Goal: Task Accomplishment & Management: Use online tool/utility

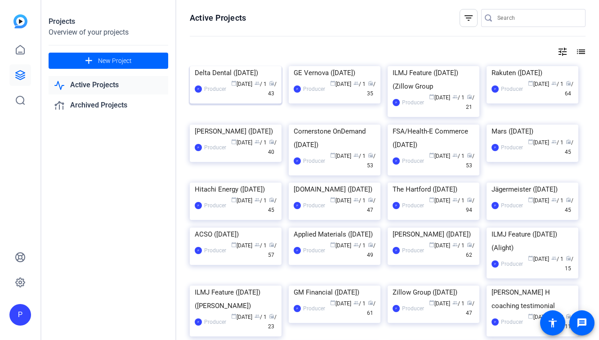
click at [237, 80] on div "Delta Dental ([DATE])" at bounding box center [236, 72] width 82 height 13
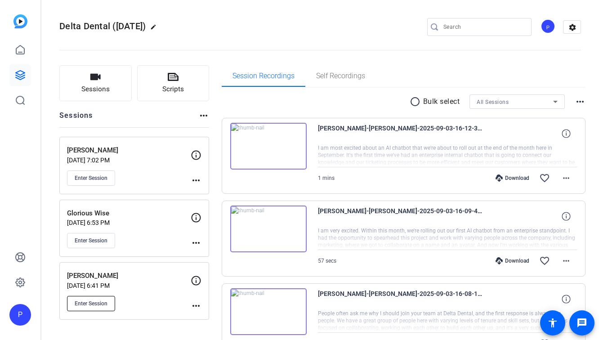
click at [99, 304] on span "Enter Session" at bounding box center [91, 303] width 33 height 7
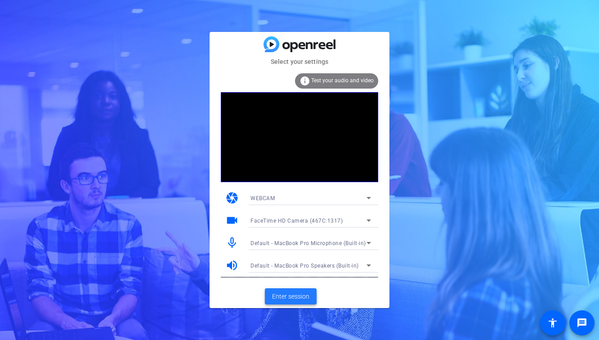
click at [280, 299] on span "Enter session" at bounding box center [290, 296] width 37 height 9
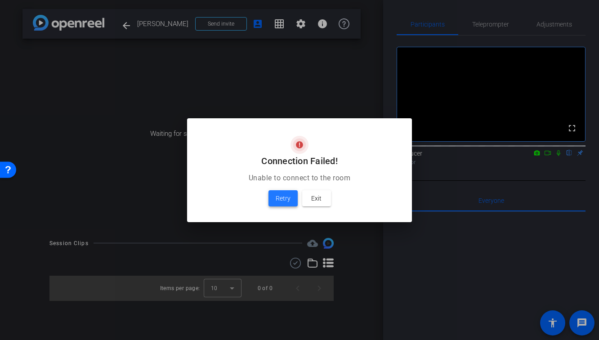
click at [283, 199] on span "Retry" at bounding box center [283, 198] width 15 height 11
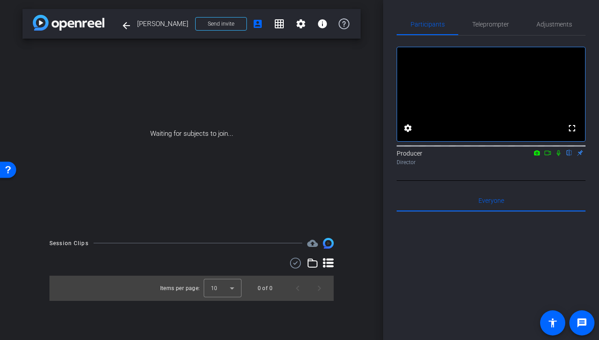
click at [265, 147] on div "Waiting for subjects to join..." at bounding box center [191, 134] width 338 height 190
click at [547, 156] on icon at bounding box center [547, 153] width 7 height 6
click at [557, 155] on icon at bounding box center [558, 152] width 5 height 5
click at [561, 156] on icon at bounding box center [558, 153] width 7 height 6
click at [571, 157] on mat-icon "flip" at bounding box center [569, 152] width 11 height 8
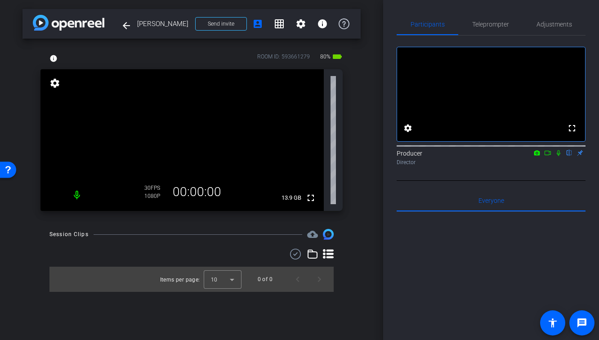
click at [560, 156] on icon at bounding box center [558, 153] width 7 height 6
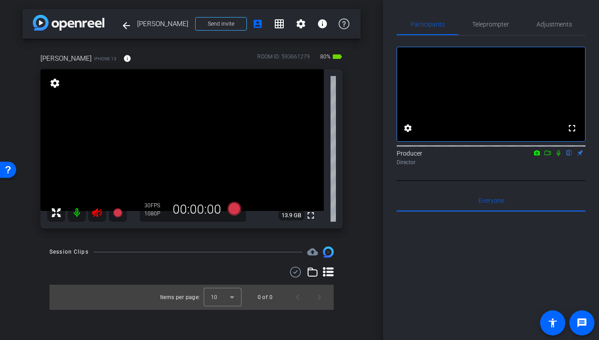
click at [570, 157] on mat-icon "flip" at bounding box center [569, 152] width 11 height 8
click at [96, 214] on icon at bounding box center [96, 212] width 9 height 9
click at [95, 212] on icon at bounding box center [96, 212] width 9 height 9
click at [551, 22] on span "Adjustments" at bounding box center [555, 24] width 36 height 6
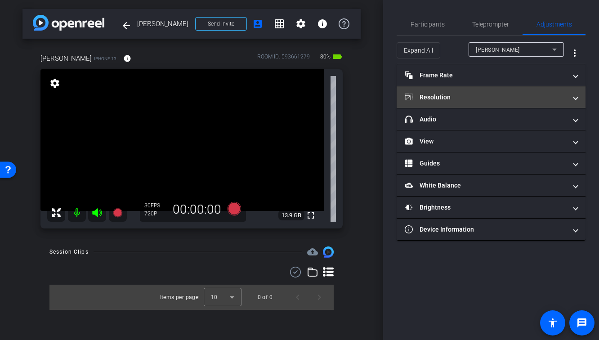
click at [446, 91] on mat-expansion-panel-header "Resolution" at bounding box center [491, 97] width 189 height 22
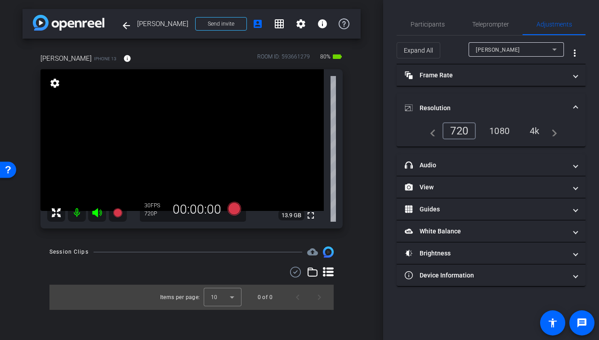
click at [493, 135] on div "1080" at bounding box center [500, 130] width 34 height 15
click at [494, 129] on div "1080" at bounding box center [500, 130] width 34 height 15
click at [382, 189] on div "arrow_back [PERSON_NAME] Back to project Send invite account_box grid_on settin…" at bounding box center [191, 170] width 383 height 340
click at [424, 25] on span "Participants" at bounding box center [428, 24] width 34 height 6
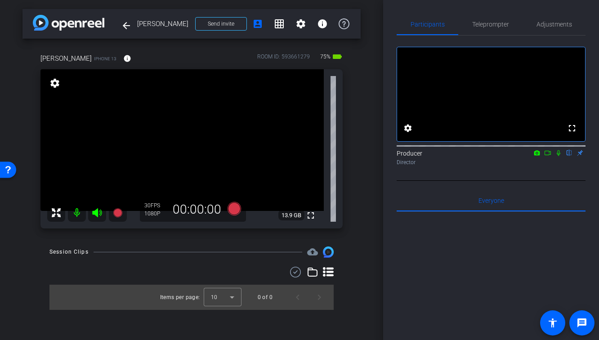
click at [351, 171] on div "[PERSON_NAME] iPhone 13 info ROOM ID: 593661279 75% battery_std fullscreen sett…" at bounding box center [191, 138] width 338 height 199
click at [314, 218] on mat-icon "fullscreen" at bounding box center [310, 215] width 11 height 11
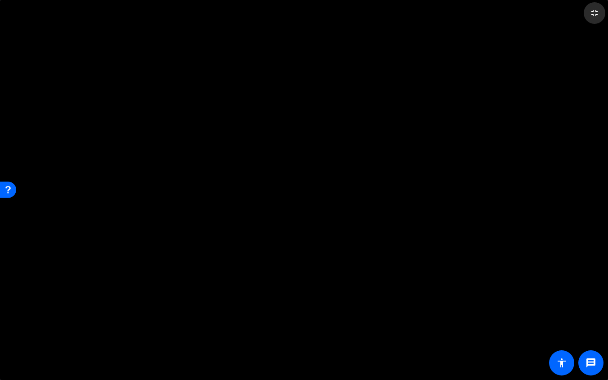
click at [597, 13] on mat-icon "fullscreen_exit" at bounding box center [594, 13] width 11 height 11
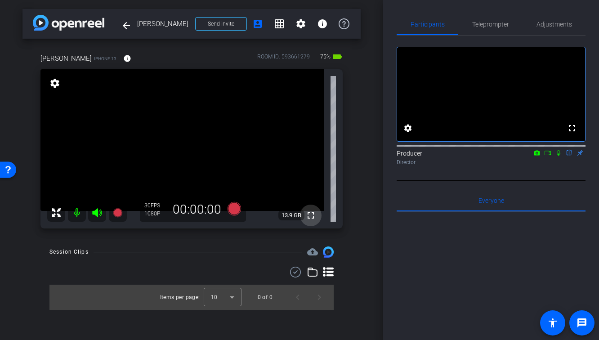
click at [311, 215] on mat-icon "fullscreen" at bounding box center [310, 215] width 11 height 11
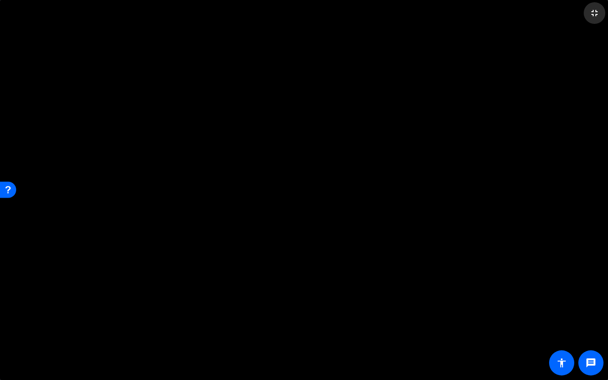
click at [594, 17] on mat-icon "fullscreen_exit" at bounding box center [594, 13] width 11 height 11
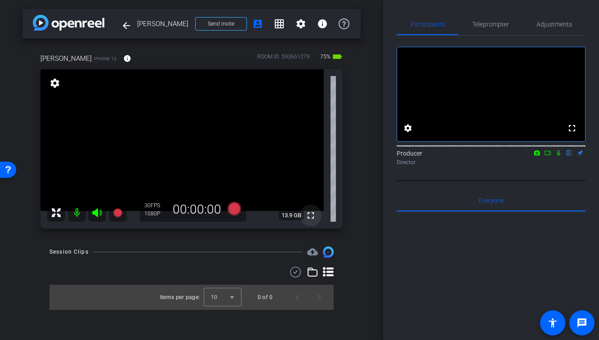
click at [312, 215] on mat-icon "fullscreen" at bounding box center [310, 215] width 11 height 11
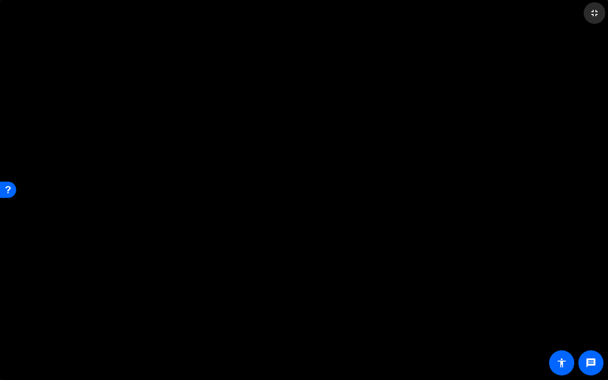
click at [595, 13] on mat-icon "fullscreen_exit" at bounding box center [594, 13] width 11 height 11
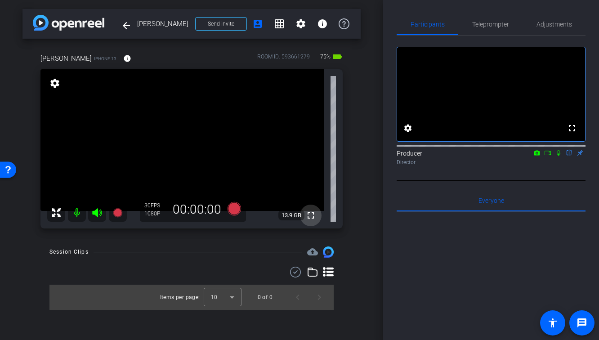
click at [309, 223] on span at bounding box center [311, 216] width 22 height 22
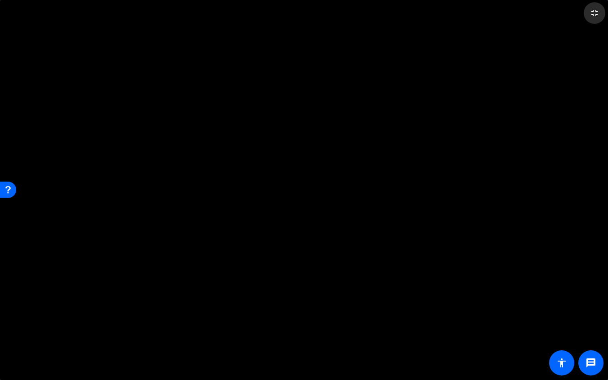
click at [597, 16] on mat-icon "fullscreen_exit" at bounding box center [594, 13] width 11 height 11
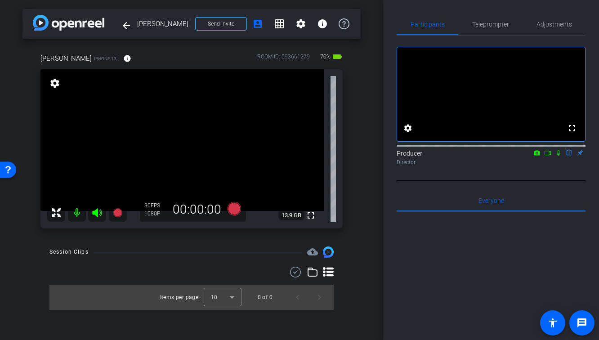
click at [355, 266] on div "Session Clips cloud_upload Items per page: 10 0 of 0" at bounding box center [191, 278] width 338 height 63
click at [363, 180] on div "arrow_back [PERSON_NAME] Back to project Send invite account_box grid_on settin…" at bounding box center [191, 170] width 383 height 340
click at [118, 215] on icon at bounding box center [117, 212] width 9 height 9
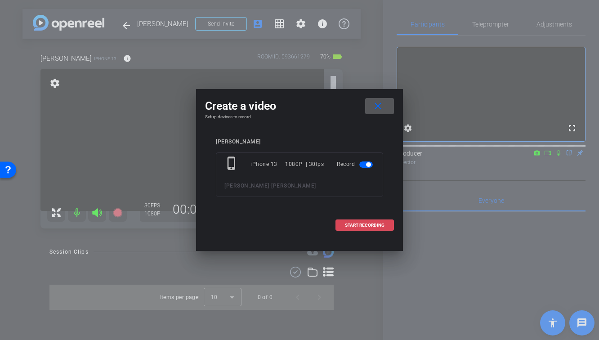
click at [373, 225] on span "START RECORDING" at bounding box center [365, 225] width 40 height 4
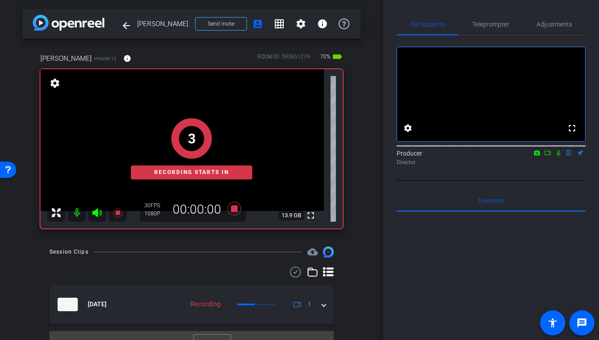
click at [559, 156] on icon at bounding box center [558, 153] width 7 height 6
click at [548, 156] on icon at bounding box center [547, 153] width 7 height 6
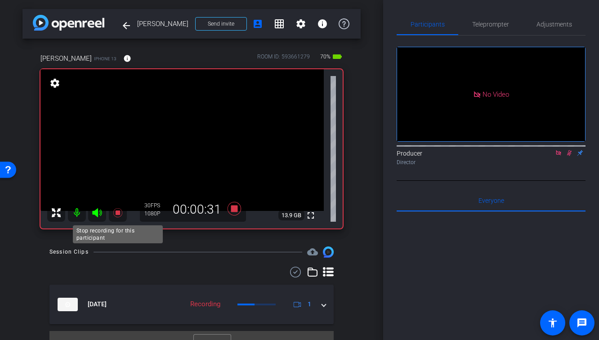
click at [119, 211] on icon at bounding box center [117, 212] width 9 height 9
click at [570, 156] on icon at bounding box center [569, 153] width 7 height 6
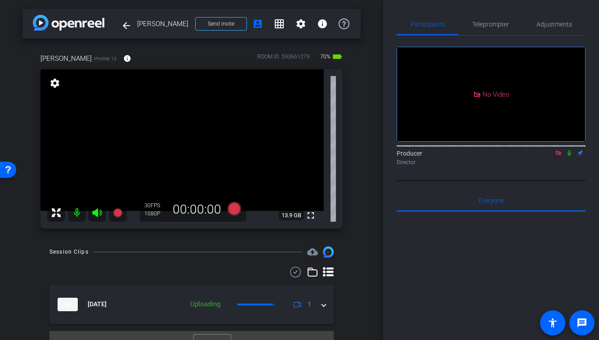
click at [557, 157] on mat-icon at bounding box center [558, 153] width 11 height 8
click at [114, 216] on icon at bounding box center [117, 212] width 9 height 9
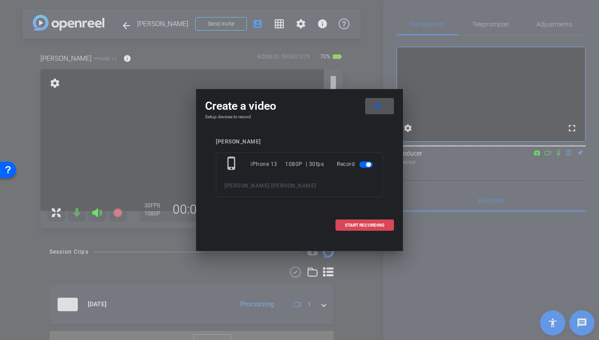
click at [383, 226] on span "START RECORDING" at bounding box center [365, 225] width 40 height 4
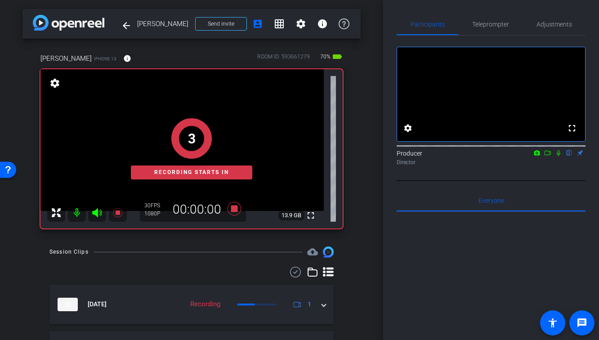
click at [557, 156] on icon at bounding box center [558, 153] width 7 height 6
click at [548, 155] on icon at bounding box center [548, 153] width 6 height 4
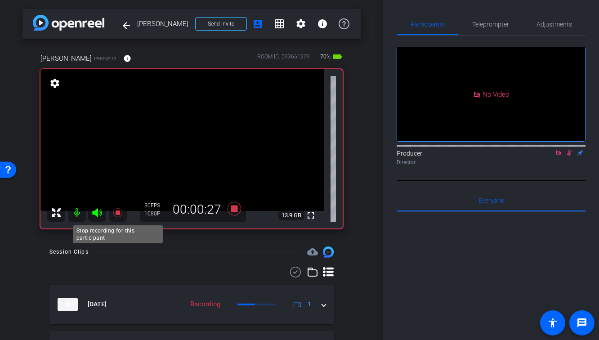
click at [120, 214] on icon at bounding box center [117, 212] width 9 height 9
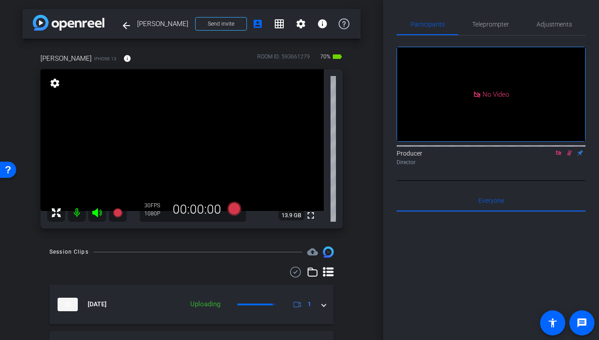
click at [567, 156] on icon at bounding box center [569, 153] width 7 height 6
click at [558, 156] on icon at bounding box center [558, 153] width 7 height 6
click at [314, 215] on mat-icon "fullscreen" at bounding box center [310, 215] width 11 height 11
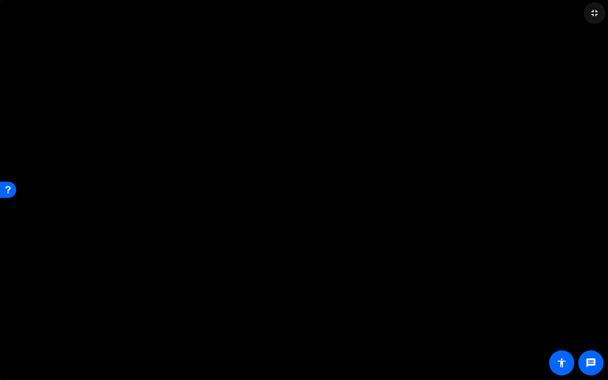
click at [596, 12] on mat-icon "fullscreen_exit" at bounding box center [594, 13] width 11 height 11
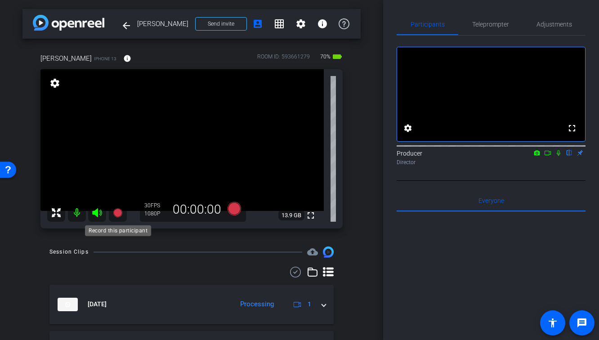
click at [120, 212] on icon at bounding box center [117, 212] width 9 height 9
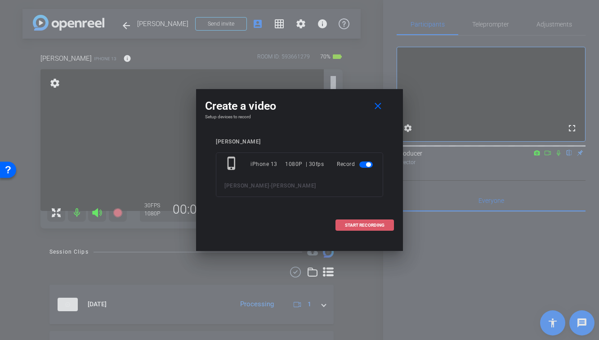
click at [353, 225] on span "START RECORDING" at bounding box center [365, 225] width 40 height 4
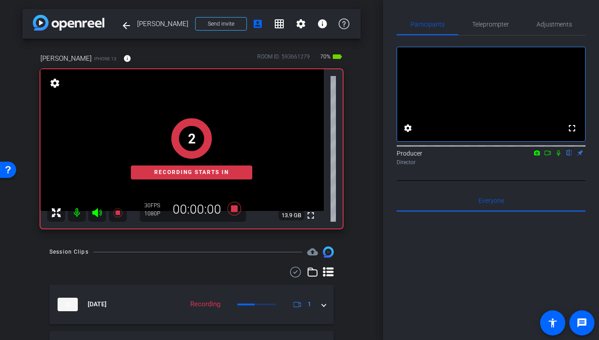
click at [557, 156] on icon at bounding box center [558, 153] width 7 height 6
click at [552, 157] on mat-icon at bounding box center [548, 153] width 11 height 8
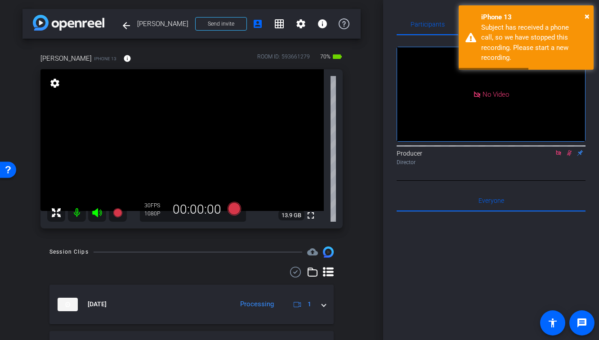
click at [570, 156] on icon at bounding box center [569, 153] width 7 height 6
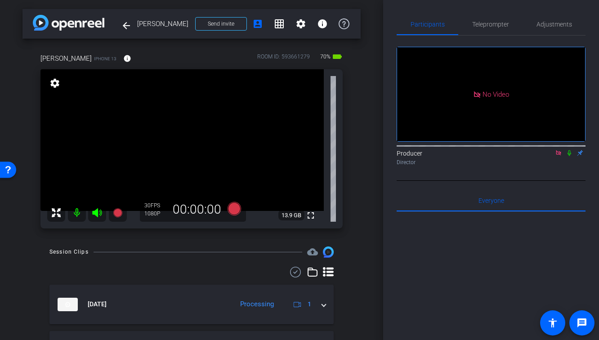
click at [561, 155] on icon at bounding box center [558, 152] width 5 height 5
click at [199, 275] on div at bounding box center [191, 272] width 284 height 11
click at [314, 218] on mat-icon "fullscreen" at bounding box center [310, 215] width 11 height 11
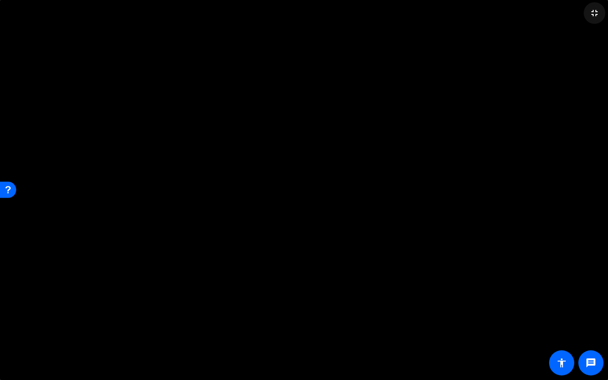
click at [592, 12] on mat-icon "fullscreen_exit" at bounding box center [594, 13] width 11 height 11
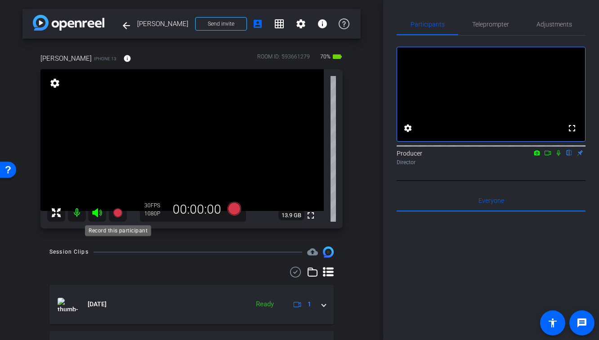
click at [117, 215] on icon at bounding box center [117, 212] width 9 height 9
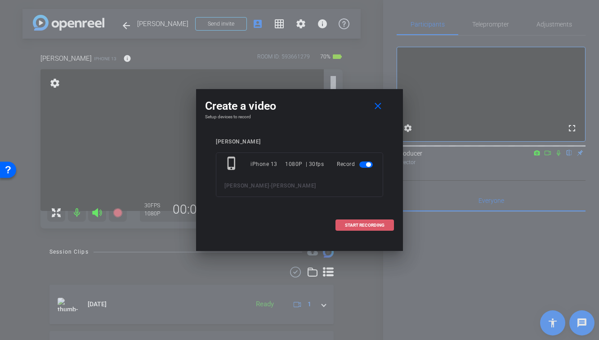
click at [350, 224] on span "START RECORDING" at bounding box center [365, 225] width 40 height 4
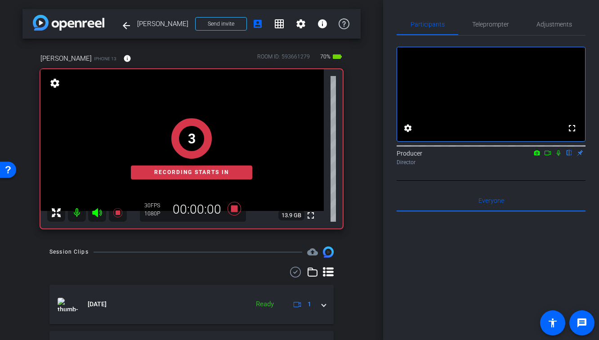
click at [559, 157] on mat-icon at bounding box center [558, 153] width 11 height 8
click at [548, 156] on icon at bounding box center [547, 153] width 7 height 6
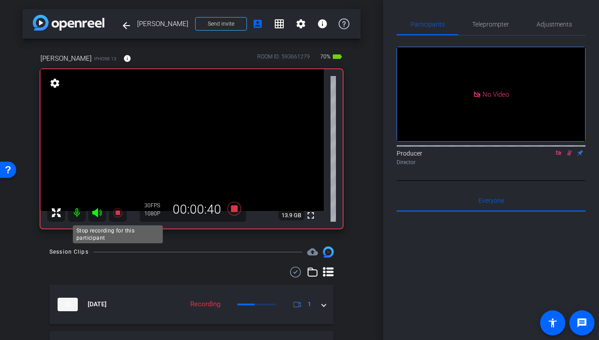
click at [118, 212] on icon at bounding box center [117, 212] width 9 height 9
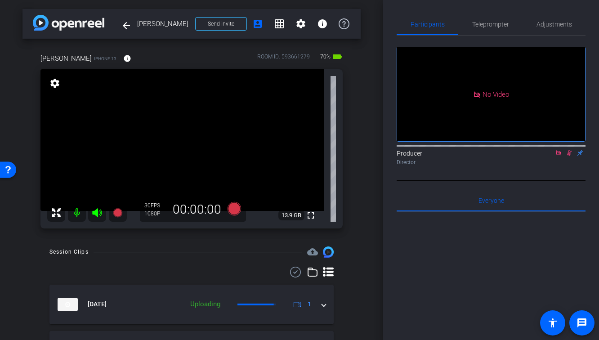
click at [567, 156] on icon at bounding box center [569, 153] width 7 height 6
click at [557, 156] on icon at bounding box center [558, 153] width 7 height 6
click at [212, 271] on div at bounding box center [191, 272] width 284 height 11
click at [117, 212] on icon at bounding box center [117, 212] width 9 height 9
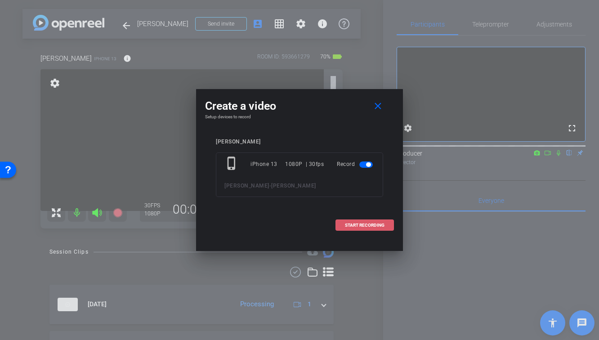
click at [356, 225] on span "START RECORDING" at bounding box center [365, 225] width 40 height 4
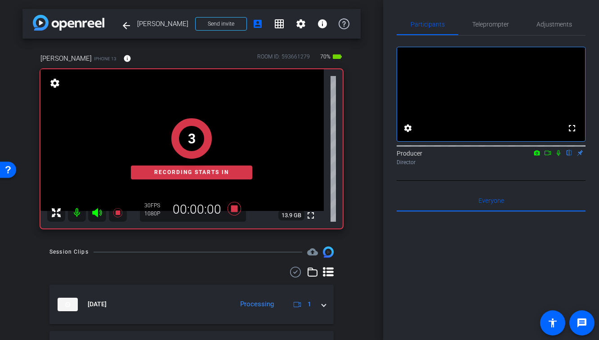
click at [559, 156] on icon at bounding box center [558, 153] width 7 height 6
click at [546, 156] on icon at bounding box center [547, 153] width 7 height 6
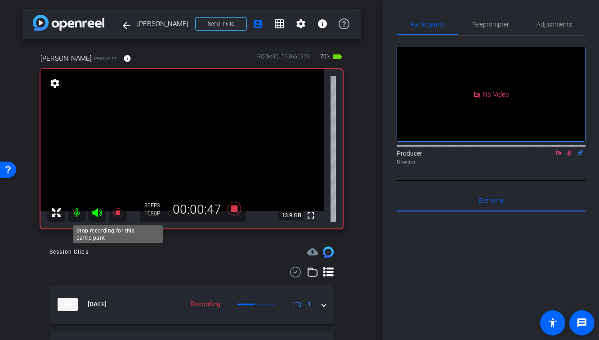
click at [118, 216] on icon at bounding box center [117, 212] width 11 height 11
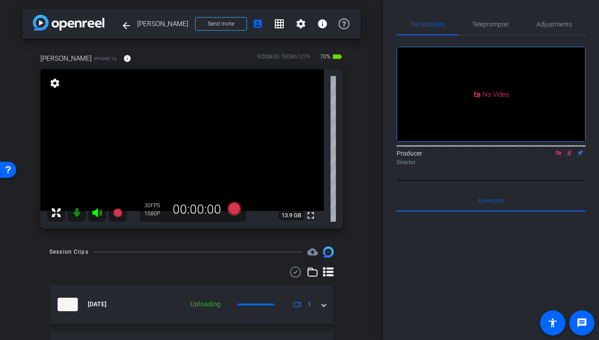
click at [572, 156] on icon at bounding box center [569, 153] width 7 height 6
click at [554, 157] on mat-icon at bounding box center [558, 153] width 11 height 8
click at [310, 217] on mat-icon "fullscreen" at bounding box center [310, 215] width 11 height 11
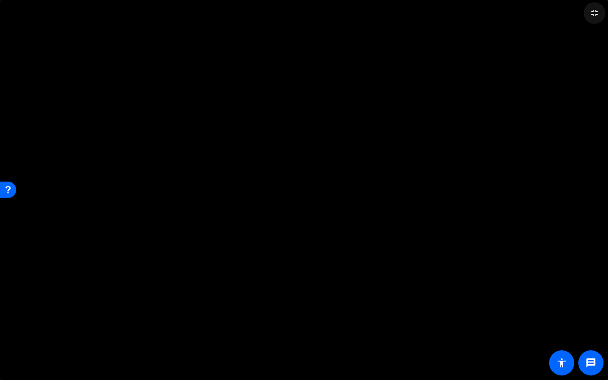
click at [594, 14] on mat-icon "fullscreen_exit" at bounding box center [594, 13] width 11 height 11
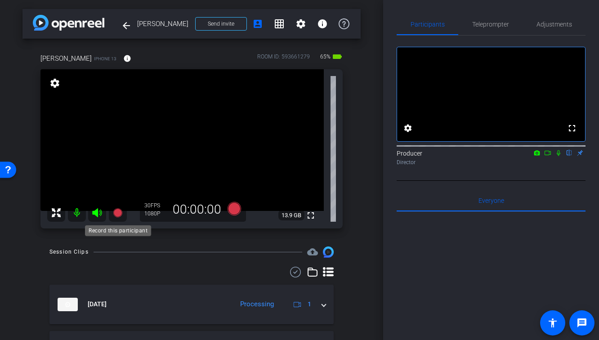
click at [116, 210] on icon at bounding box center [117, 212] width 9 height 9
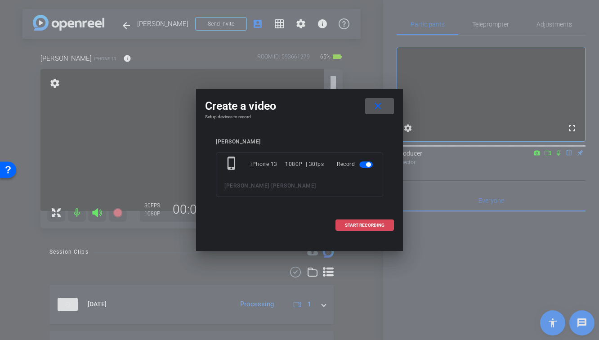
click at [370, 227] on span "START RECORDING" at bounding box center [365, 225] width 40 height 4
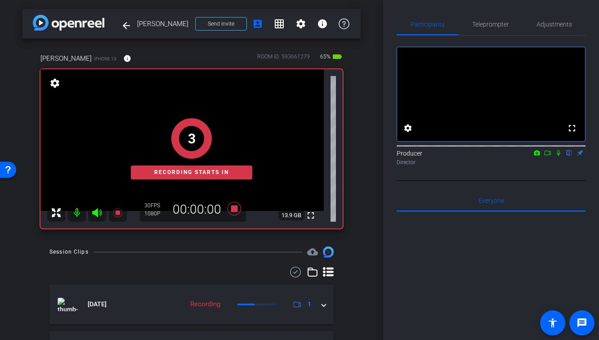
click at [556, 156] on icon at bounding box center [558, 153] width 7 height 6
click at [550, 155] on icon at bounding box center [548, 153] width 6 height 4
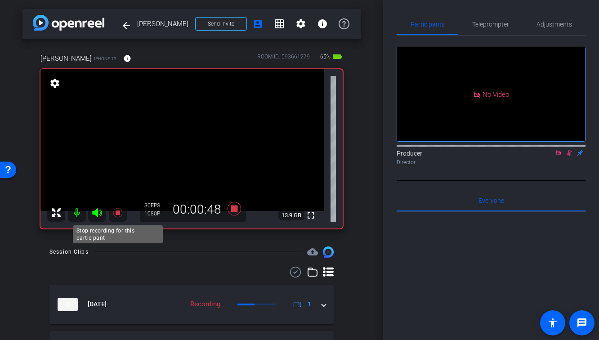
click at [117, 214] on icon at bounding box center [117, 212] width 9 height 9
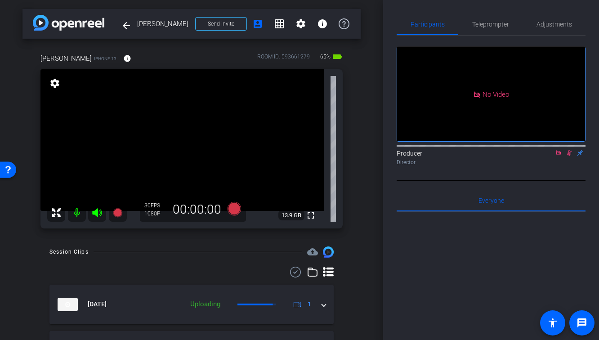
click at [570, 156] on icon at bounding box center [569, 153] width 7 height 6
click at [561, 156] on icon at bounding box center [558, 153] width 7 height 6
click at [115, 216] on icon at bounding box center [117, 212] width 9 height 9
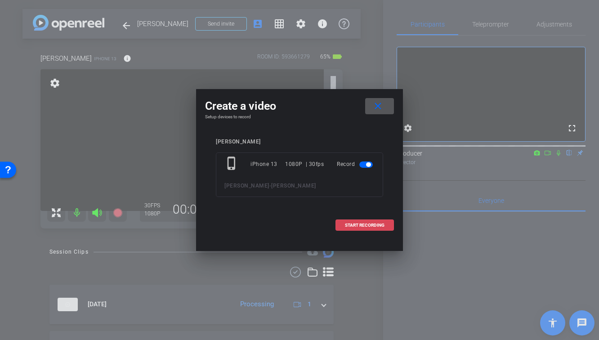
click at [377, 225] on span "START RECORDING" at bounding box center [365, 225] width 40 height 4
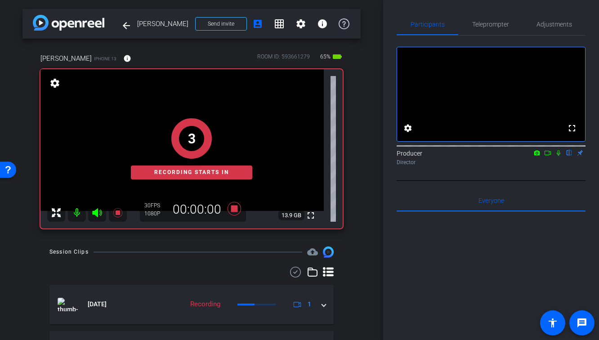
click at [557, 156] on icon at bounding box center [558, 153] width 7 height 6
click at [549, 156] on icon at bounding box center [547, 153] width 7 height 6
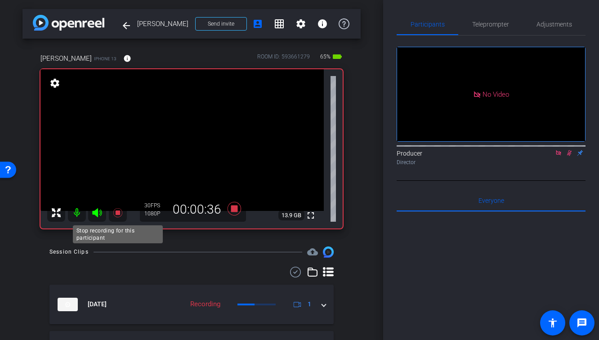
click at [116, 216] on icon at bounding box center [117, 212] width 11 height 11
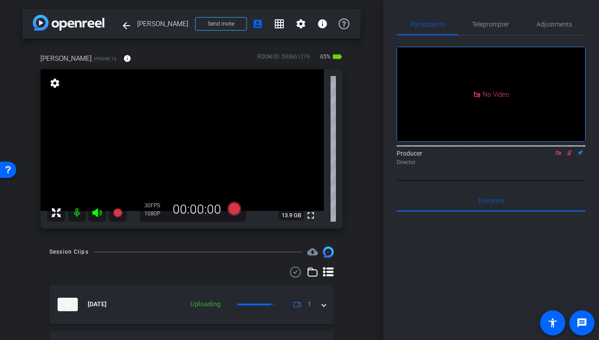
click at [567, 156] on icon at bounding box center [569, 153] width 7 height 6
click at [560, 155] on icon at bounding box center [558, 152] width 5 height 5
click at [120, 212] on icon at bounding box center [117, 212] width 9 height 9
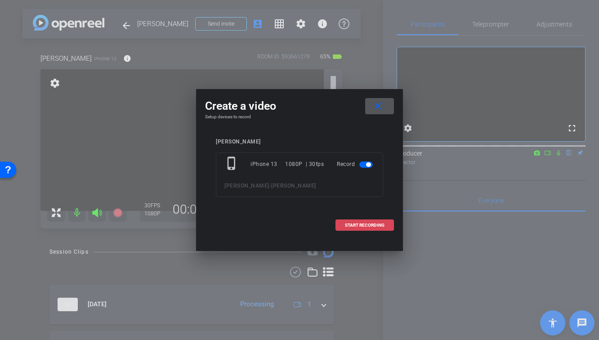
click at [377, 226] on span "START RECORDING" at bounding box center [365, 225] width 40 height 4
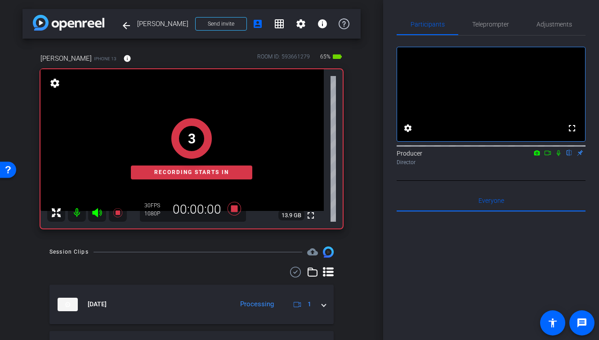
click at [561, 156] on icon at bounding box center [558, 153] width 7 height 6
click at [549, 156] on icon at bounding box center [547, 153] width 7 height 6
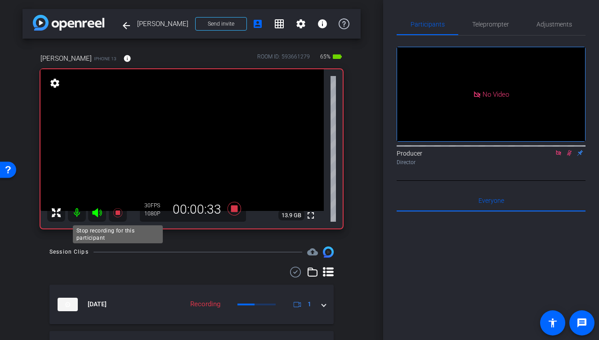
click at [115, 212] on icon at bounding box center [117, 212] width 11 height 11
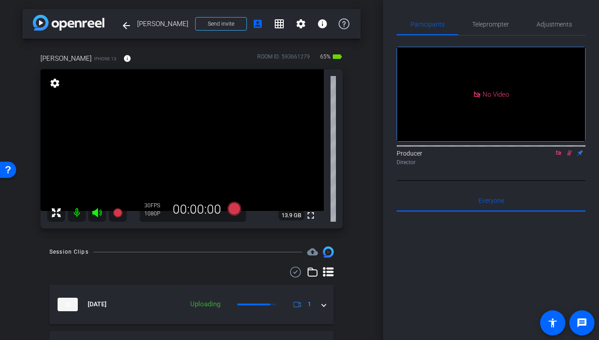
click at [568, 156] on icon at bounding box center [569, 153] width 5 height 6
click at [558, 156] on icon at bounding box center [558, 153] width 7 height 6
click at [363, 231] on div "arrow_back [PERSON_NAME] Back to project Send invite account_box grid_on settin…" at bounding box center [191, 170] width 383 height 340
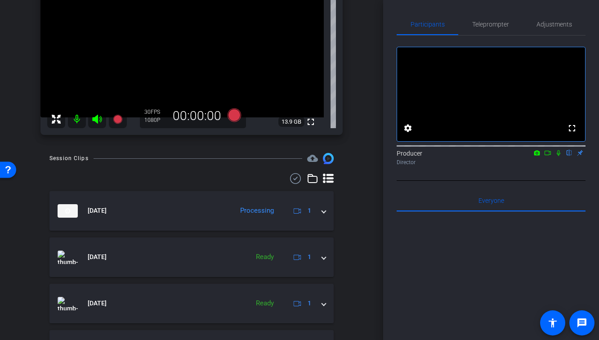
scroll to position [90, 0]
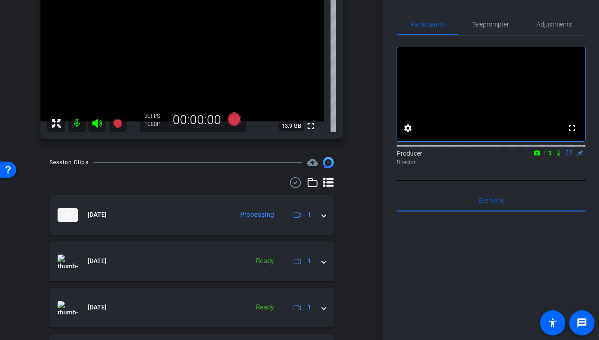
click at [234, 184] on div at bounding box center [191, 182] width 284 height 11
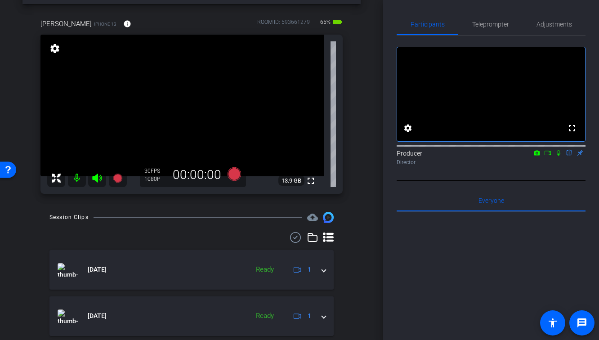
scroll to position [0, 0]
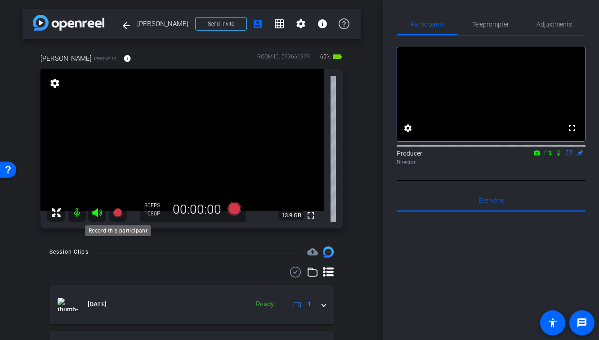
click at [117, 211] on icon at bounding box center [117, 212] width 9 height 9
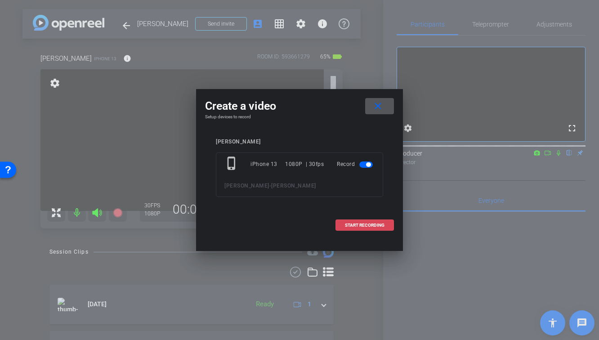
click at [368, 225] on span "START RECORDING" at bounding box center [365, 225] width 40 height 4
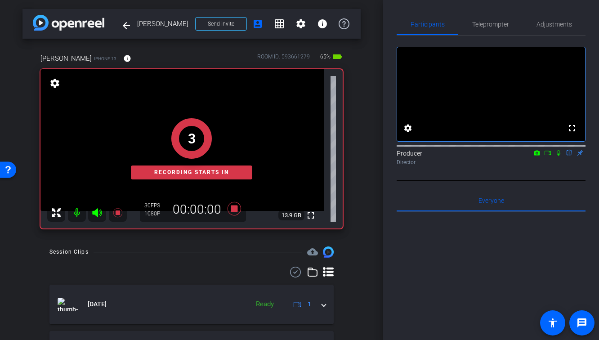
click at [560, 156] on icon at bounding box center [558, 153] width 7 height 6
click at [549, 155] on icon at bounding box center [548, 153] width 6 height 4
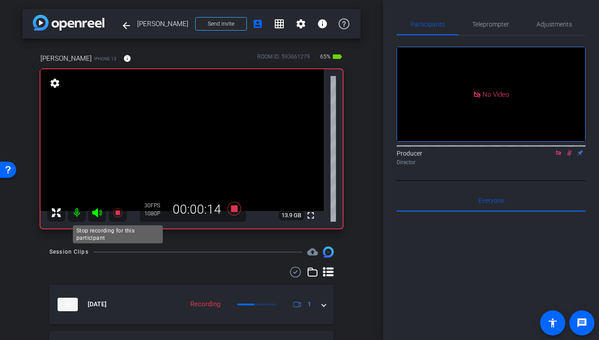
click at [118, 216] on icon at bounding box center [117, 212] width 11 height 11
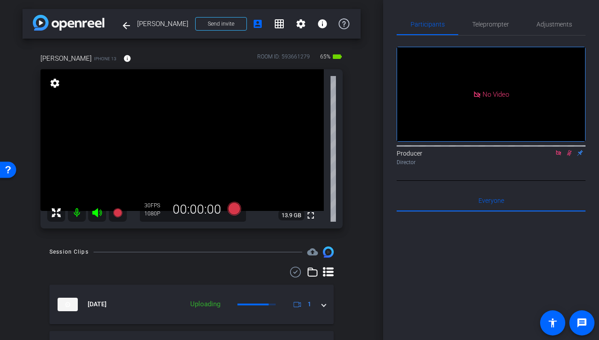
click at [570, 156] on icon at bounding box center [569, 153] width 7 height 6
click at [561, 155] on icon at bounding box center [558, 152] width 5 height 5
click at [214, 267] on div at bounding box center [191, 272] width 284 height 11
click at [207, 275] on div at bounding box center [191, 272] width 284 height 11
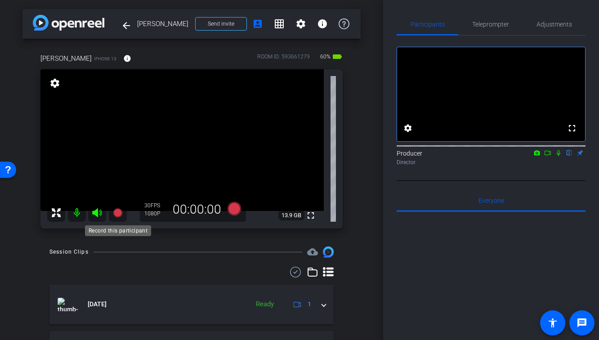
click at [119, 214] on icon at bounding box center [117, 212] width 9 height 9
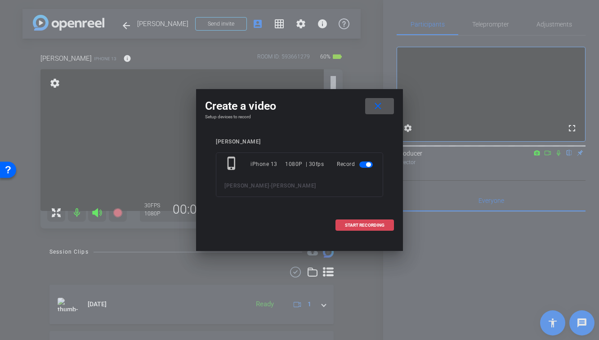
click at [373, 224] on span "START RECORDING" at bounding box center [365, 225] width 40 height 4
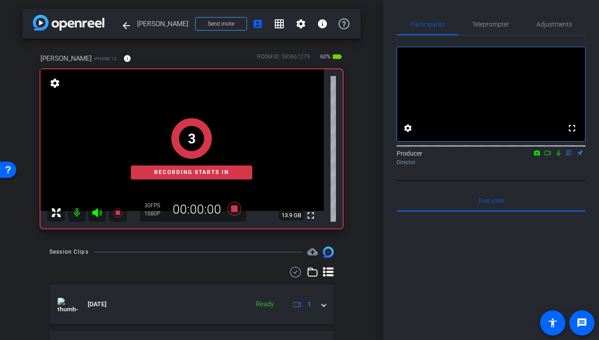
click at [559, 156] on icon at bounding box center [558, 153] width 7 height 6
click at [548, 156] on icon at bounding box center [547, 153] width 7 height 6
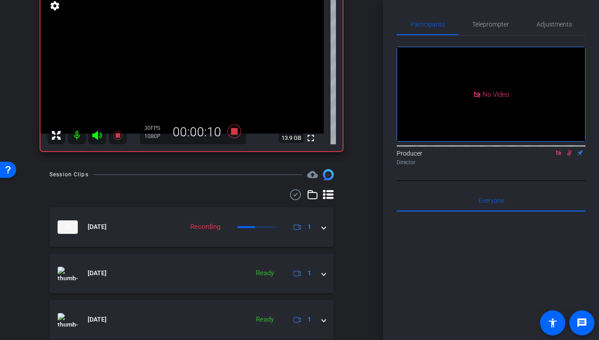
scroll to position [62, 0]
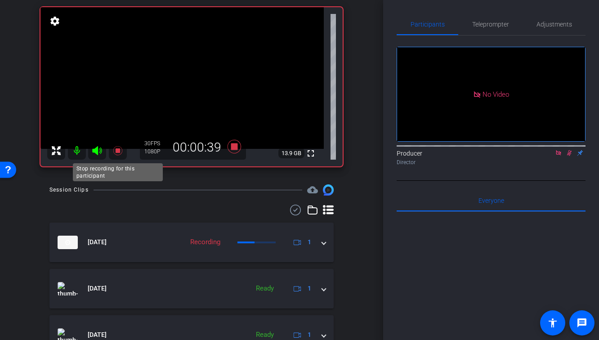
click at [120, 151] on icon at bounding box center [117, 150] width 11 height 11
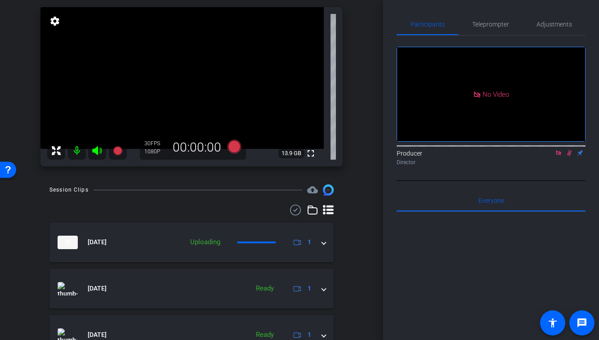
click at [568, 156] on icon at bounding box center [569, 153] width 7 height 6
click at [559, 156] on icon at bounding box center [558, 153] width 7 height 6
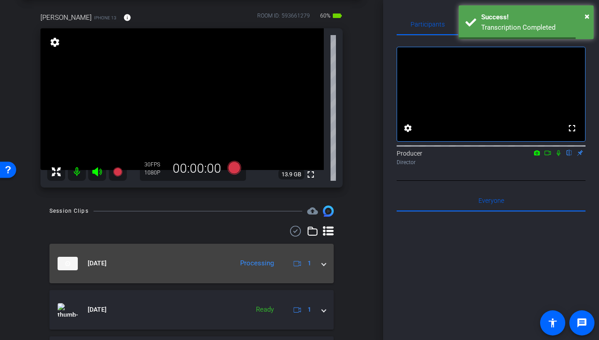
scroll to position [40, 0]
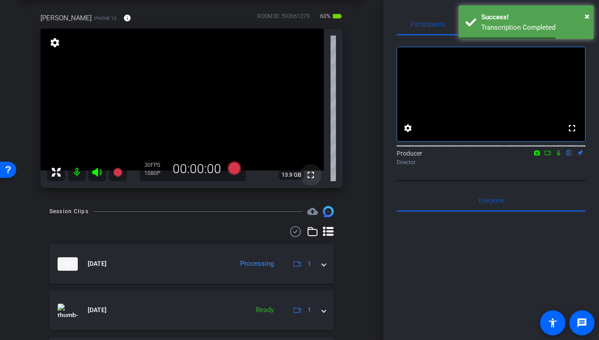
click at [313, 175] on mat-icon "fullscreen" at bounding box center [310, 175] width 11 height 11
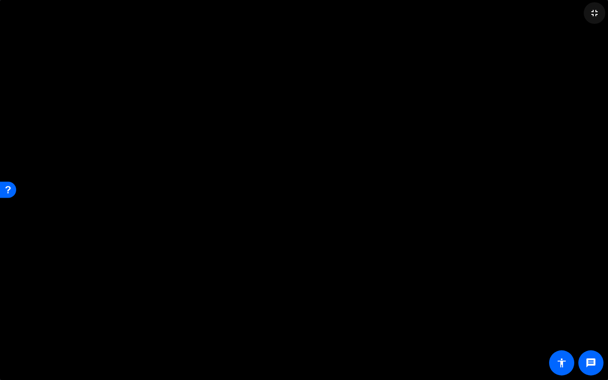
click at [599, 13] on mat-icon "fullscreen_exit" at bounding box center [594, 13] width 11 height 11
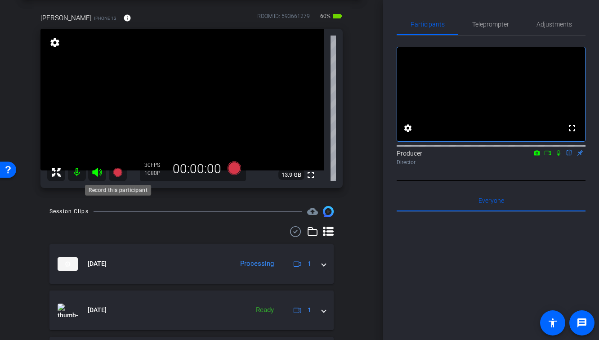
click at [118, 167] on icon at bounding box center [117, 172] width 11 height 11
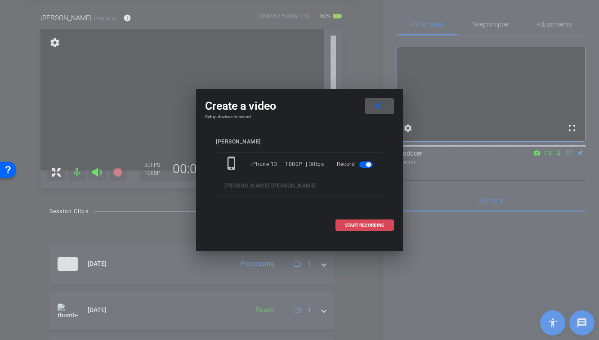
click at [362, 226] on span "START RECORDING" at bounding box center [365, 225] width 40 height 4
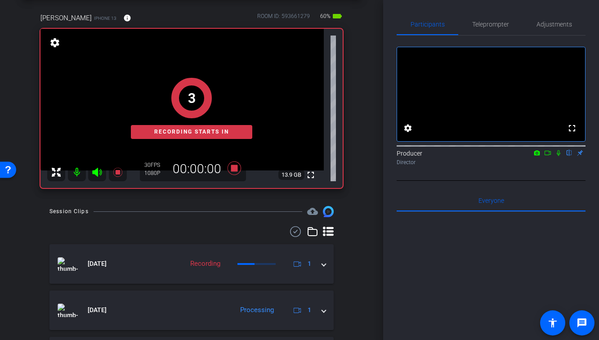
click at [559, 156] on icon at bounding box center [559, 153] width 4 height 6
click at [546, 156] on icon at bounding box center [547, 153] width 7 height 6
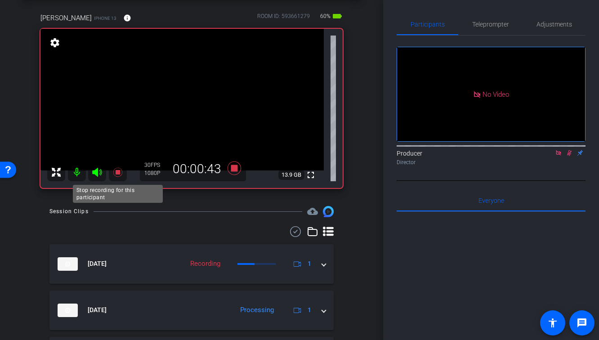
click at [117, 171] on icon at bounding box center [117, 172] width 9 height 9
click at [570, 156] on icon at bounding box center [569, 153] width 7 height 6
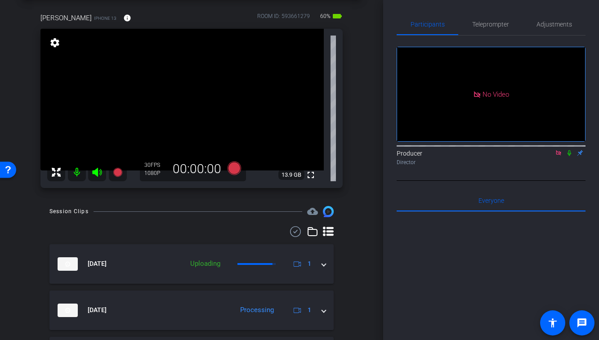
click at [557, 156] on icon at bounding box center [558, 153] width 7 height 6
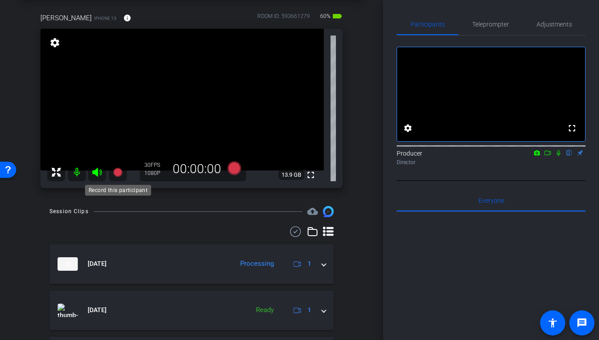
click at [121, 170] on icon at bounding box center [117, 172] width 11 height 11
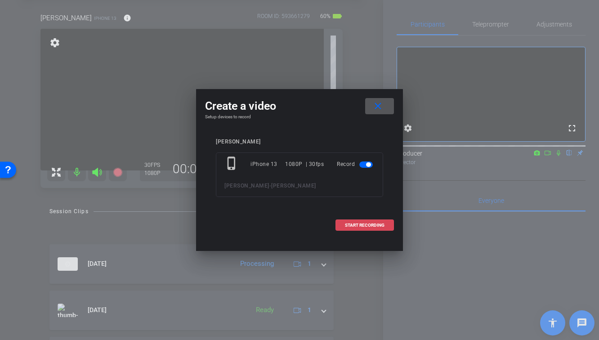
click at [359, 226] on span "START RECORDING" at bounding box center [365, 225] width 40 height 4
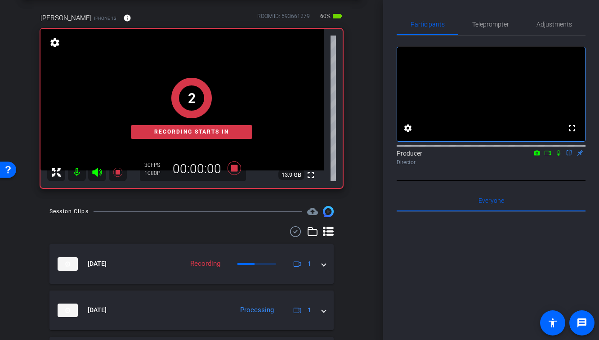
click at [558, 156] on icon at bounding box center [559, 153] width 4 height 6
click at [545, 156] on icon at bounding box center [547, 153] width 7 height 6
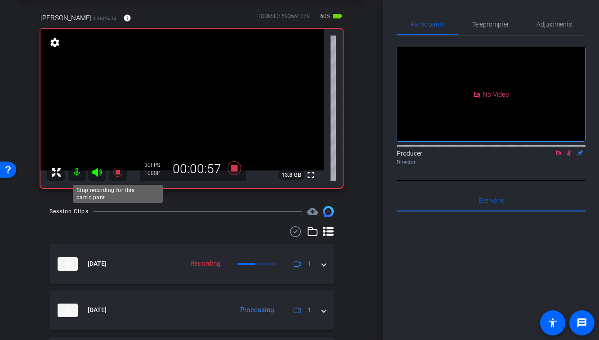
click at [118, 171] on icon at bounding box center [117, 172] width 9 height 9
click at [567, 156] on icon at bounding box center [569, 153] width 7 height 6
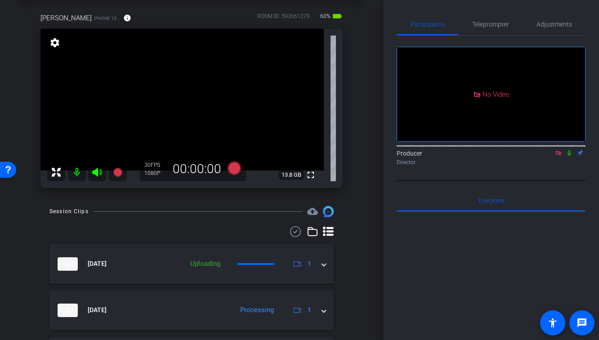
click at [557, 156] on icon at bounding box center [558, 153] width 7 height 6
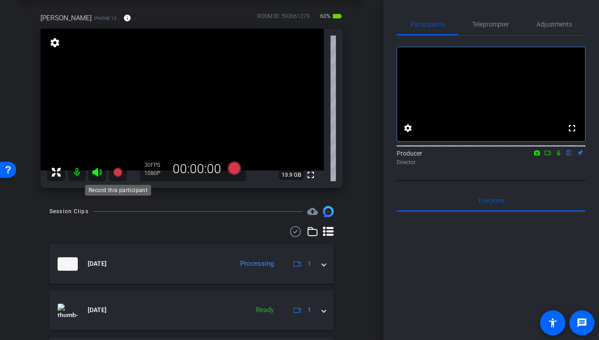
click at [117, 176] on icon at bounding box center [117, 172] width 9 height 9
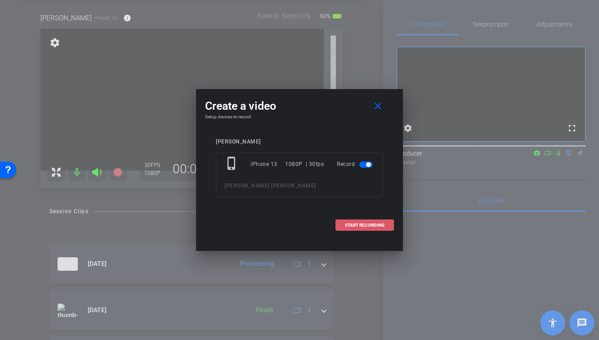
click at [378, 225] on span "START RECORDING" at bounding box center [365, 225] width 40 height 4
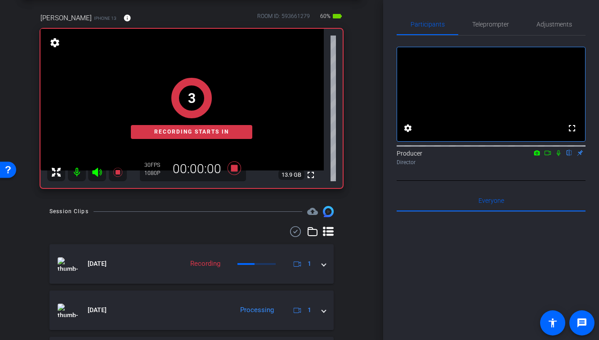
click at [557, 156] on icon at bounding box center [558, 153] width 7 height 6
click at [551, 156] on icon at bounding box center [547, 153] width 7 height 6
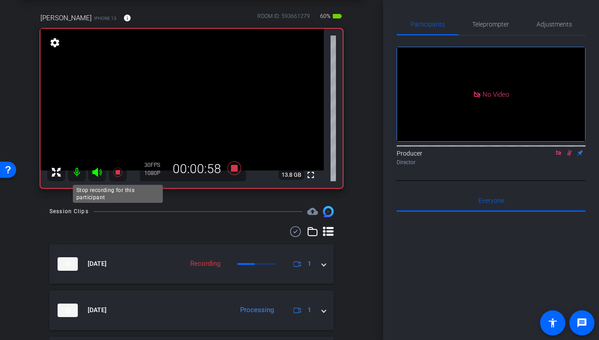
click at [118, 174] on icon at bounding box center [117, 172] width 9 height 9
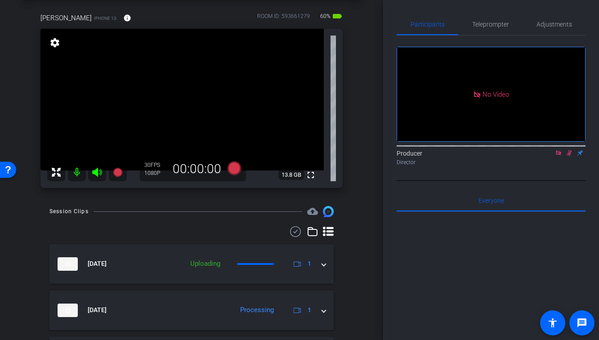
click at [567, 156] on icon at bounding box center [569, 153] width 7 height 6
click at [555, 156] on icon at bounding box center [558, 153] width 7 height 6
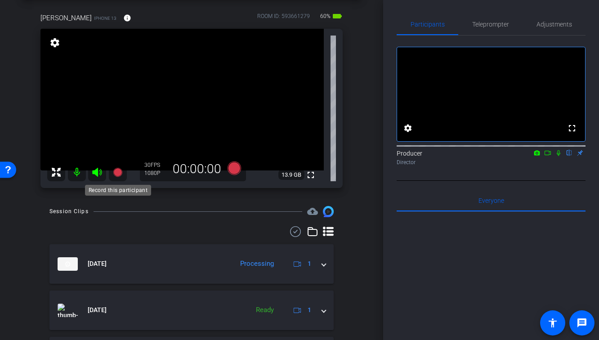
click at [118, 174] on icon at bounding box center [117, 172] width 9 height 9
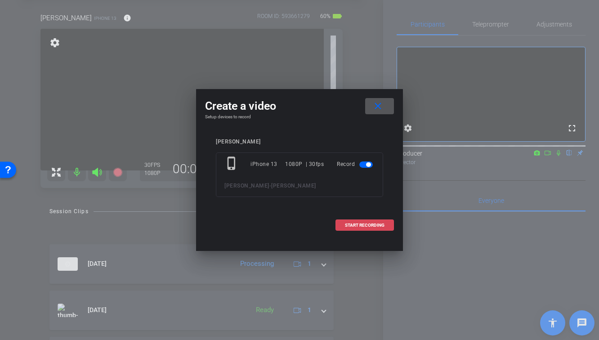
click at [373, 223] on span "START RECORDING" at bounding box center [365, 225] width 40 height 4
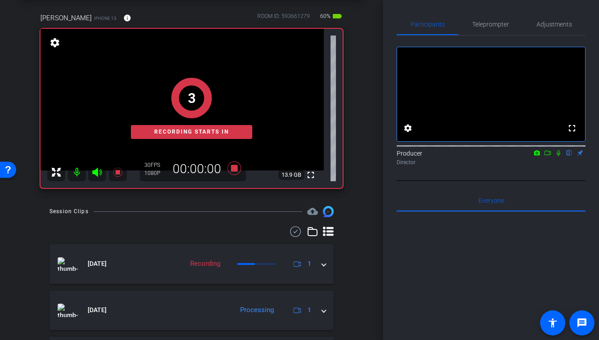
click at [557, 156] on icon at bounding box center [559, 153] width 4 height 6
click at [548, 156] on icon at bounding box center [547, 153] width 7 height 6
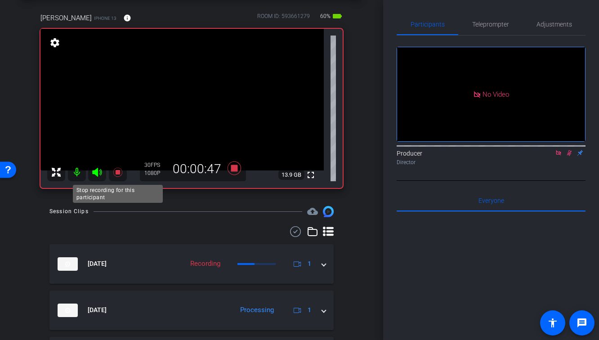
click at [118, 171] on icon at bounding box center [117, 172] width 9 height 9
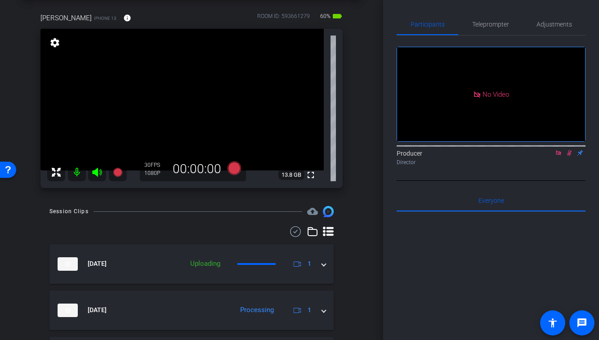
click at [569, 156] on icon at bounding box center [569, 153] width 7 height 6
click at [559, 156] on icon at bounding box center [558, 153] width 7 height 6
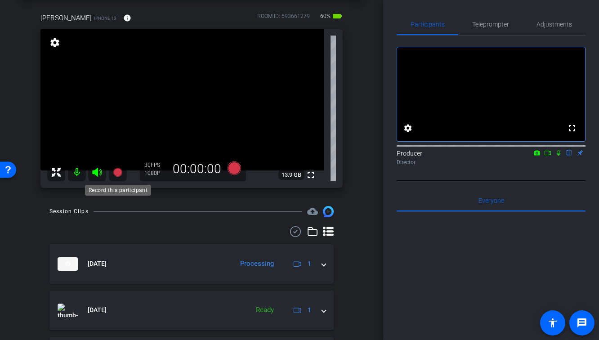
click at [117, 171] on icon at bounding box center [117, 172] width 9 height 9
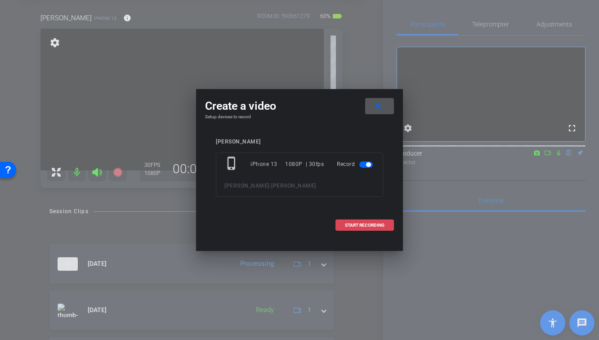
click at [354, 225] on span "START RECORDING" at bounding box center [365, 225] width 40 height 4
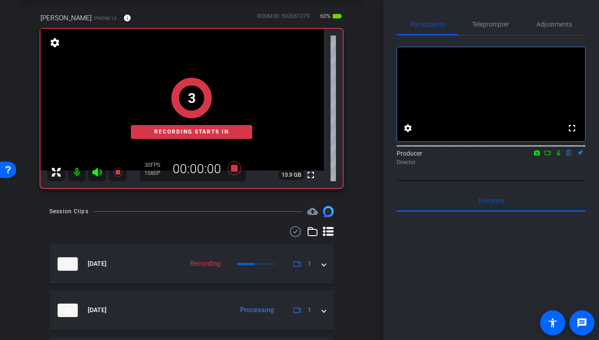
click at [558, 156] on icon at bounding box center [558, 153] width 7 height 6
click at [546, 156] on icon at bounding box center [547, 153] width 7 height 6
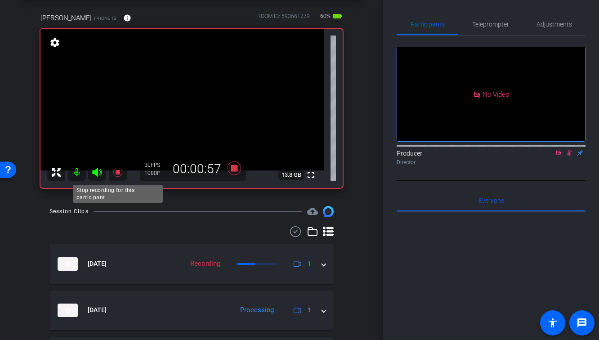
click at [117, 172] on icon at bounding box center [117, 172] width 9 height 9
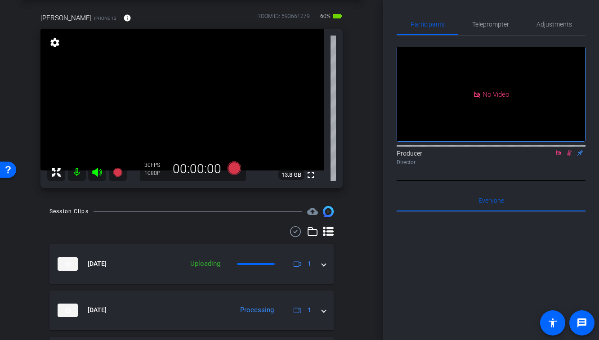
click at [570, 156] on icon at bounding box center [569, 153] width 7 height 6
click at [559, 156] on icon at bounding box center [558, 153] width 7 height 6
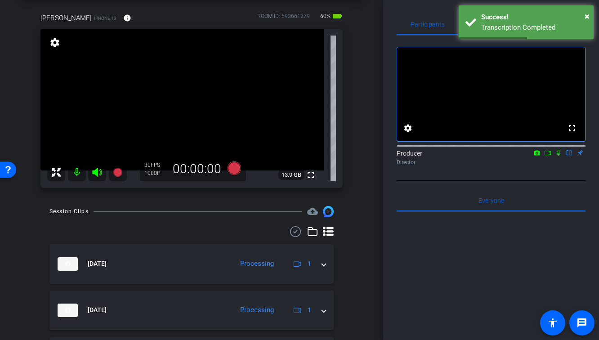
click at [368, 183] on div "arrow_back [PERSON_NAME] Back to project Send invite account_box grid_on settin…" at bounding box center [191, 130] width 383 height 340
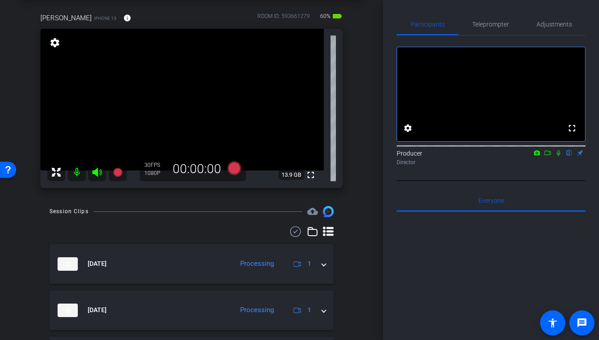
click at [249, 216] on div "Session Clips cloud_upload" at bounding box center [191, 211] width 284 height 11
click at [359, 180] on div "[PERSON_NAME] iPhone 13 info ROOM ID: 593661279 60% battery_std fullscreen sett…" at bounding box center [191, 97] width 338 height 199
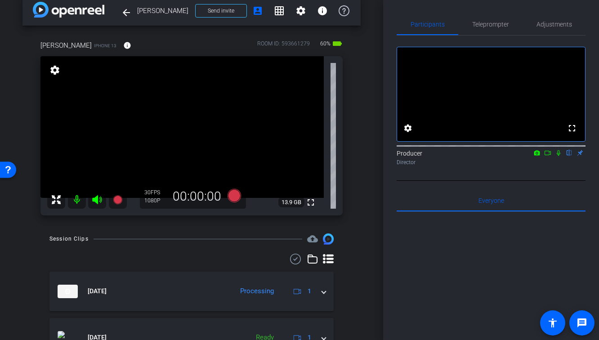
scroll to position [0, 0]
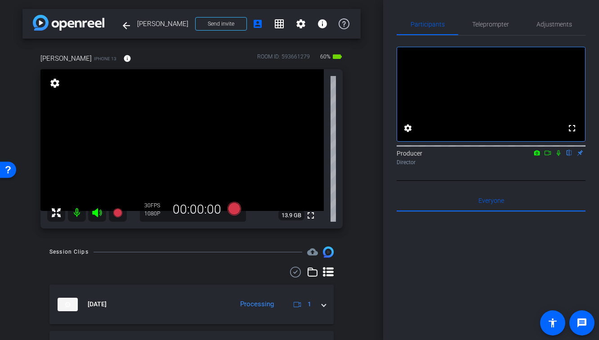
click at [349, 237] on div "[PERSON_NAME] iPhone 13 info ROOM ID: 593661279 60% battery_std fullscreen sett…" at bounding box center [191, 138] width 338 height 199
click at [213, 270] on div at bounding box center [191, 272] width 284 height 11
click at [367, 231] on div "arrow_back [PERSON_NAME] Back to project Send invite account_box grid_on settin…" at bounding box center [191, 170] width 383 height 340
click at [217, 270] on div at bounding box center [191, 272] width 284 height 11
click at [559, 156] on icon at bounding box center [558, 153] width 7 height 6
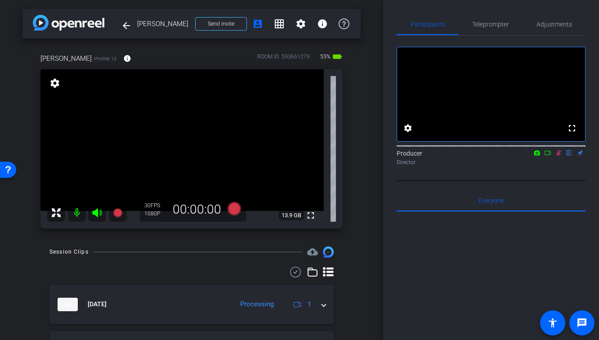
click at [548, 156] on icon at bounding box center [547, 153] width 7 height 6
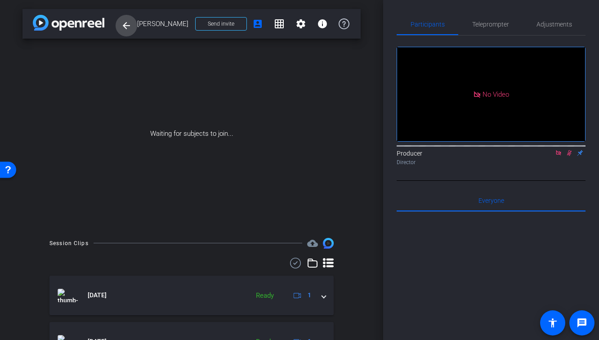
click at [126, 31] on span at bounding box center [127, 26] width 22 height 22
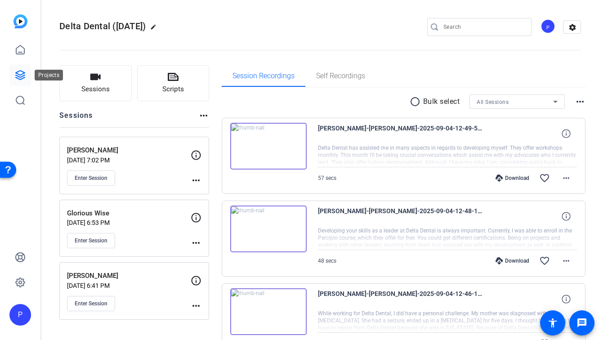
click at [21, 79] on icon at bounding box center [20, 75] width 9 height 9
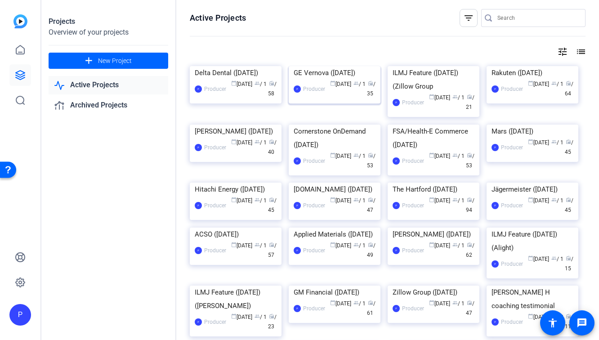
click at [353, 80] on div "GE Vernova ([DATE])" at bounding box center [335, 72] width 82 height 13
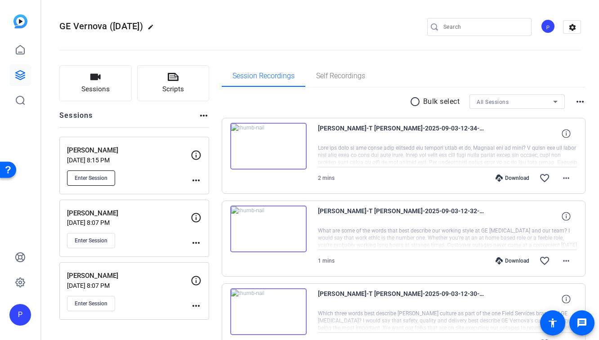
click at [101, 180] on span "Enter Session" at bounding box center [91, 178] width 33 height 7
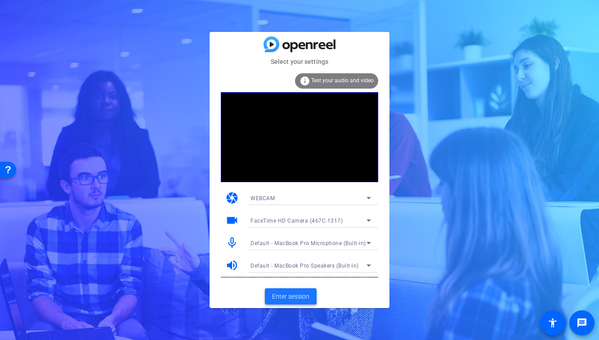
click at [282, 294] on span "Enter session" at bounding box center [290, 296] width 37 height 9
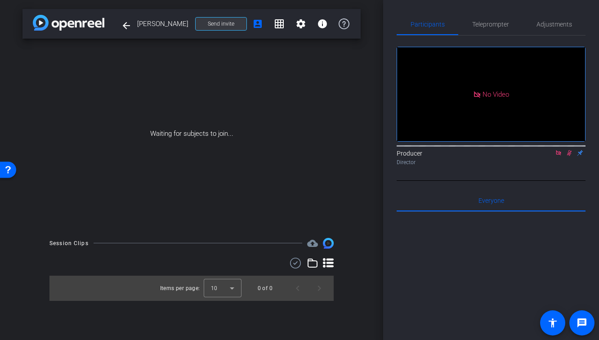
click at [236, 27] on span at bounding box center [221, 24] width 51 height 22
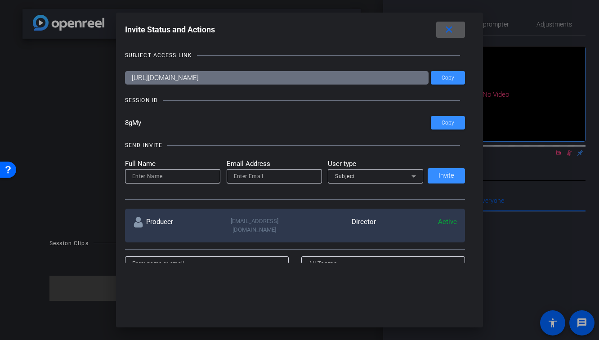
click at [268, 180] on input "email" at bounding box center [274, 176] width 81 height 11
paste input "Natasha.Walker1@gevernova.com"
type input "Natasha.Walker1@gevernova.com"
click at [358, 180] on div "Subject" at bounding box center [373, 176] width 76 height 11
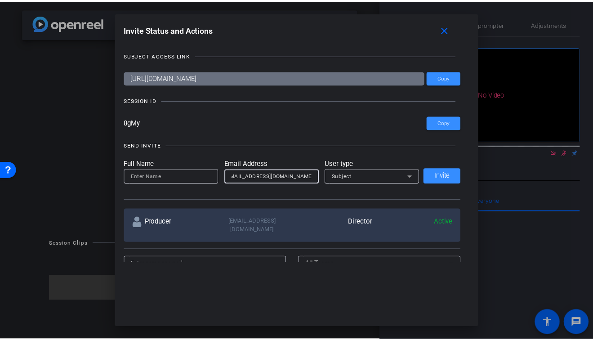
scroll to position [0, 0]
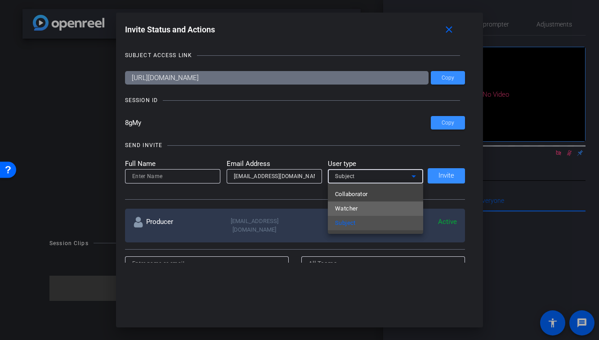
click at [354, 208] on span "Watcher" at bounding box center [346, 208] width 23 height 11
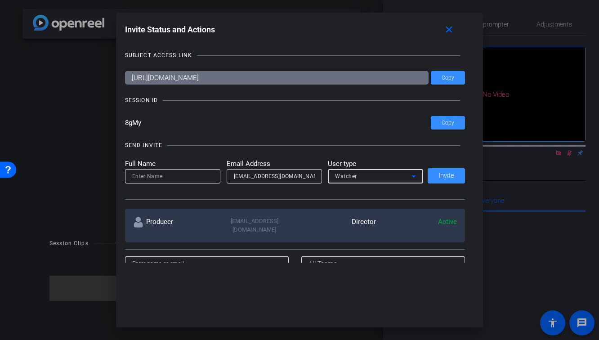
click at [179, 175] on input at bounding box center [172, 176] width 81 height 11
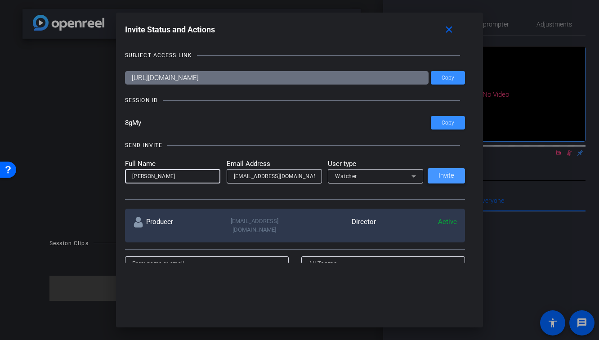
type input "Natasha"
click at [440, 178] on span "Invite" at bounding box center [447, 175] width 16 height 7
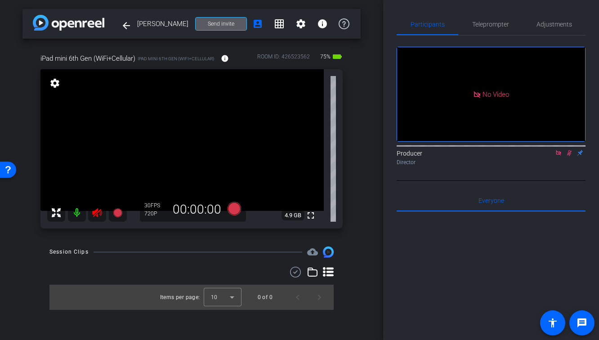
click at [98, 214] on icon at bounding box center [96, 212] width 9 height 9
click at [561, 156] on icon at bounding box center [558, 153] width 7 height 6
click at [558, 156] on icon at bounding box center [559, 153] width 5 height 6
click at [549, 27] on span "Adjustments" at bounding box center [555, 24] width 36 height 6
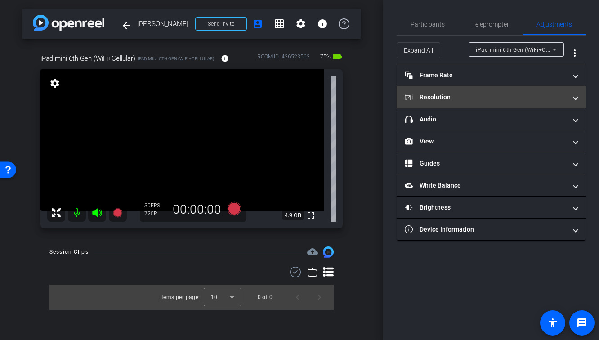
click at [446, 97] on mat-panel-title "Resolution" at bounding box center [486, 97] width 162 height 9
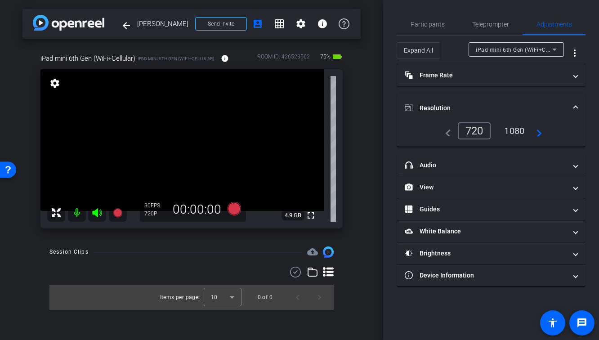
click at [509, 132] on div "1080" at bounding box center [515, 130] width 34 height 15
click at [377, 149] on div "arrow_back Douglas Aldrich Back to project Send invite account_box grid_on sett…" at bounding box center [191, 170] width 383 height 340
click at [433, 27] on span "Participants" at bounding box center [428, 24] width 34 height 6
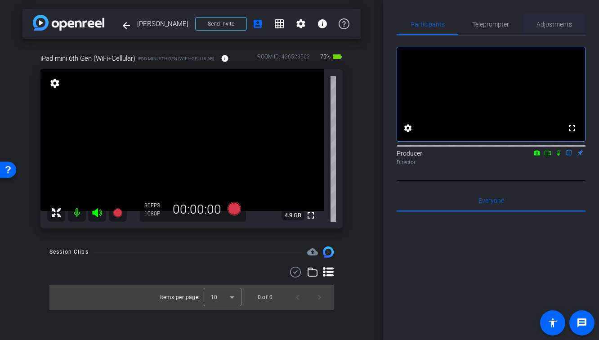
click at [542, 27] on span "Adjustments" at bounding box center [555, 24] width 36 height 6
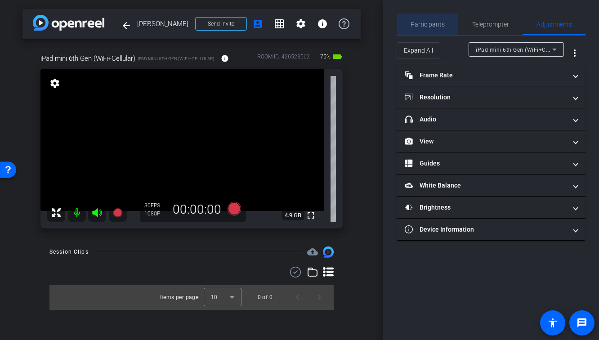
click at [421, 26] on span "Participants" at bounding box center [428, 24] width 34 height 6
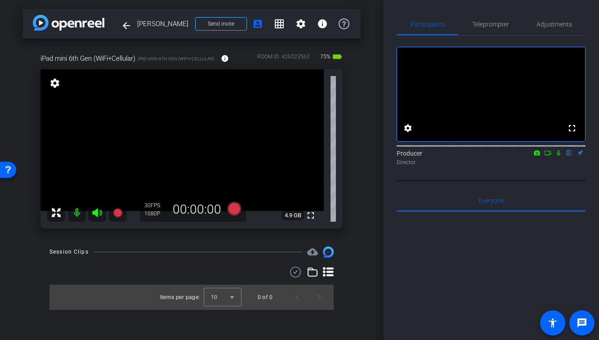
click at [357, 211] on div "iPad mini 6th Gen (WiFi+Cellular) iPad mini 6th Gen (WiFi+Cellular) info ROOM I…" at bounding box center [191, 138] width 338 height 199
click at [312, 214] on mat-icon "fullscreen" at bounding box center [310, 215] width 11 height 11
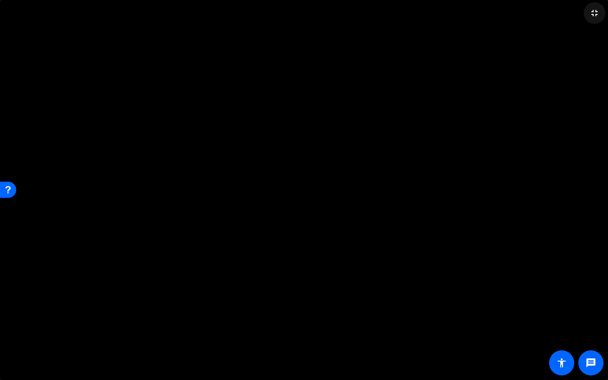
click at [598, 12] on mat-icon "fullscreen_exit" at bounding box center [594, 13] width 11 height 11
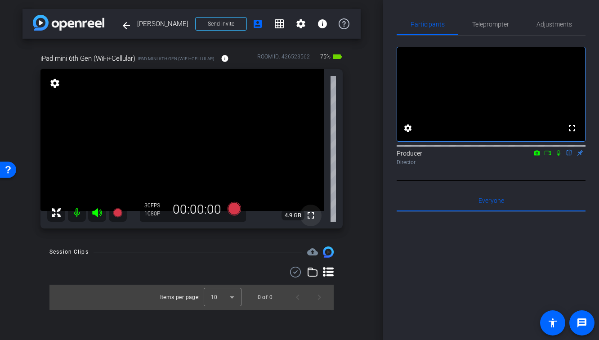
click at [311, 214] on mat-icon "fullscreen" at bounding box center [310, 215] width 11 height 11
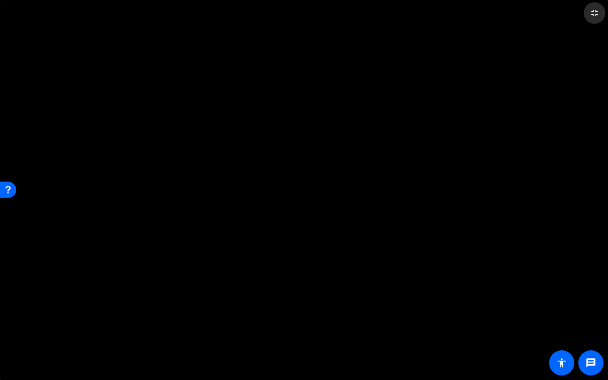
click at [590, 16] on mat-icon "fullscreen_exit" at bounding box center [594, 13] width 11 height 11
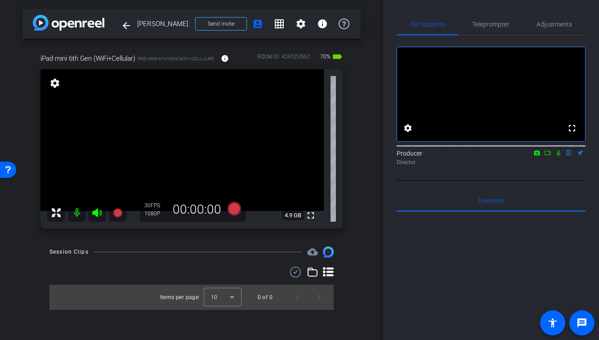
click at [371, 203] on div "arrow_back Douglas Aldrich Back to project Send invite account_box grid_on sett…" at bounding box center [191, 170] width 383 height 340
click at [310, 216] on mat-icon "fullscreen" at bounding box center [310, 215] width 11 height 11
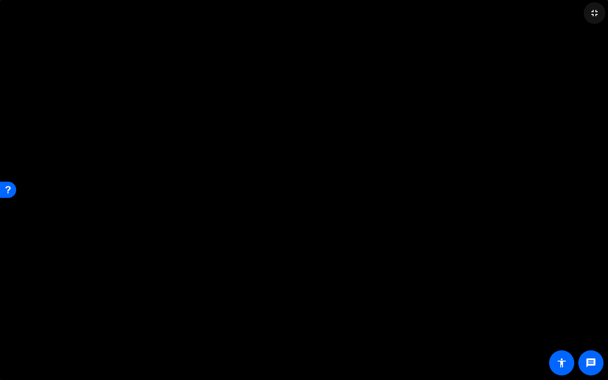
click at [592, 12] on mat-icon "fullscreen_exit" at bounding box center [594, 13] width 11 height 11
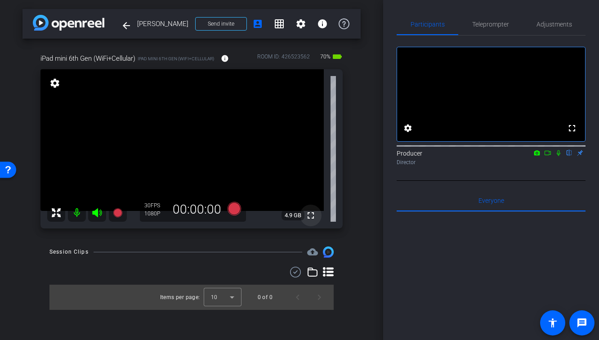
click at [312, 216] on mat-icon "fullscreen" at bounding box center [310, 215] width 11 height 11
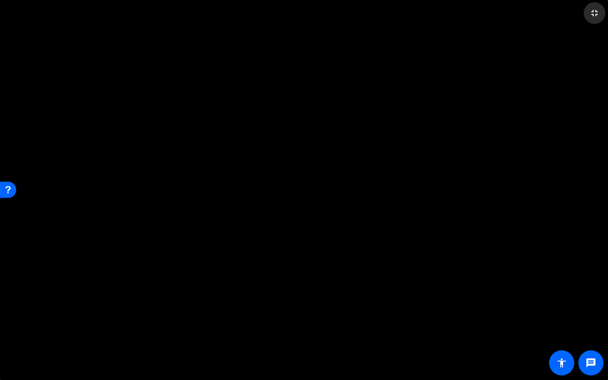
click at [593, 12] on mat-icon "fullscreen_exit" at bounding box center [594, 13] width 11 height 11
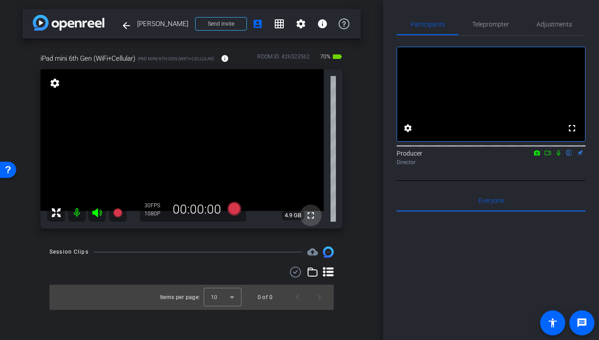
click at [312, 219] on mat-icon "fullscreen" at bounding box center [310, 215] width 11 height 11
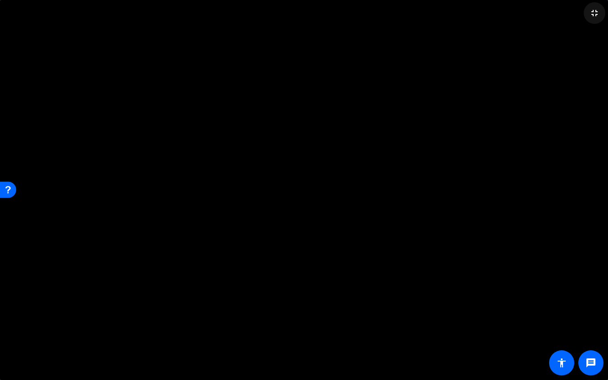
click at [598, 17] on mat-icon "fullscreen_exit" at bounding box center [594, 13] width 11 height 11
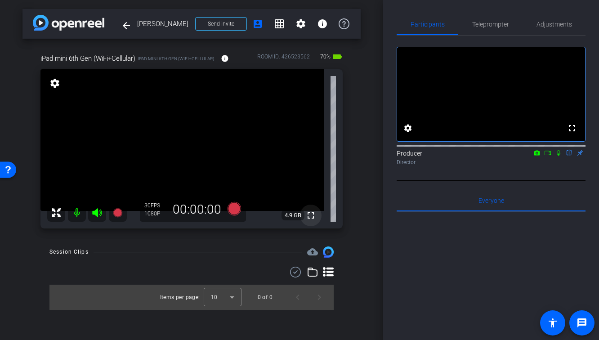
click at [309, 217] on mat-icon "fullscreen" at bounding box center [310, 215] width 11 height 11
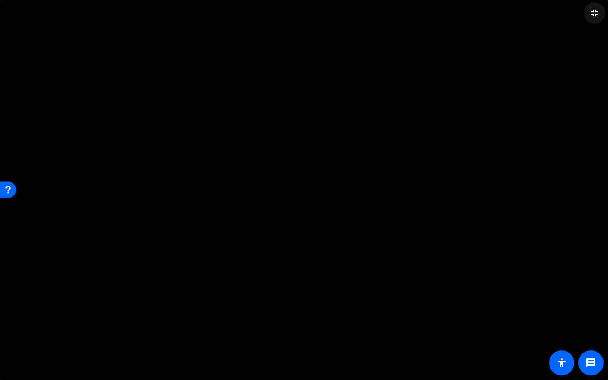
click at [591, 19] on span at bounding box center [595, 13] width 22 height 22
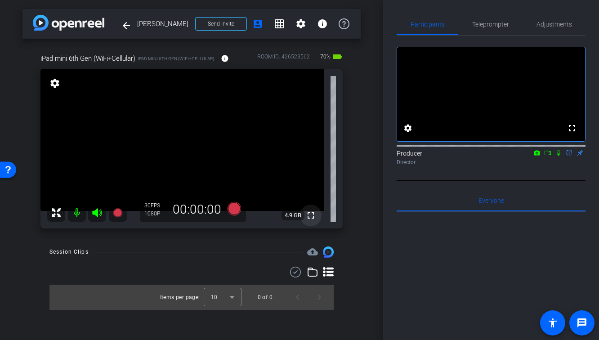
click at [309, 215] on mat-icon "fullscreen" at bounding box center [310, 215] width 11 height 11
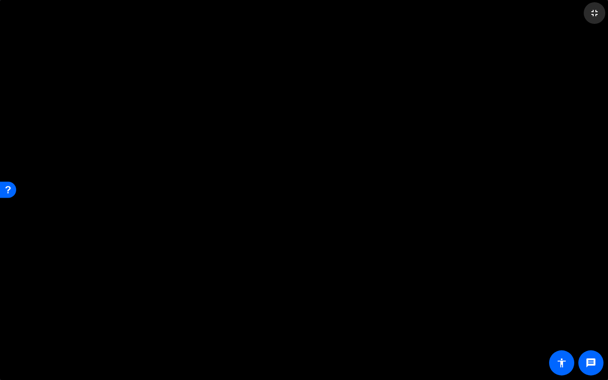
click at [593, 15] on mat-icon "fullscreen_exit" at bounding box center [594, 13] width 11 height 11
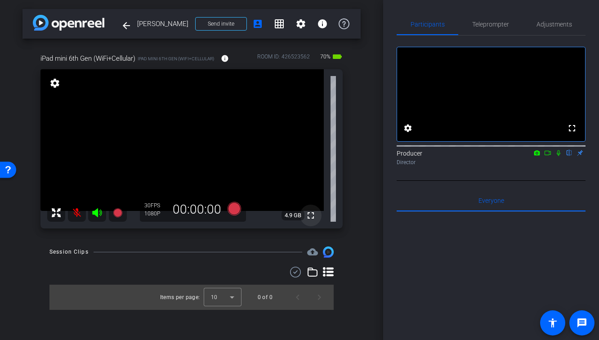
click at [314, 215] on mat-icon "fullscreen" at bounding box center [310, 215] width 11 height 11
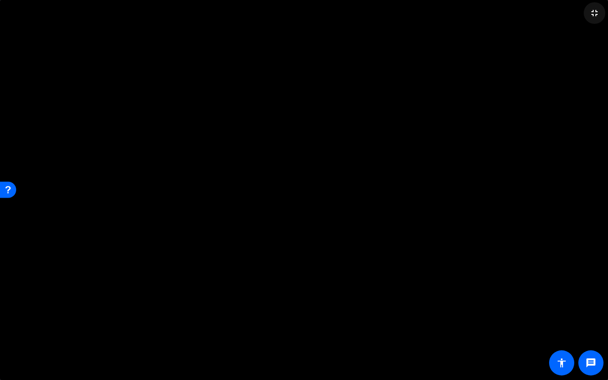
click at [597, 14] on mat-icon "fullscreen_exit" at bounding box center [594, 13] width 11 height 11
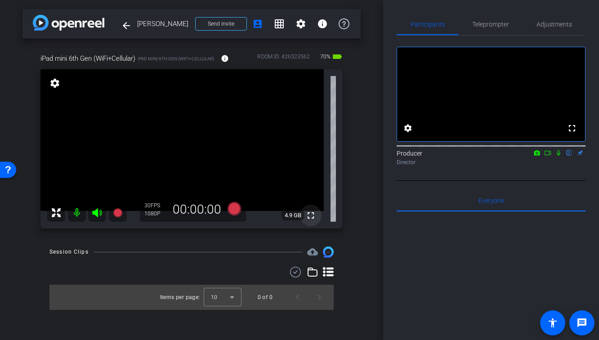
click at [310, 216] on mat-icon "fullscreen" at bounding box center [310, 215] width 11 height 11
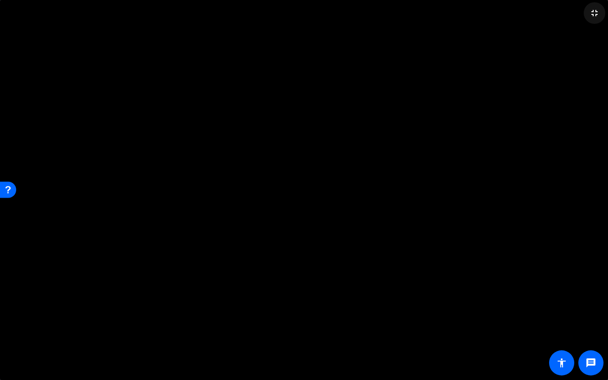
click at [597, 13] on mat-icon "fullscreen_exit" at bounding box center [594, 13] width 11 height 11
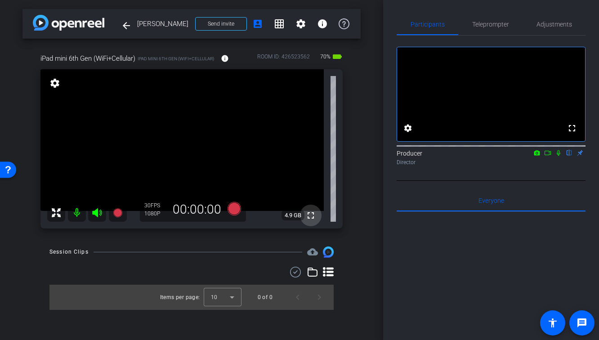
click at [311, 216] on mat-icon "fullscreen" at bounding box center [310, 215] width 11 height 11
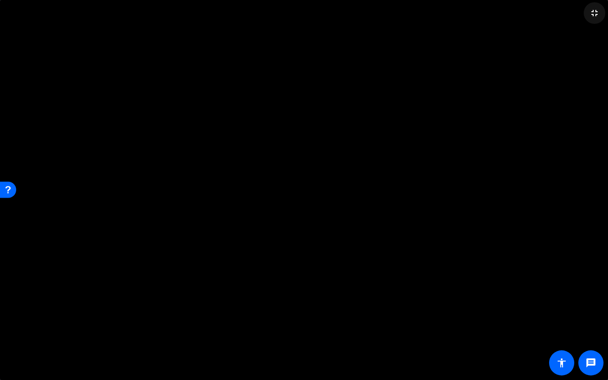
click at [597, 18] on mat-icon "fullscreen_exit" at bounding box center [594, 13] width 11 height 11
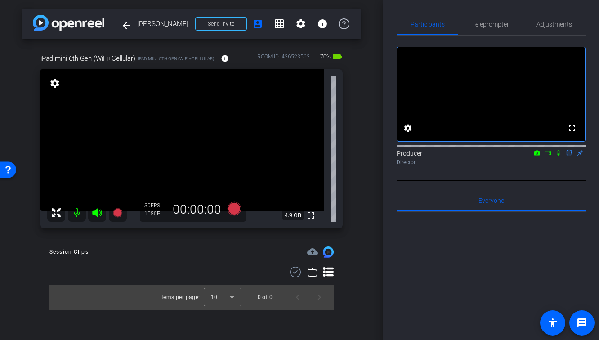
click at [161, 266] on div "Session Clips cloud_upload Items per page: 10 0 of 0" at bounding box center [191, 278] width 338 height 63
click at [315, 215] on mat-icon "fullscreen" at bounding box center [310, 215] width 11 height 11
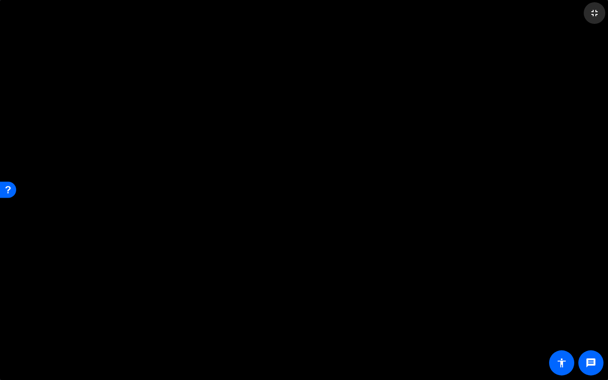
click at [596, 14] on mat-icon "fullscreen_exit" at bounding box center [594, 13] width 11 height 11
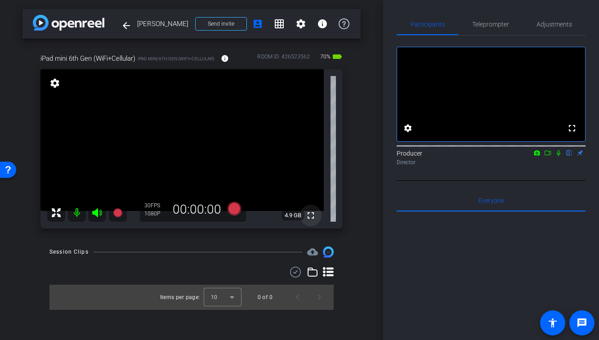
click at [310, 221] on span at bounding box center [311, 216] width 22 height 22
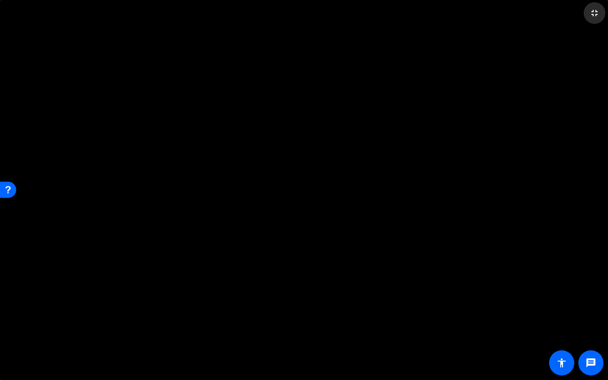
click at [596, 20] on span at bounding box center [595, 13] width 22 height 22
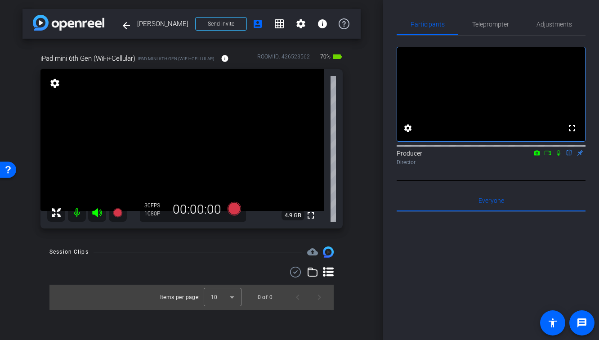
click at [198, 276] on div at bounding box center [191, 272] width 284 height 11
click at [309, 217] on mat-icon "fullscreen" at bounding box center [310, 215] width 11 height 11
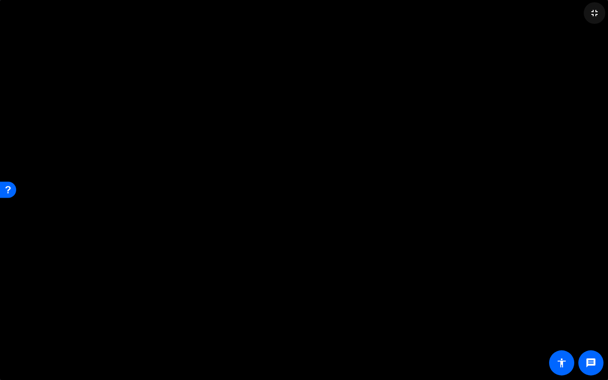
click at [599, 12] on span at bounding box center [595, 13] width 22 height 22
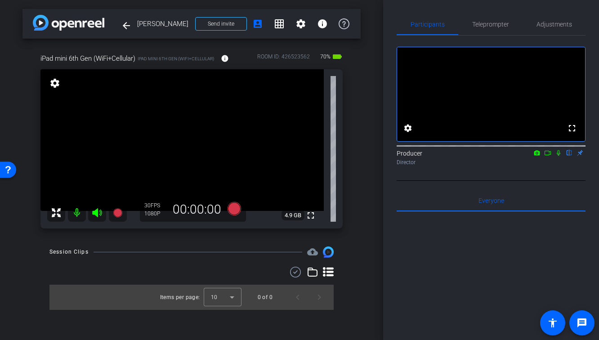
click at [354, 173] on div "iPad mini 6th Gen (WiFi+Cellular) iPad mini 6th Gen (WiFi+Cellular) info ROOM I…" at bounding box center [191, 138] width 338 height 199
click at [119, 216] on icon at bounding box center [117, 212] width 9 height 9
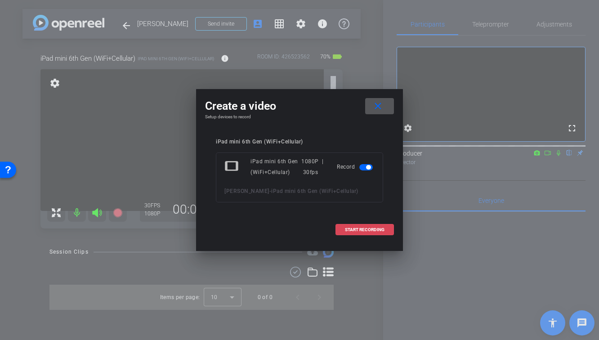
click at [376, 231] on span "START RECORDING" at bounding box center [365, 230] width 40 height 4
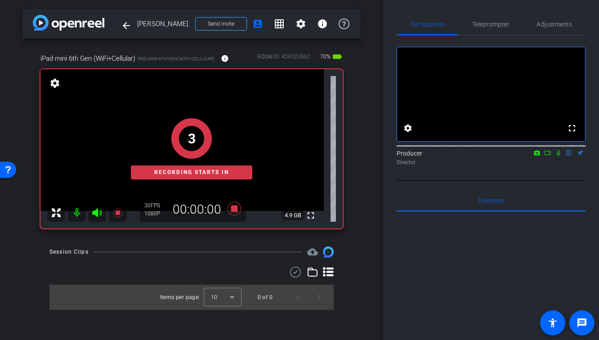
click at [556, 156] on icon at bounding box center [558, 153] width 7 height 6
click at [547, 156] on icon at bounding box center [547, 153] width 7 height 6
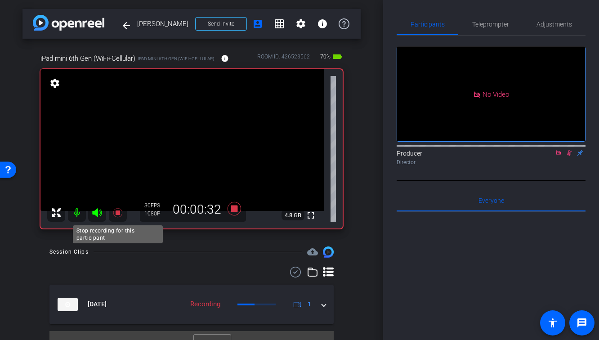
click at [118, 213] on icon at bounding box center [117, 212] width 9 height 9
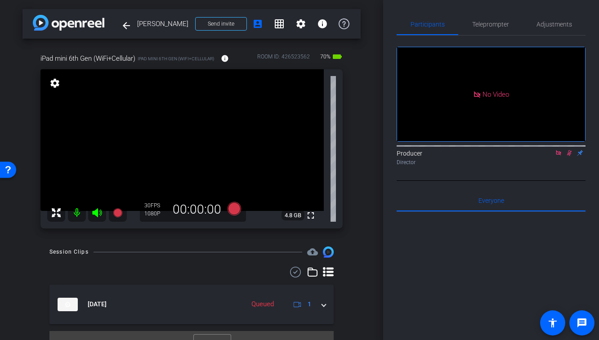
click at [565, 157] on mat-icon at bounding box center [569, 153] width 11 height 8
click at [554, 157] on mat-icon at bounding box center [558, 153] width 11 height 8
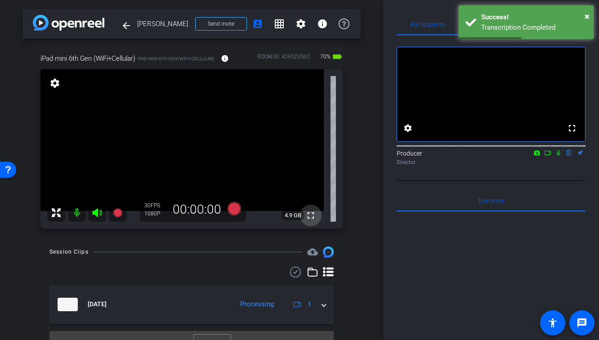
click at [309, 218] on mat-icon "fullscreen" at bounding box center [310, 215] width 11 height 11
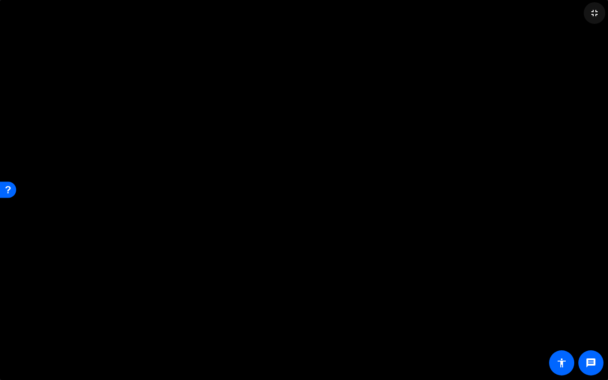
click at [592, 15] on mat-icon "fullscreen_exit" at bounding box center [594, 13] width 11 height 11
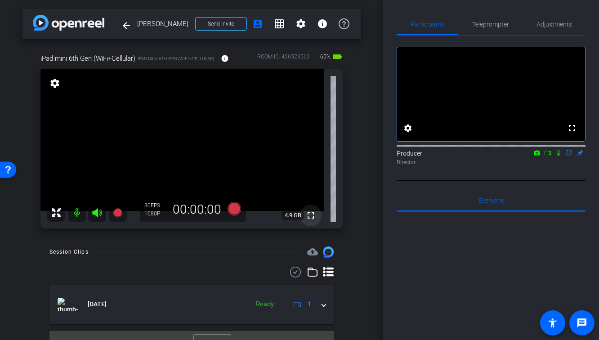
click at [312, 215] on mat-icon "fullscreen" at bounding box center [310, 215] width 11 height 11
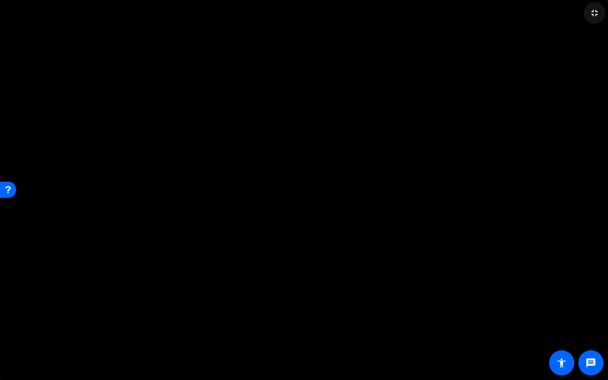
click at [598, 18] on mat-icon "fullscreen_exit" at bounding box center [594, 13] width 11 height 11
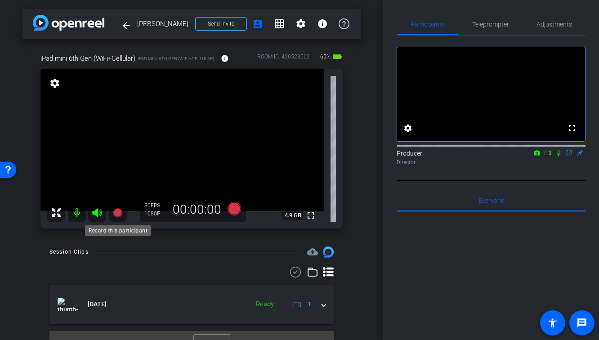
click at [118, 212] on icon at bounding box center [117, 212] width 9 height 9
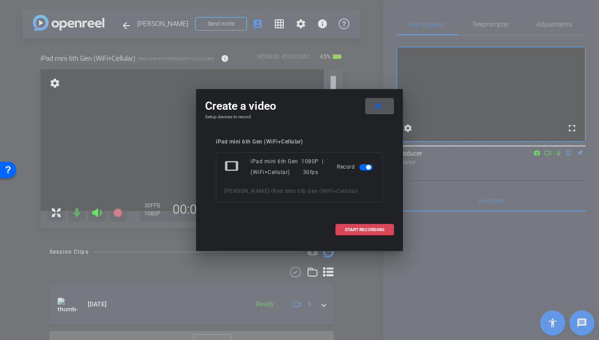
click at [361, 228] on span "START RECORDING" at bounding box center [365, 230] width 40 height 4
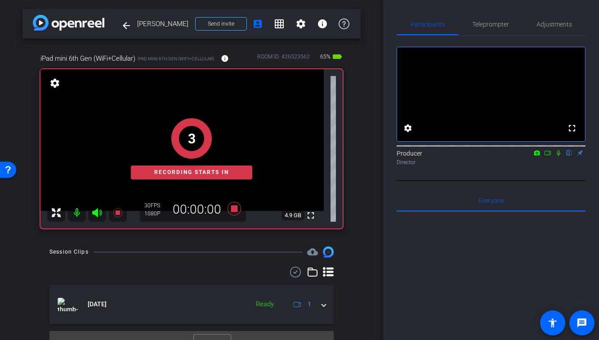
click at [558, 156] on icon at bounding box center [559, 153] width 4 height 6
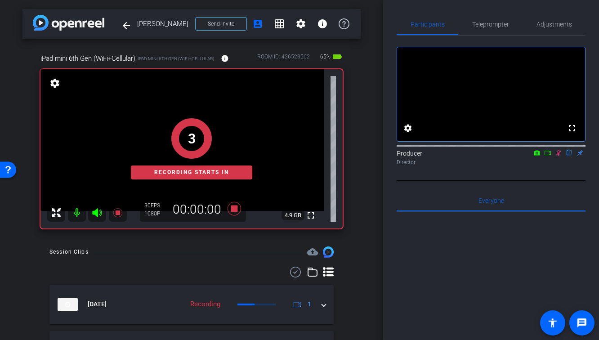
click at [545, 156] on icon at bounding box center [547, 153] width 7 height 6
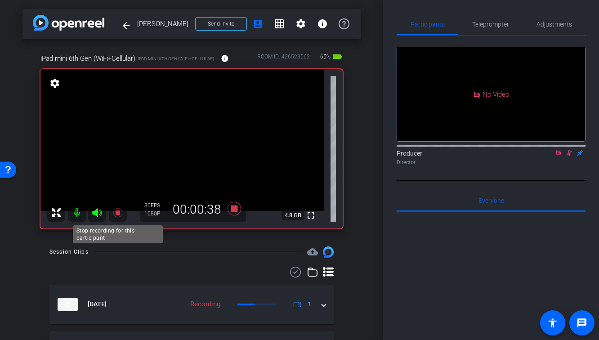
click at [116, 215] on icon at bounding box center [117, 212] width 11 height 11
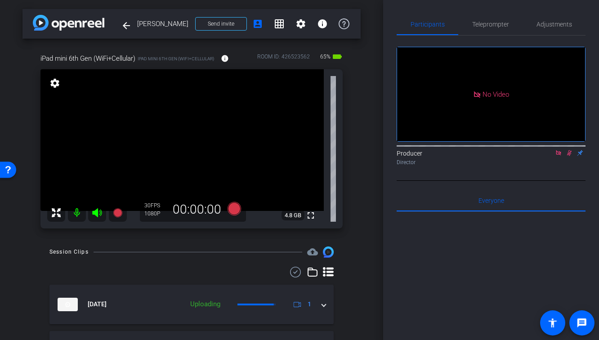
click at [569, 156] on icon at bounding box center [569, 153] width 5 height 6
click at [559, 156] on icon at bounding box center [558, 153] width 7 height 6
click at [311, 217] on mat-icon "fullscreen" at bounding box center [310, 215] width 11 height 11
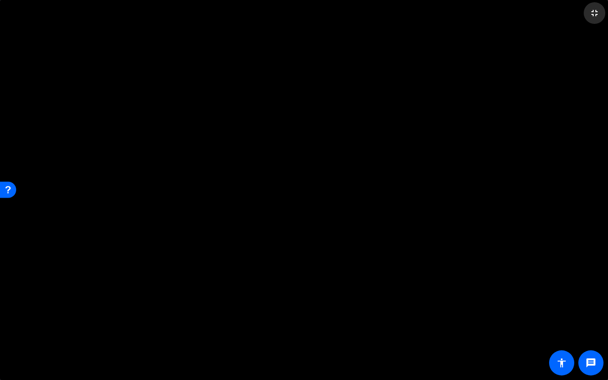
click at [594, 15] on mat-icon "fullscreen_exit" at bounding box center [594, 13] width 11 height 11
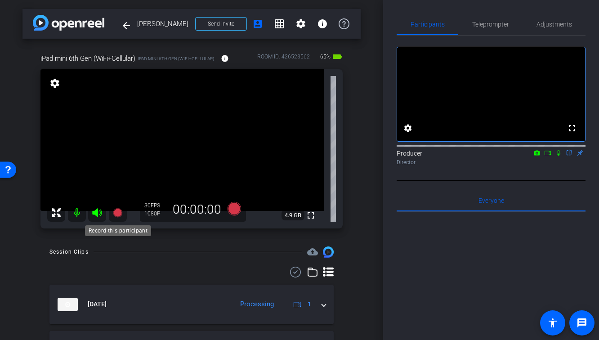
click at [121, 214] on icon at bounding box center [117, 212] width 11 height 11
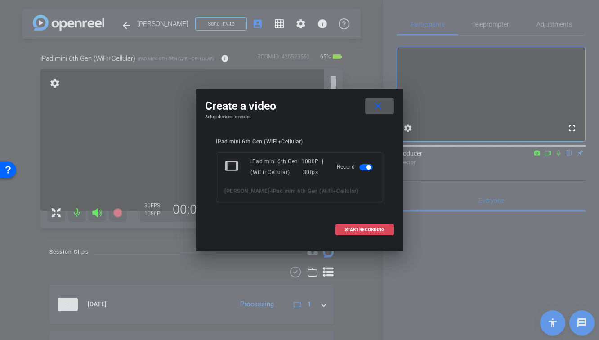
click at [355, 233] on span at bounding box center [365, 230] width 58 height 22
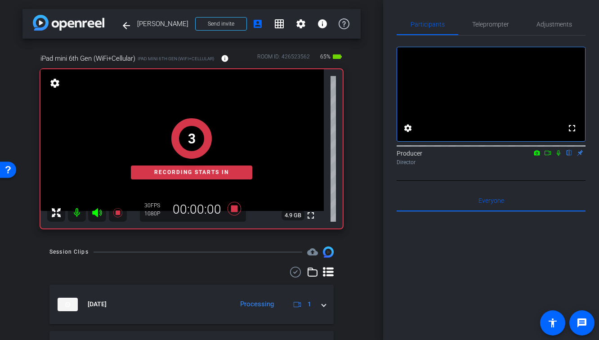
click at [559, 156] on icon at bounding box center [558, 153] width 7 height 6
click at [548, 156] on icon at bounding box center [547, 153] width 7 height 6
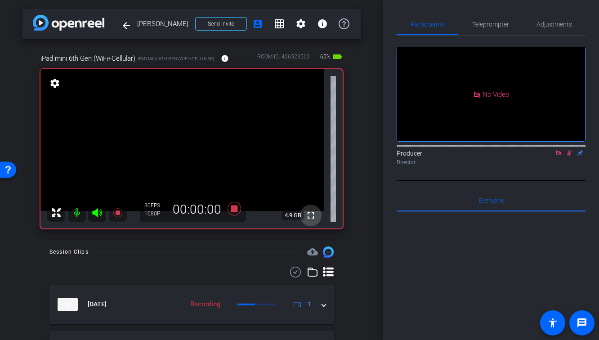
click at [313, 217] on mat-icon "fullscreen" at bounding box center [310, 215] width 11 height 11
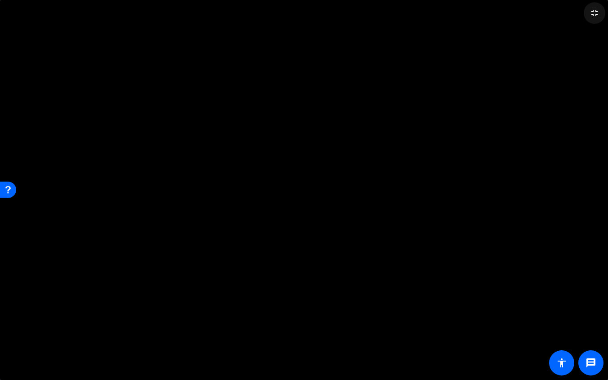
click at [597, 14] on mat-icon "fullscreen_exit" at bounding box center [594, 13] width 11 height 11
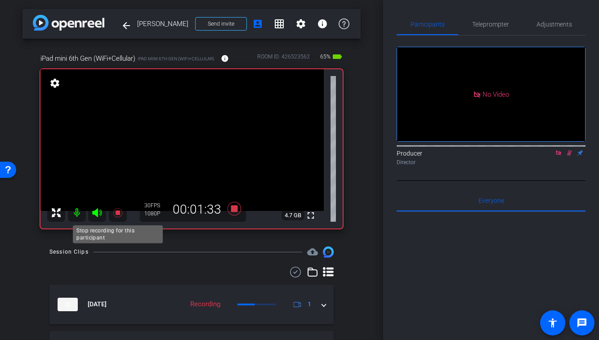
click at [117, 214] on icon at bounding box center [117, 212] width 9 height 9
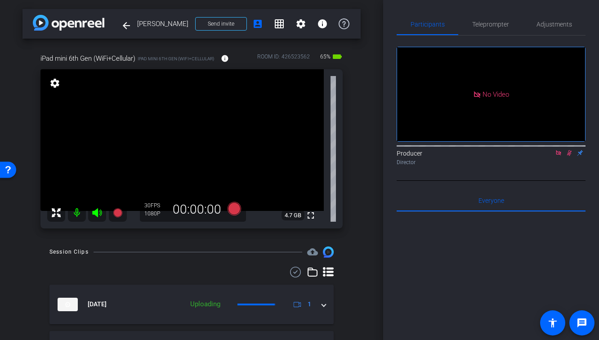
click at [570, 156] on icon at bounding box center [569, 153] width 7 height 6
click at [557, 156] on icon at bounding box center [558, 153] width 7 height 6
click at [358, 196] on div "iPad mini 6th Gen (WiFi+Cellular) iPad mini 6th Gen (WiFi+Cellular) info ROOM I…" at bounding box center [191, 138] width 338 height 199
click at [309, 219] on mat-icon "fullscreen" at bounding box center [310, 215] width 11 height 11
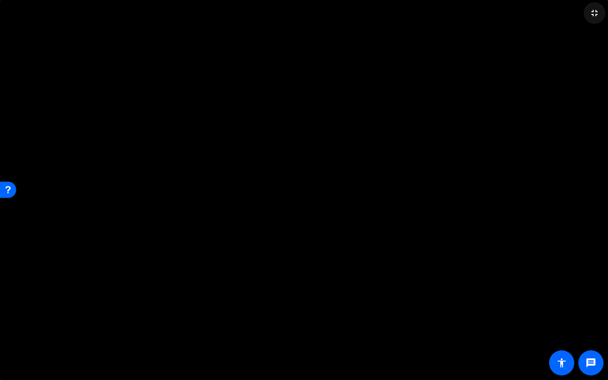
click at [597, 12] on mat-icon "fullscreen_exit" at bounding box center [594, 13] width 11 height 11
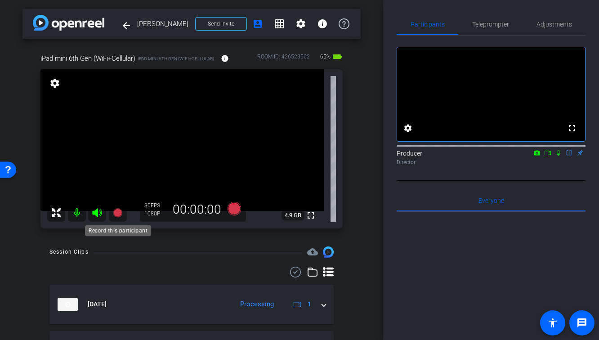
click at [115, 212] on icon at bounding box center [117, 212] width 9 height 9
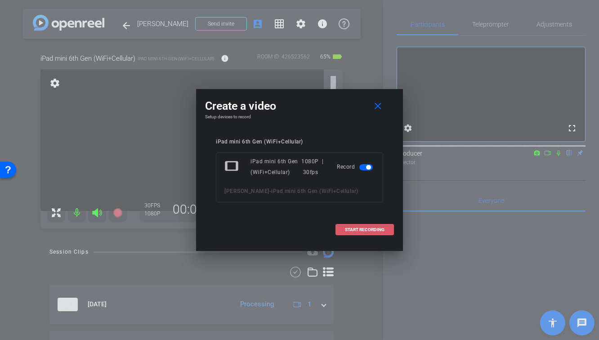
click at [358, 234] on span at bounding box center [365, 230] width 58 height 22
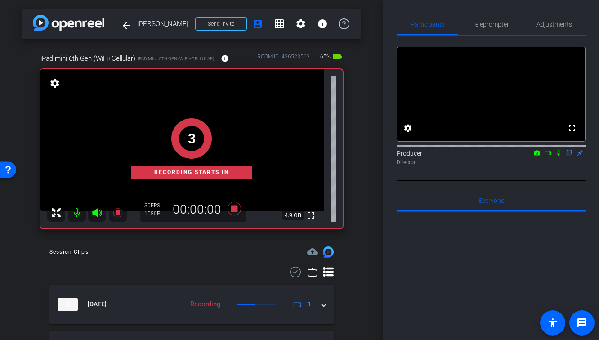
click at [558, 156] on icon at bounding box center [558, 153] width 7 height 6
click at [548, 156] on icon at bounding box center [547, 153] width 7 height 6
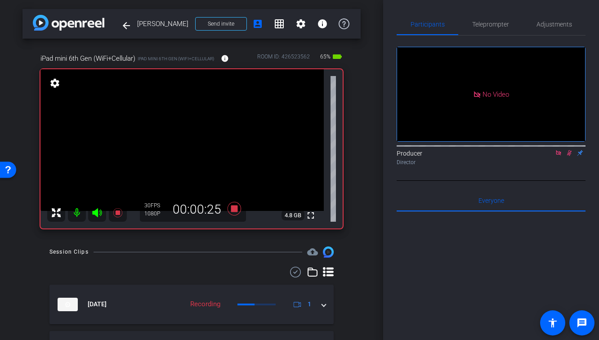
click at [184, 270] on div at bounding box center [191, 272] width 284 height 11
click at [117, 212] on icon at bounding box center [117, 212] width 9 height 9
click at [569, 156] on icon at bounding box center [569, 153] width 5 height 6
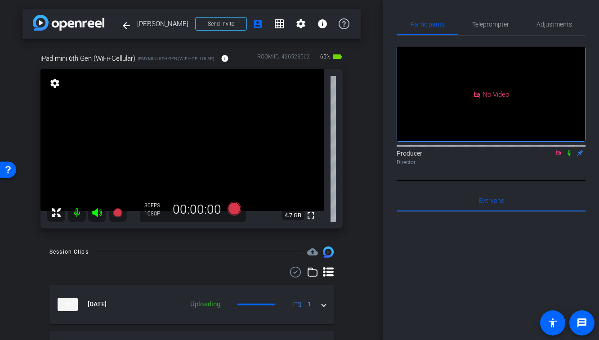
click at [558, 156] on icon at bounding box center [558, 153] width 7 height 6
click at [363, 233] on div "arrow_back Douglas Aldrich Back to project Send invite account_box grid_on sett…" at bounding box center [191, 170] width 383 height 340
click at [312, 217] on mat-icon "fullscreen" at bounding box center [310, 215] width 11 height 11
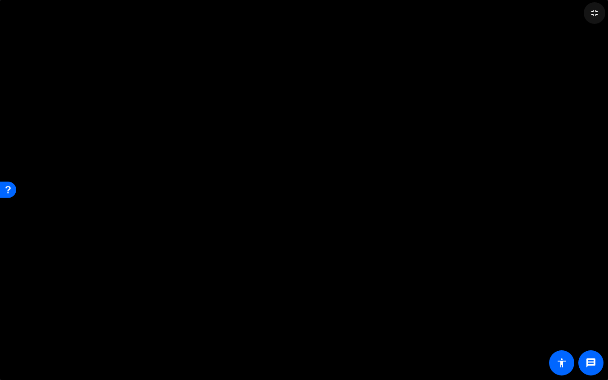
click at [596, 14] on mat-icon "fullscreen_exit" at bounding box center [594, 13] width 11 height 11
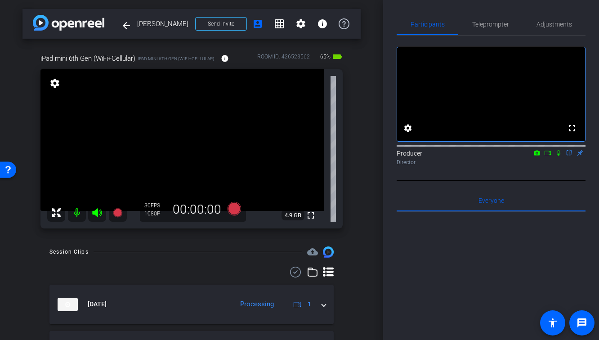
click at [365, 115] on div "arrow_back Douglas Aldrich Back to project Send invite account_box grid_on sett…" at bounding box center [191, 170] width 383 height 340
click at [245, 268] on div at bounding box center [191, 272] width 284 height 11
click at [313, 217] on mat-icon "fullscreen" at bounding box center [310, 215] width 11 height 11
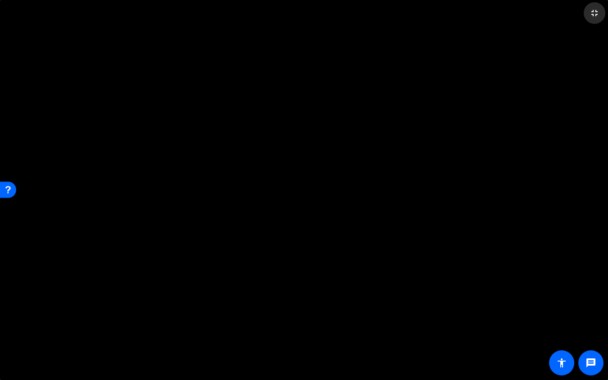
click at [594, 20] on span at bounding box center [595, 13] width 22 height 22
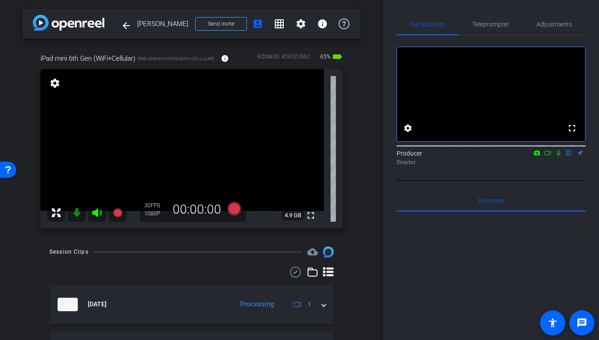
click at [313, 218] on mat-icon "fullscreen" at bounding box center [310, 215] width 11 height 11
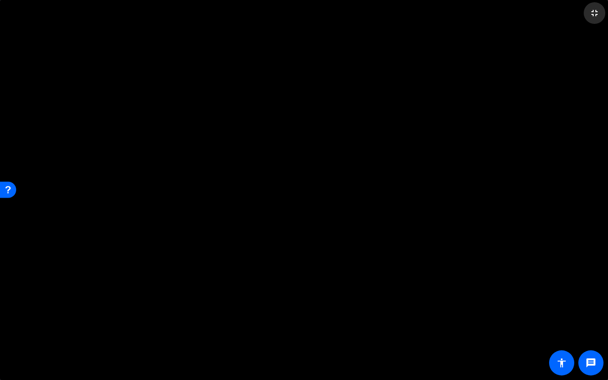
click at [599, 16] on span at bounding box center [595, 13] width 22 height 22
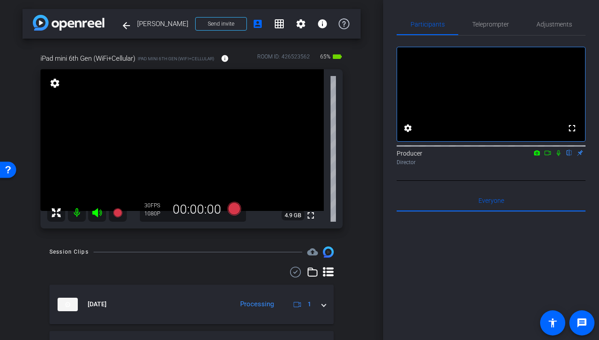
click at [369, 117] on div "arrow_back Douglas Aldrich Back to project Send invite account_box grid_on sett…" at bounding box center [191, 170] width 383 height 340
click at [194, 249] on div "Session Clips cloud_upload" at bounding box center [191, 252] width 284 height 11
click at [312, 218] on mat-icon "fullscreen" at bounding box center [310, 215] width 11 height 11
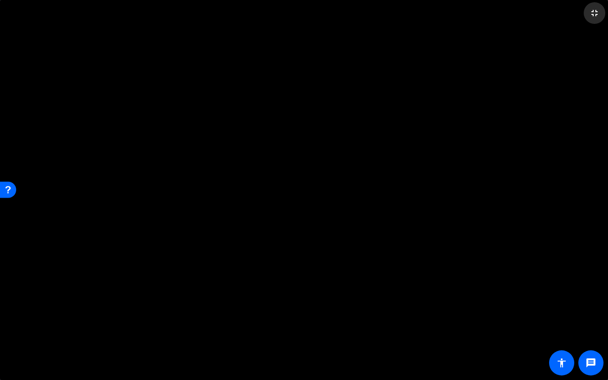
click at [597, 12] on mat-icon "fullscreen_exit" at bounding box center [594, 13] width 11 height 11
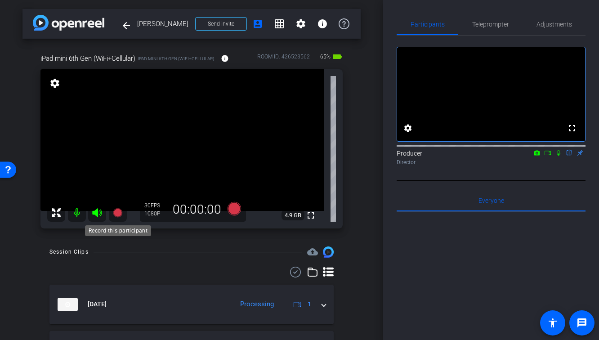
click at [118, 216] on icon at bounding box center [117, 212] width 9 height 9
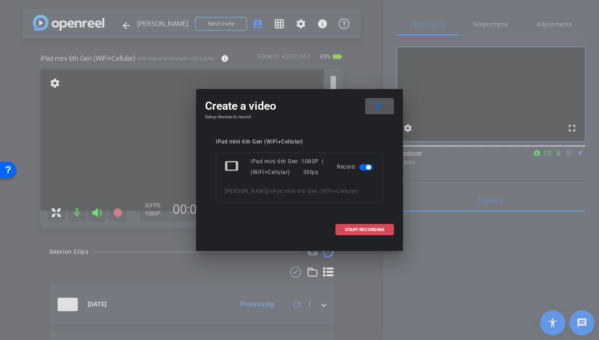
click at [367, 229] on span "START RECORDING" at bounding box center [365, 230] width 40 height 4
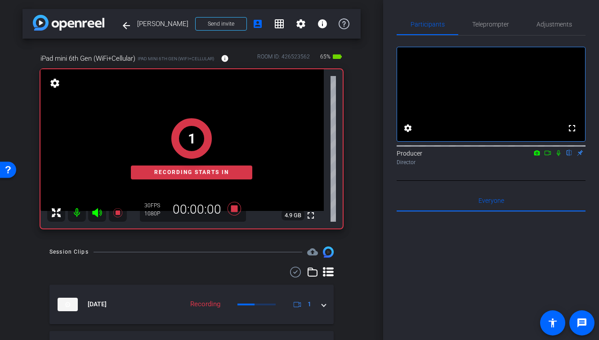
click at [559, 156] on icon at bounding box center [558, 153] width 7 height 6
click at [548, 156] on icon at bounding box center [547, 153] width 7 height 6
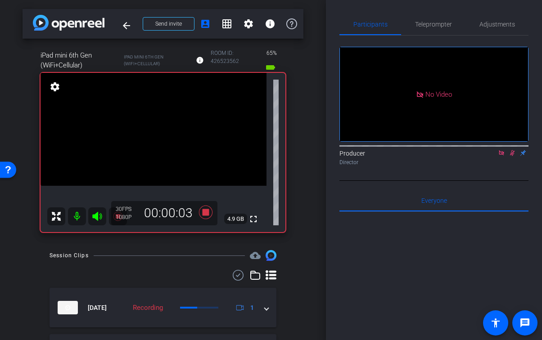
drag, startPoint x: 540, startPoint y: 162, endPoint x: 582, endPoint y: 156, distance: 42.7
click at [542, 156] on html "Accessibility Screen-Reader Guide, Feedback, and Issue Reporting | New window m…" at bounding box center [271, 170] width 542 height 340
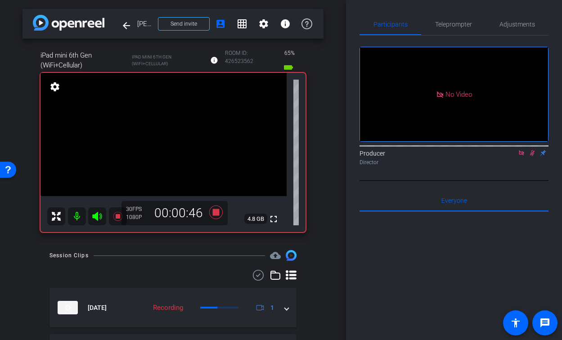
click at [342, 162] on div "arrow_back Douglas Aldrich Back to project Send invite account_box grid_on sett…" at bounding box center [173, 170] width 346 height 340
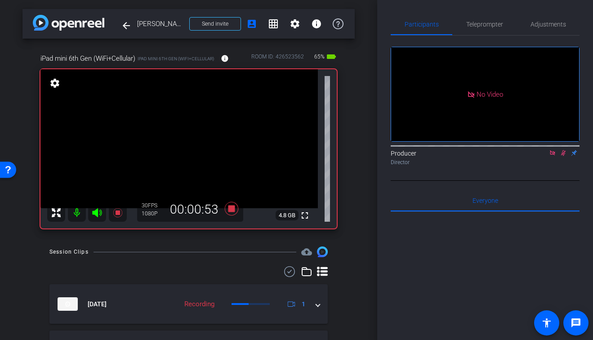
click at [368, 169] on div "arrow_back Douglas Aldrich Back to project Send invite account_box grid_on sett…" at bounding box center [188, 170] width 377 height 340
click at [185, 268] on div at bounding box center [188, 271] width 279 height 11
click at [309, 216] on mat-icon "fullscreen" at bounding box center [305, 215] width 11 height 11
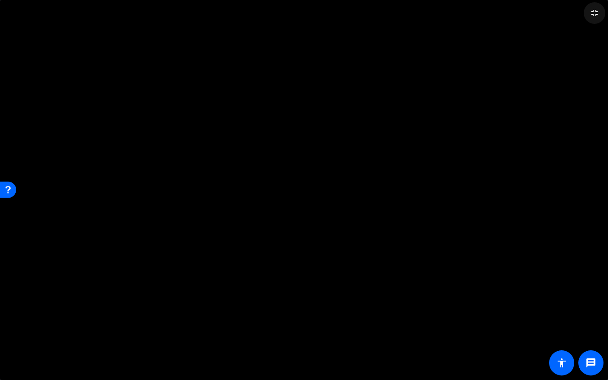
click at [599, 16] on span at bounding box center [595, 13] width 22 height 22
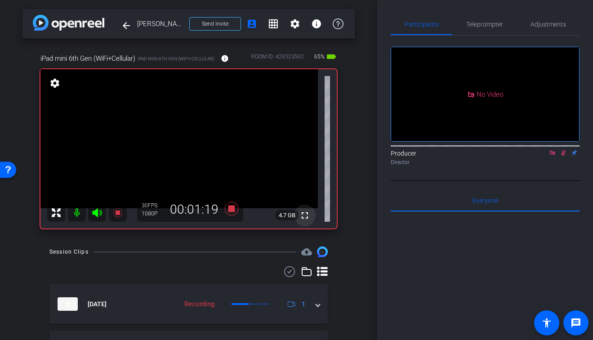
click at [304, 215] on mat-icon "fullscreen" at bounding box center [305, 215] width 11 height 11
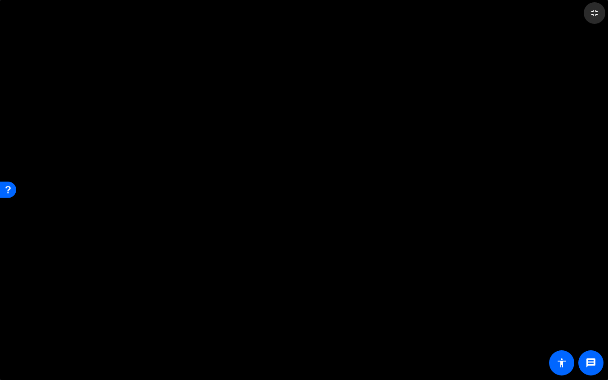
click at [598, 11] on mat-icon "fullscreen_exit" at bounding box center [594, 13] width 11 height 11
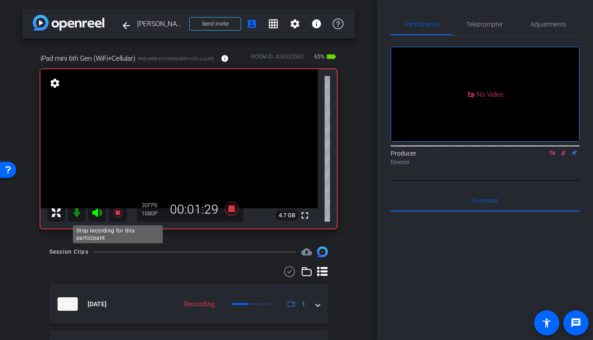
click at [114, 214] on icon at bounding box center [117, 212] width 11 height 11
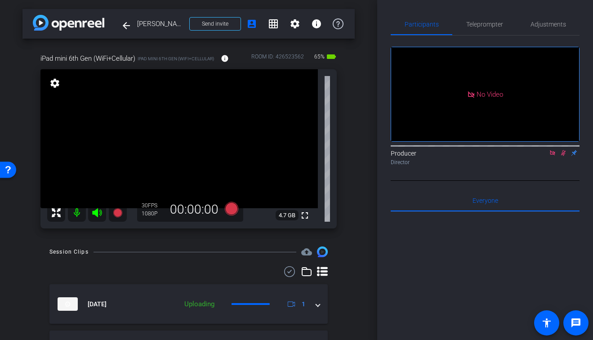
click at [565, 156] on icon at bounding box center [564, 153] width 5 height 6
click at [553, 156] on icon at bounding box center [552, 153] width 7 height 6
click at [301, 216] on mat-icon "fullscreen" at bounding box center [305, 215] width 11 height 11
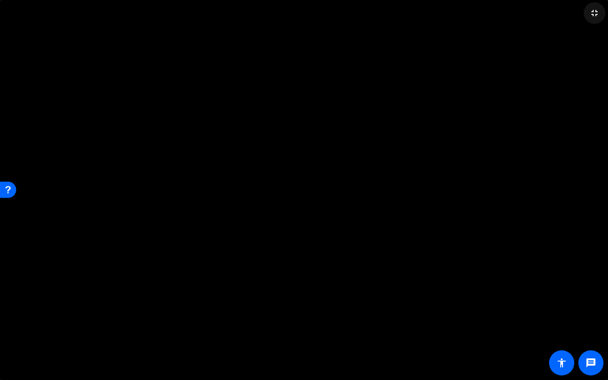
click at [597, 15] on mat-icon "fullscreen_exit" at bounding box center [594, 13] width 11 height 11
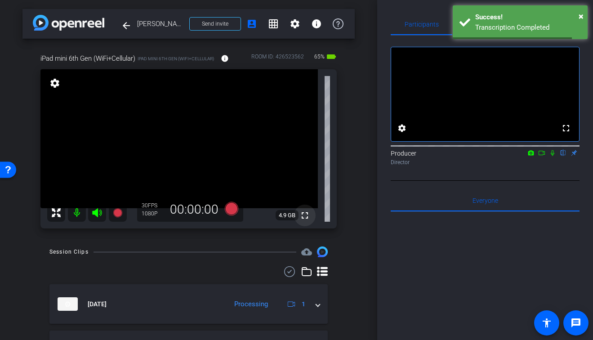
click at [303, 218] on mat-icon "fullscreen" at bounding box center [305, 215] width 11 height 11
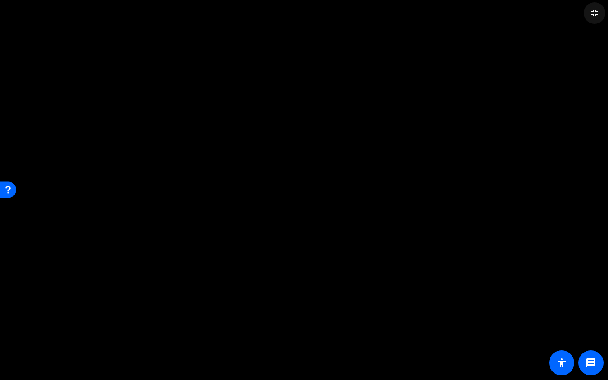
click at [590, 18] on mat-icon "fullscreen_exit" at bounding box center [594, 13] width 11 height 11
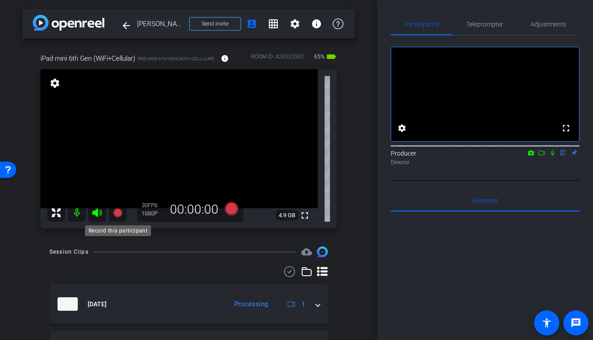
click at [120, 216] on icon at bounding box center [117, 212] width 11 height 11
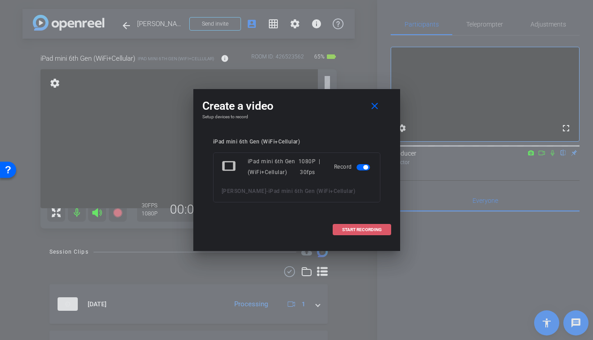
click at [344, 230] on span "START RECORDING" at bounding box center [362, 230] width 40 height 4
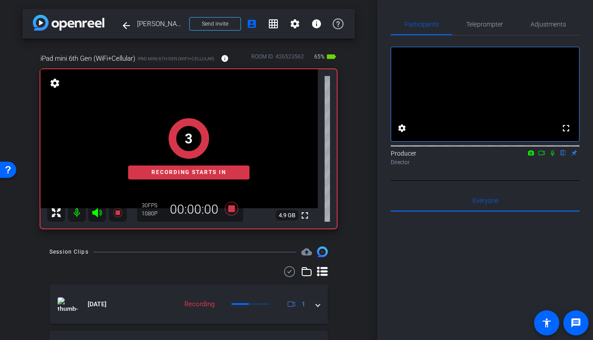
click at [554, 156] on icon at bounding box center [552, 153] width 7 height 6
click at [542, 156] on icon at bounding box center [542, 153] width 7 height 6
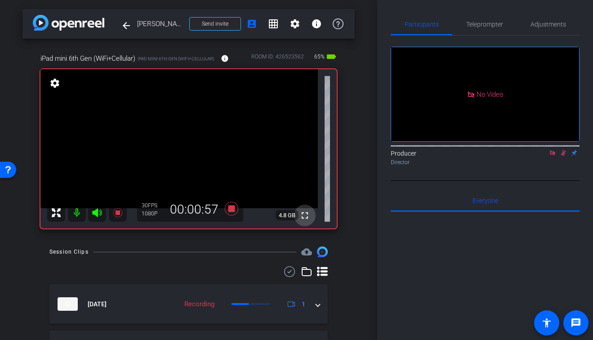
click at [305, 216] on mat-icon "fullscreen" at bounding box center [305, 215] width 11 height 11
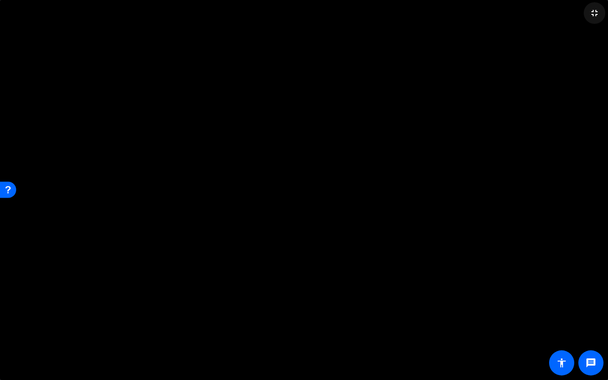
click at [598, 13] on mat-icon "fullscreen_exit" at bounding box center [594, 13] width 11 height 11
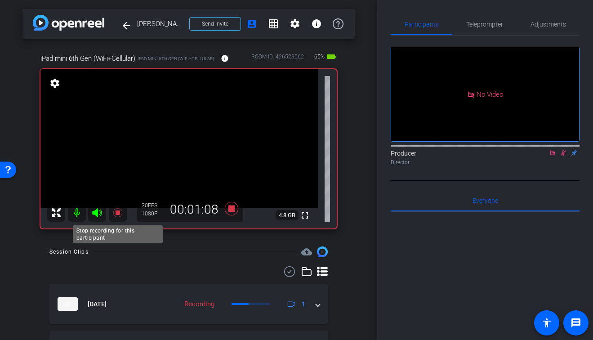
click at [121, 211] on icon at bounding box center [117, 212] width 11 height 11
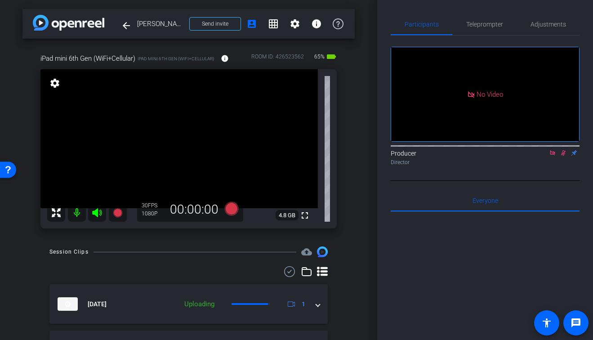
click at [564, 156] on icon at bounding box center [563, 153] width 7 height 6
click at [549, 156] on icon at bounding box center [552, 153] width 7 height 6
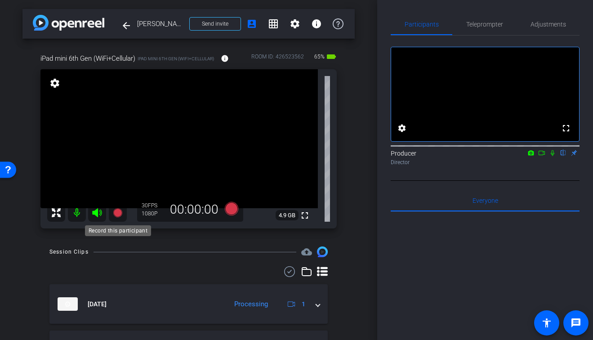
click at [118, 214] on icon at bounding box center [117, 212] width 9 height 9
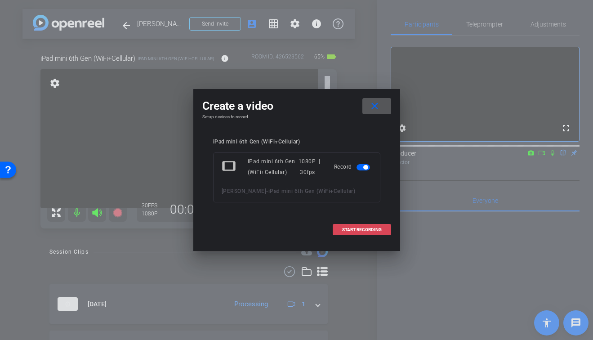
click at [368, 228] on span "START RECORDING" at bounding box center [362, 230] width 40 height 4
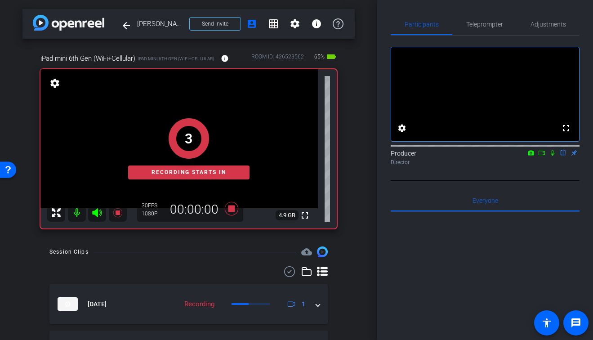
click at [553, 156] on icon at bounding box center [552, 153] width 7 height 6
click at [541, 155] on icon at bounding box center [542, 153] width 6 height 4
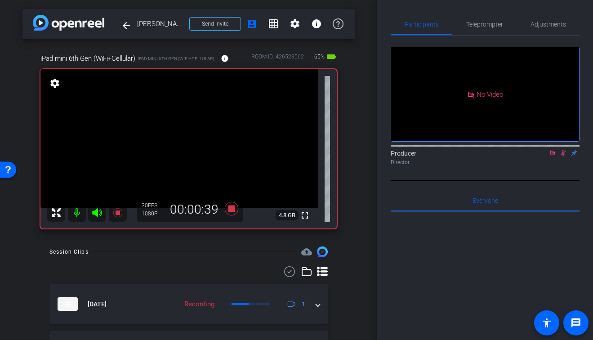
click at [120, 210] on icon at bounding box center [117, 212] width 11 height 11
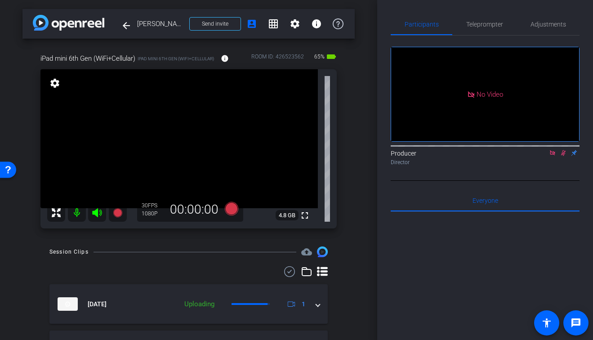
click at [564, 156] on icon at bounding box center [563, 153] width 7 height 6
click at [550, 156] on icon at bounding box center [552, 153] width 7 height 6
click at [307, 220] on mat-icon "fullscreen" at bounding box center [305, 215] width 11 height 11
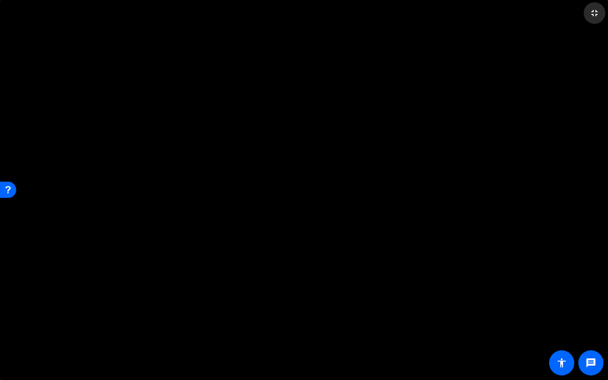
click at [599, 12] on span at bounding box center [595, 13] width 22 height 22
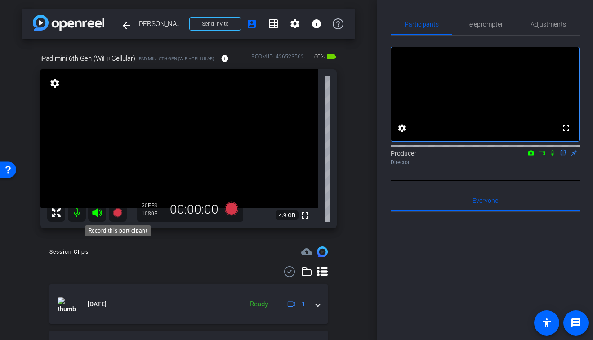
click at [121, 211] on icon at bounding box center [117, 212] width 9 height 9
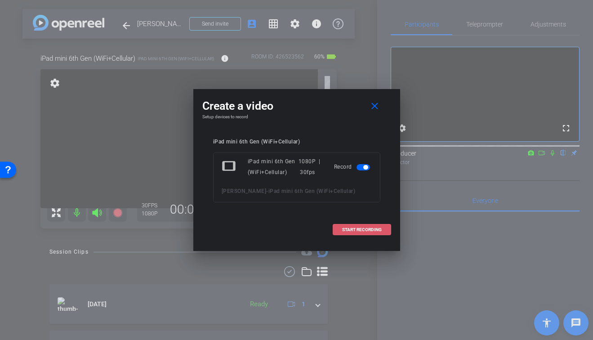
click at [347, 230] on span "START RECORDING" at bounding box center [362, 230] width 40 height 4
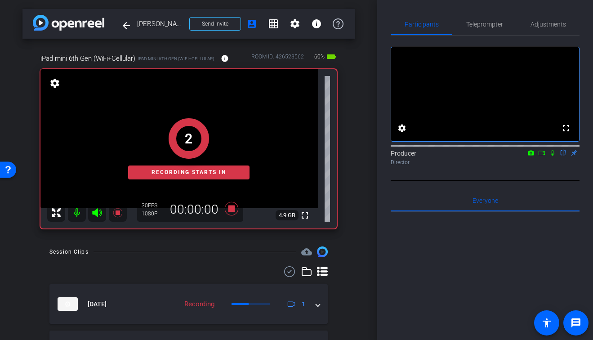
click at [552, 156] on icon at bounding box center [553, 153] width 4 height 6
click at [544, 155] on icon at bounding box center [542, 153] width 6 height 4
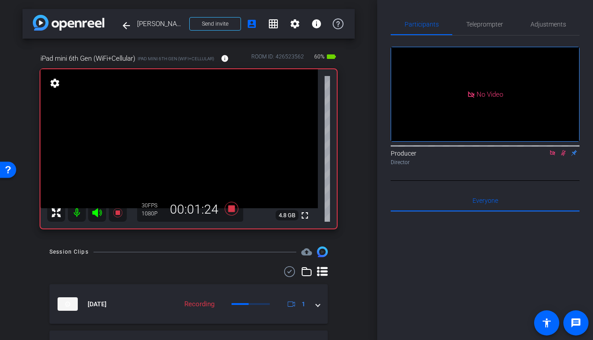
drag, startPoint x: 115, startPoint y: 214, endPoint x: 117, endPoint y: 245, distance: 31.1
click at [117, 245] on div "arrow_back Douglas Aldrich Back to project Send invite account_box grid_on sett…" at bounding box center [188, 170] width 377 height 340
click at [118, 216] on icon at bounding box center [117, 212] width 11 height 11
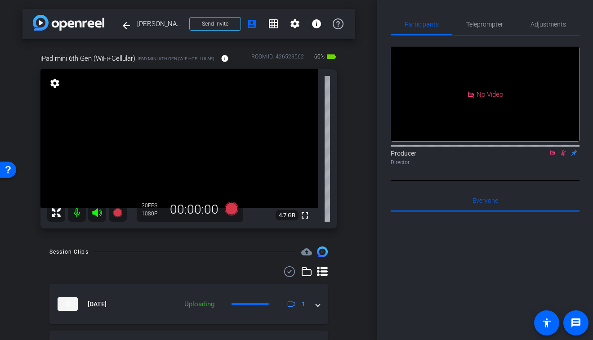
click at [565, 156] on icon at bounding box center [563, 153] width 7 height 6
click at [552, 155] on icon at bounding box center [552, 152] width 5 height 5
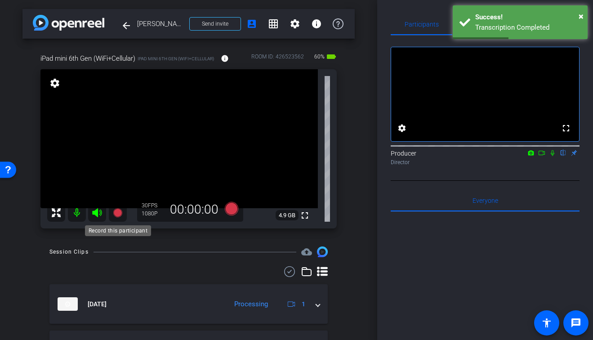
click at [120, 210] on icon at bounding box center [117, 212] width 9 height 9
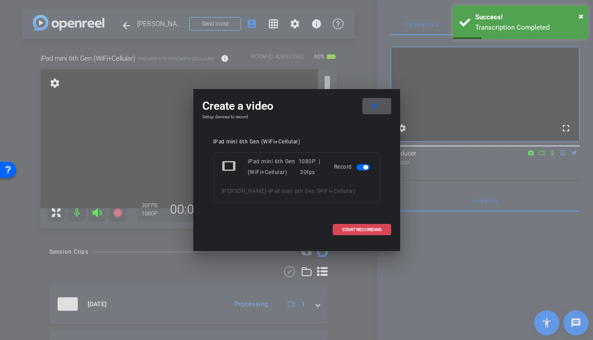
click at [336, 229] on span at bounding box center [362, 230] width 58 height 22
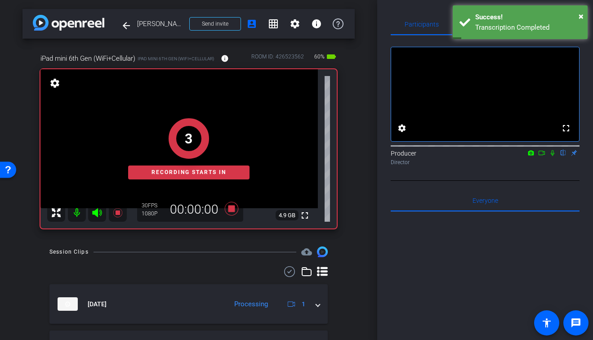
click at [552, 156] on icon at bounding box center [552, 153] width 7 height 6
click at [546, 157] on mat-icon at bounding box center [542, 153] width 11 height 8
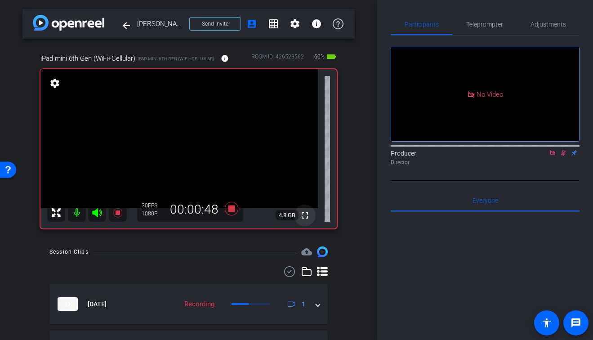
click at [308, 215] on mat-icon "fullscreen" at bounding box center [305, 215] width 11 height 11
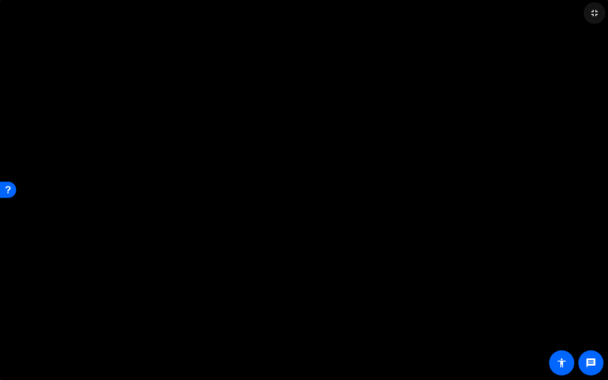
click at [597, 15] on mat-icon "fullscreen_exit" at bounding box center [594, 13] width 11 height 11
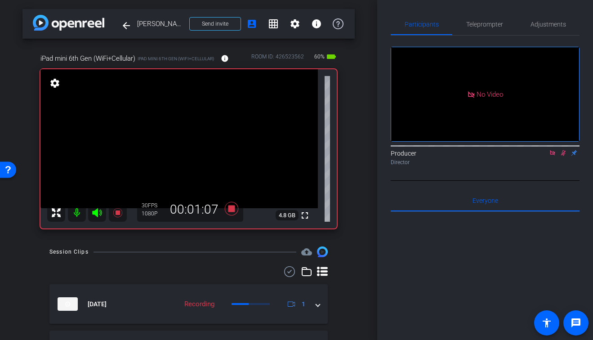
click at [116, 212] on icon at bounding box center [117, 212] width 9 height 9
click at [564, 156] on icon at bounding box center [564, 153] width 5 height 6
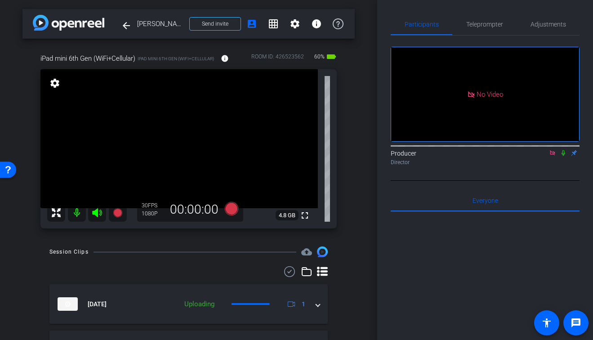
click at [554, 155] on icon at bounding box center [552, 152] width 5 height 5
click at [186, 273] on div at bounding box center [188, 271] width 279 height 11
click at [356, 224] on div "arrow_back Douglas Aldrich Back to project Send invite account_box grid_on sett…" at bounding box center [188, 170] width 377 height 340
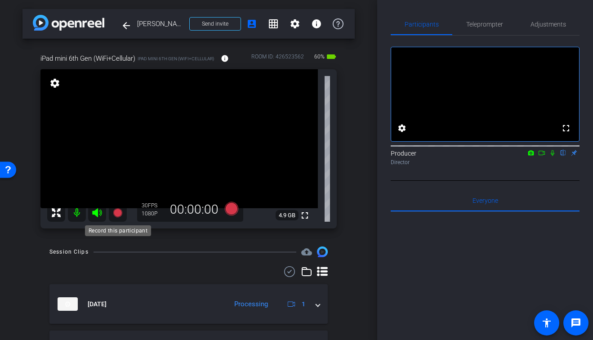
click at [117, 211] on icon at bounding box center [117, 212] width 9 height 9
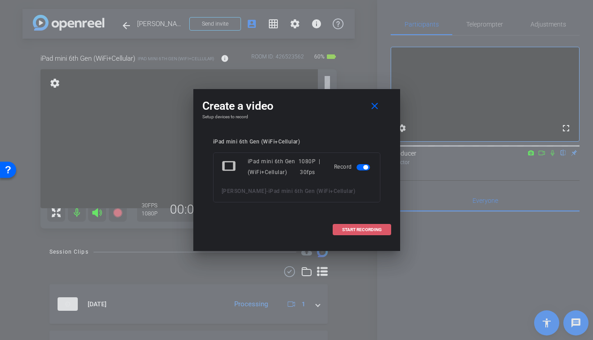
click at [353, 233] on span at bounding box center [362, 230] width 58 height 22
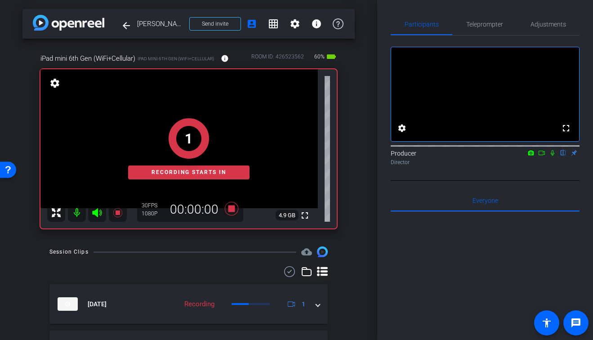
click at [555, 156] on icon at bounding box center [552, 153] width 7 height 6
click at [542, 156] on icon at bounding box center [542, 153] width 7 height 6
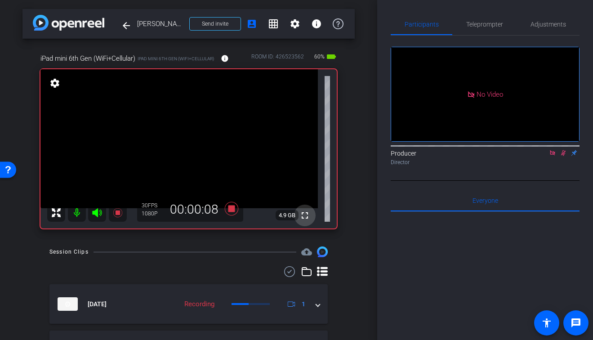
click at [305, 220] on mat-icon "fullscreen" at bounding box center [305, 215] width 11 height 11
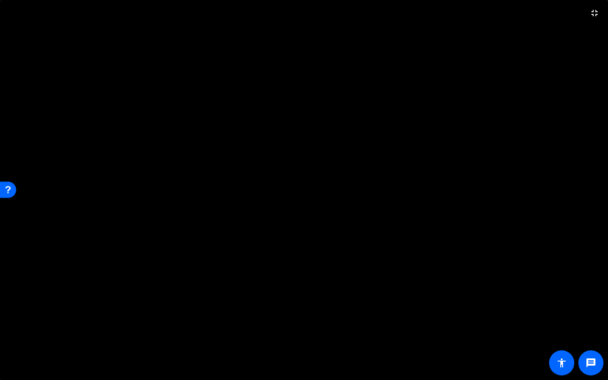
click at [305, 259] on video at bounding box center [304, 190] width 608 height 380
click at [597, 11] on mat-icon "fullscreen_exit" at bounding box center [594, 13] width 11 height 11
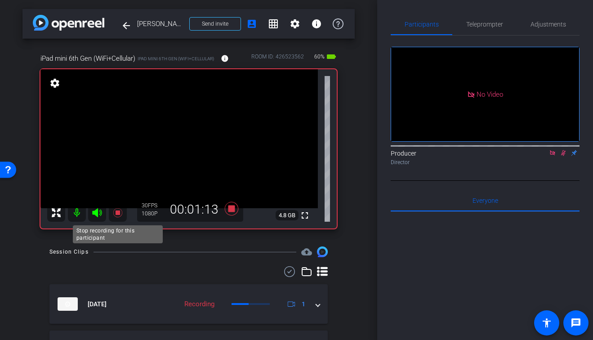
click at [117, 216] on icon at bounding box center [117, 212] width 11 height 11
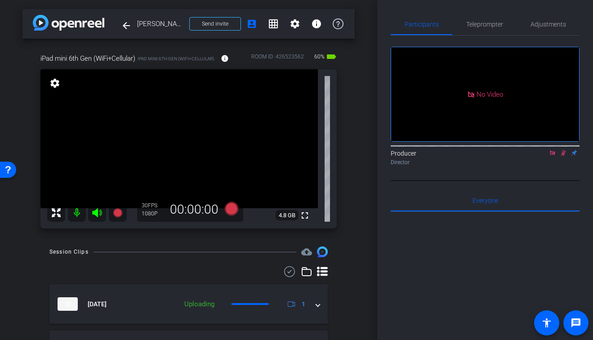
click at [565, 156] on icon at bounding box center [563, 153] width 7 height 6
click at [555, 156] on icon at bounding box center [552, 153] width 7 height 6
click at [159, 270] on div at bounding box center [188, 271] width 279 height 11
click at [362, 155] on div "arrow_back Douglas Aldrich Back to project Send invite account_box grid_on sett…" at bounding box center [188, 170] width 377 height 340
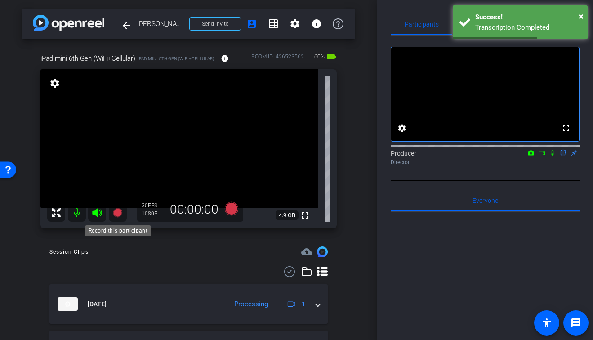
click at [117, 211] on icon at bounding box center [117, 212] width 9 height 9
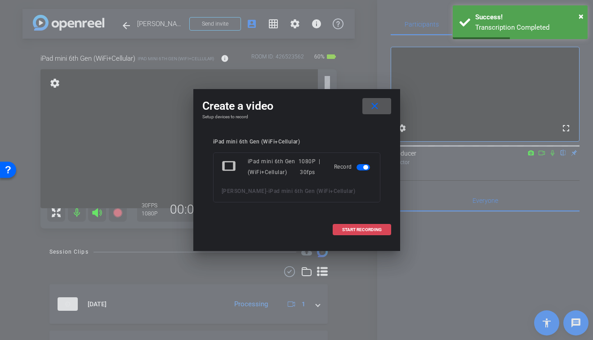
click at [353, 229] on span "START RECORDING" at bounding box center [362, 230] width 40 height 4
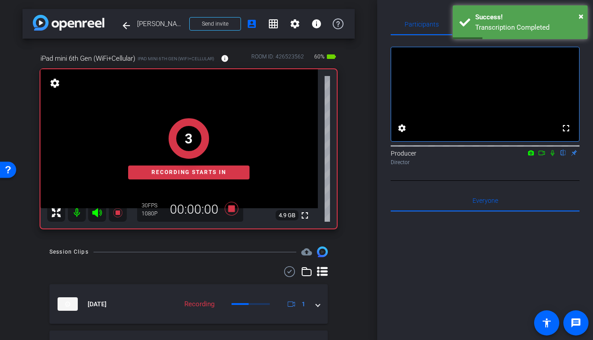
click at [557, 157] on mat-icon at bounding box center [553, 153] width 11 height 8
click at [544, 156] on icon at bounding box center [542, 153] width 7 height 6
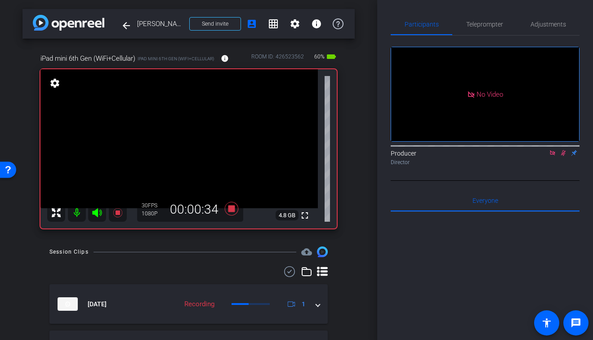
click at [364, 165] on div "arrow_back Douglas Aldrich Back to project Send invite account_box grid_on sett…" at bounding box center [188, 170] width 377 height 340
click at [117, 212] on icon at bounding box center [117, 212] width 9 height 9
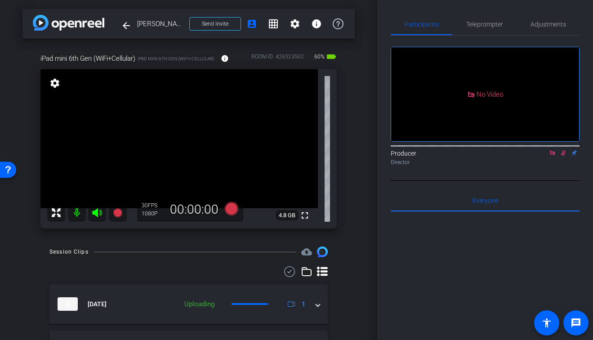
click at [562, 156] on icon at bounding box center [563, 153] width 7 height 6
click at [553, 156] on icon at bounding box center [552, 153] width 7 height 6
click at [589, 180] on div "Participants Teleprompter Adjustments fullscreen settings Producer flip Directo…" at bounding box center [485, 170] width 216 height 340
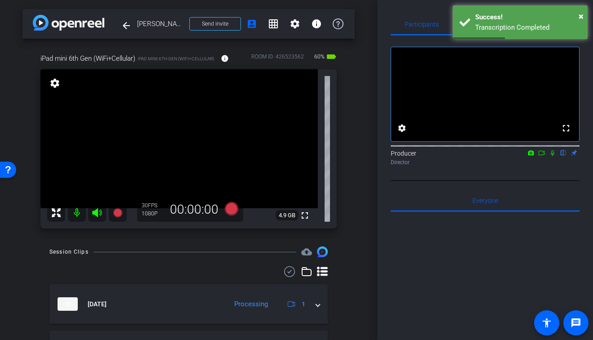
click at [219, 272] on div at bounding box center [188, 271] width 279 height 11
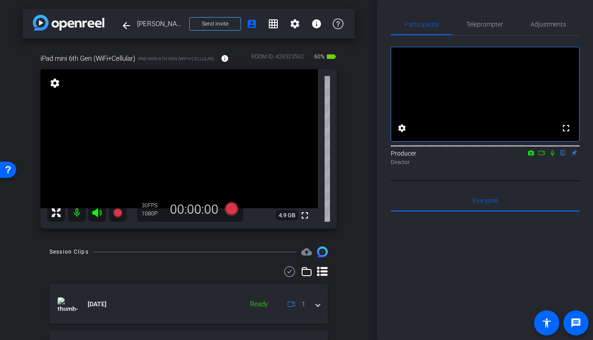
click at [199, 271] on div at bounding box center [188, 271] width 279 height 11
click at [116, 215] on icon at bounding box center [117, 212] width 9 height 9
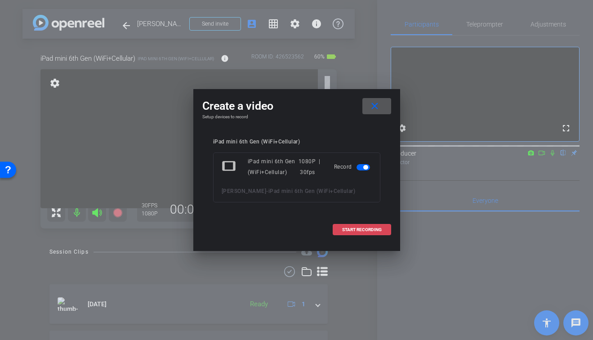
click at [359, 227] on button "START RECORDING" at bounding box center [362, 229] width 58 height 11
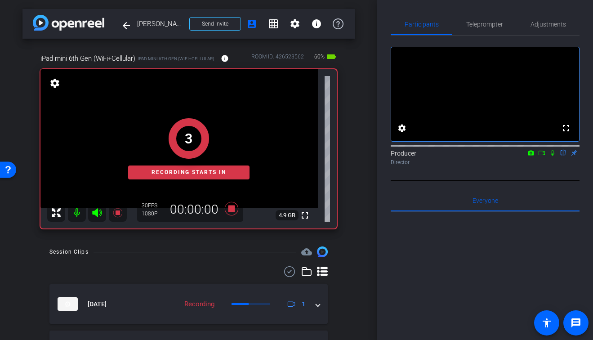
click at [549, 156] on icon at bounding box center [552, 153] width 7 height 6
click at [540, 156] on icon at bounding box center [542, 153] width 7 height 6
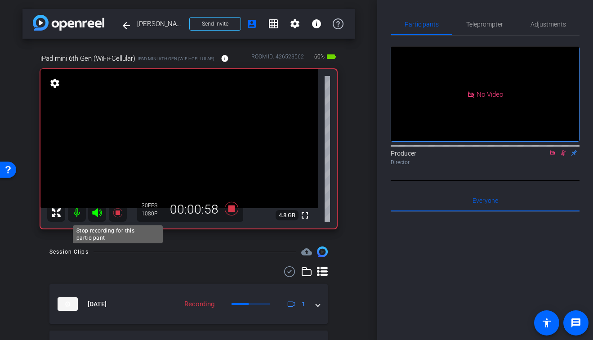
click at [119, 209] on icon at bounding box center [117, 212] width 11 height 11
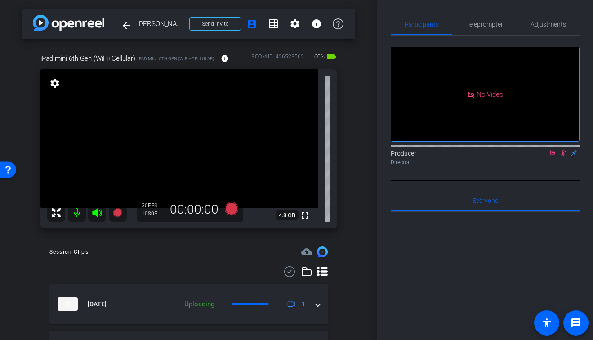
click at [565, 156] on icon at bounding box center [563, 153] width 7 height 6
click at [551, 156] on icon at bounding box center [552, 153] width 7 height 6
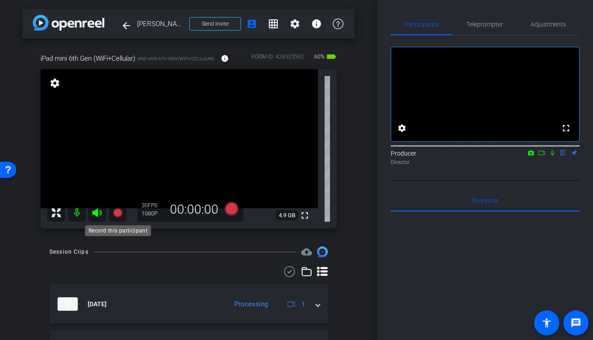
click at [118, 214] on icon at bounding box center [117, 212] width 9 height 9
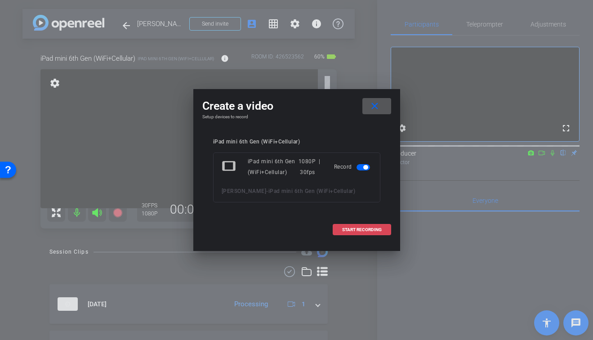
click at [381, 228] on span "START RECORDING" at bounding box center [362, 230] width 40 height 4
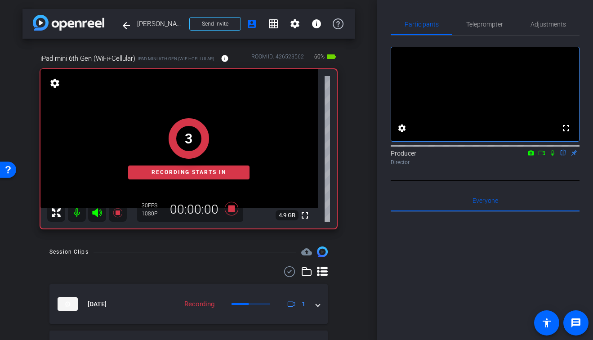
click at [551, 156] on icon at bounding box center [552, 153] width 7 height 6
click at [542, 156] on icon at bounding box center [542, 153] width 7 height 6
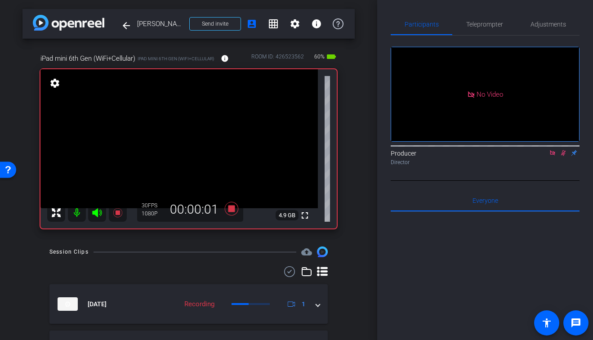
click at [238, 249] on div "Session Clips cloud_upload" at bounding box center [188, 252] width 279 height 11
click at [359, 192] on div "arrow_back Douglas Aldrich Back to project Send invite account_box grid_on sett…" at bounding box center [188, 170] width 377 height 340
click at [118, 213] on icon at bounding box center [117, 212] width 9 height 9
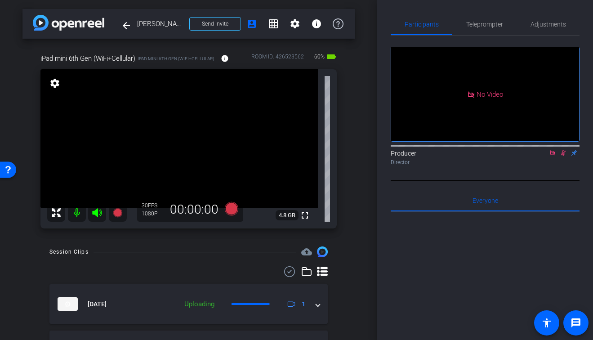
click at [564, 156] on icon at bounding box center [563, 153] width 7 height 6
click at [556, 156] on icon at bounding box center [552, 153] width 7 height 6
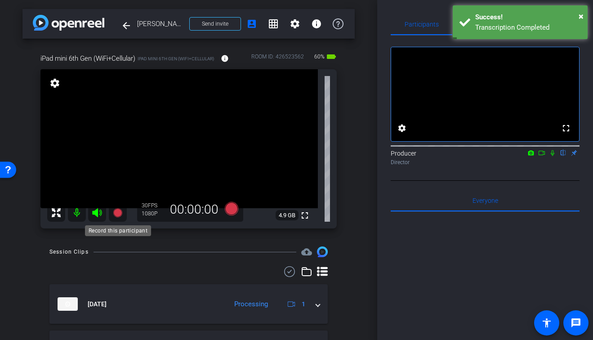
click at [116, 211] on icon at bounding box center [117, 212] width 9 height 9
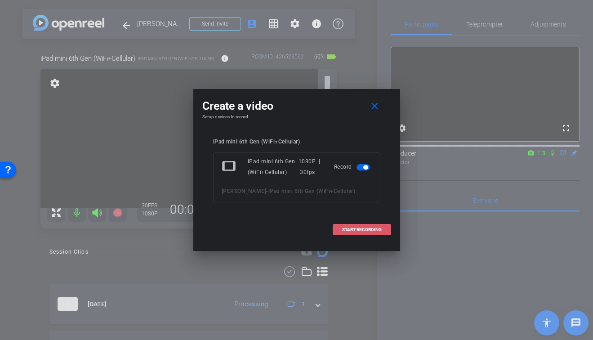
click at [380, 232] on span "START RECORDING" at bounding box center [362, 230] width 40 height 4
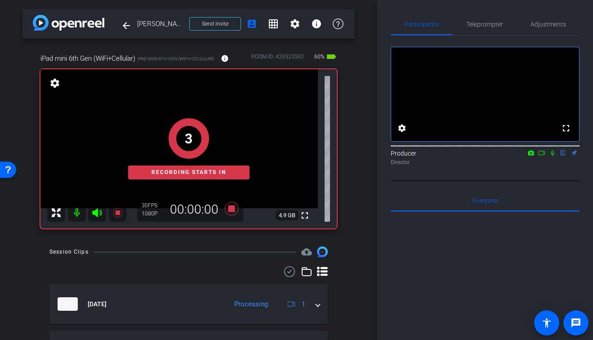
click at [552, 156] on icon at bounding box center [552, 153] width 7 height 6
click at [543, 156] on icon at bounding box center [542, 153] width 7 height 6
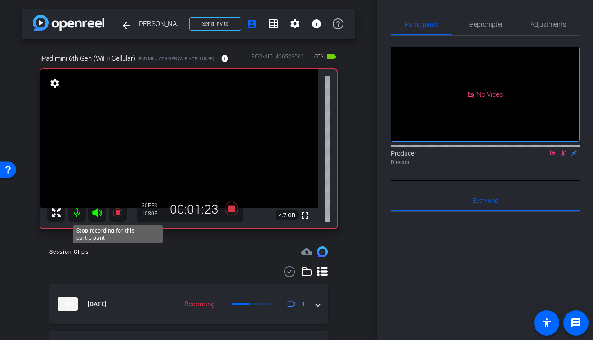
click at [116, 213] on icon at bounding box center [117, 212] width 9 height 9
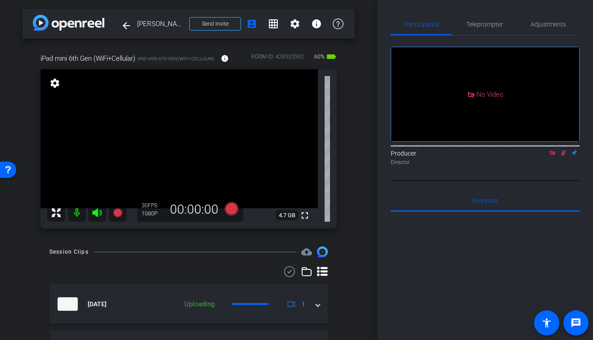
click at [563, 156] on icon at bounding box center [563, 153] width 7 height 6
click at [553, 156] on icon at bounding box center [552, 153] width 7 height 6
click at [179, 275] on div at bounding box center [188, 271] width 279 height 11
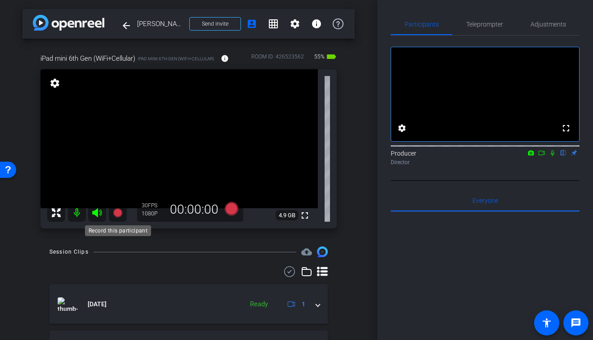
click at [119, 214] on icon at bounding box center [117, 212] width 9 height 9
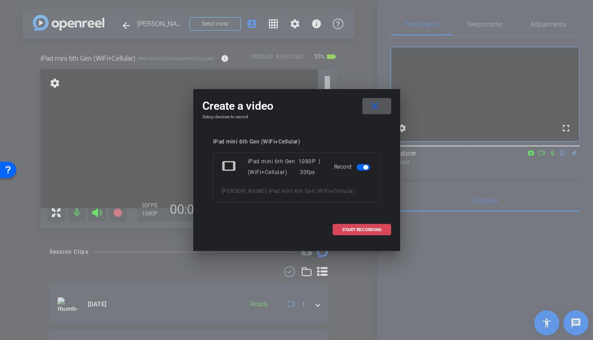
click at [364, 234] on span at bounding box center [362, 230] width 58 height 22
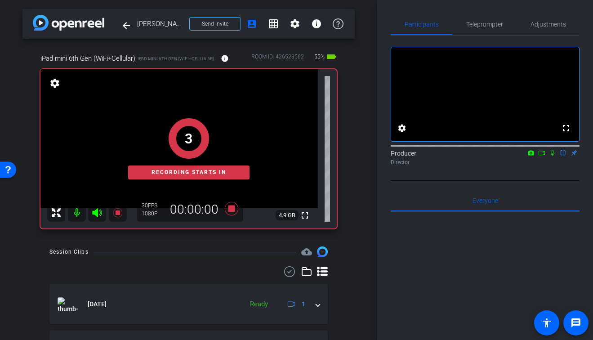
click at [548, 162] on div "Producer flip Director" at bounding box center [485, 158] width 189 height 18
click at [543, 156] on icon at bounding box center [542, 153] width 7 height 6
click at [562, 156] on icon at bounding box center [563, 153] width 7 height 6
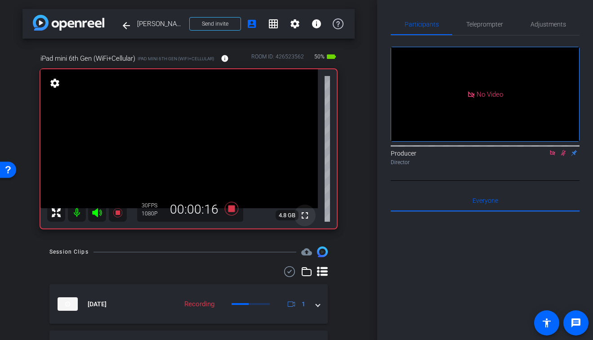
click at [305, 214] on mat-icon "fullscreen" at bounding box center [305, 215] width 11 height 11
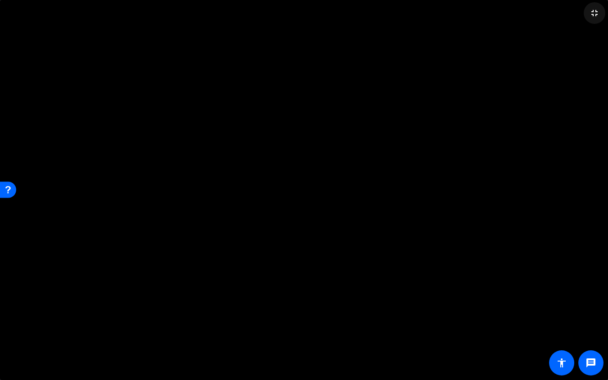
click at [597, 18] on mat-icon "fullscreen_exit" at bounding box center [594, 13] width 11 height 11
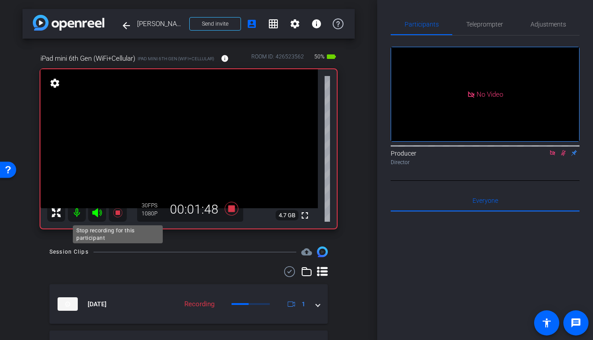
click at [117, 213] on icon at bounding box center [117, 212] width 9 height 9
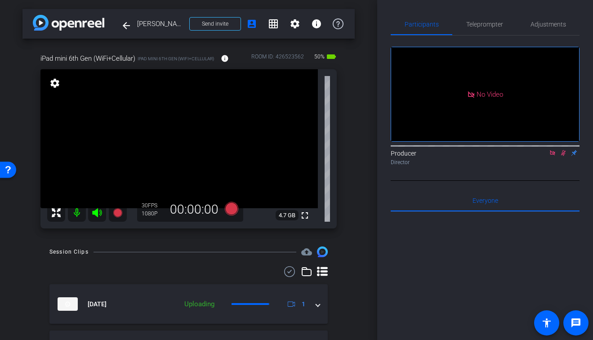
click at [566, 156] on icon at bounding box center [563, 153] width 7 height 6
click at [554, 155] on icon at bounding box center [552, 152] width 5 height 5
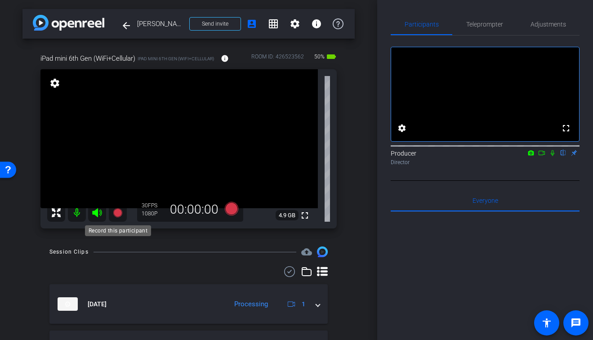
click at [121, 216] on icon at bounding box center [117, 212] width 11 height 11
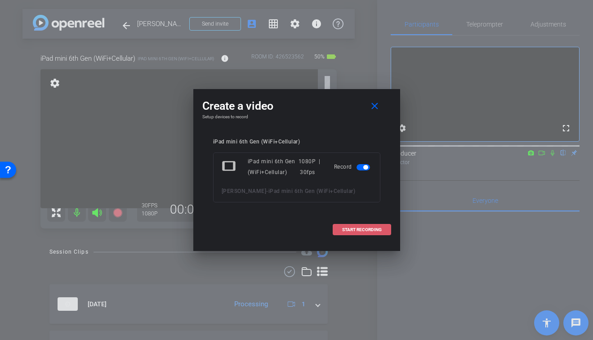
click at [345, 227] on button "START RECORDING" at bounding box center [362, 229] width 58 height 11
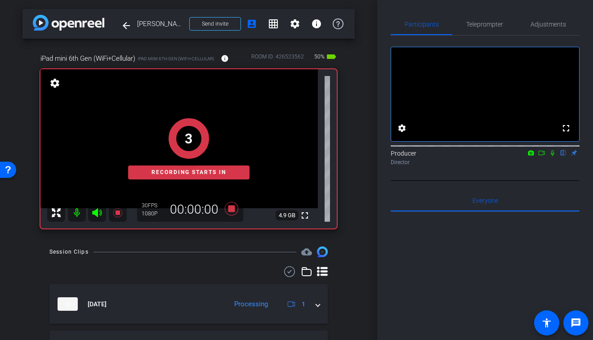
click at [551, 156] on icon at bounding box center [552, 153] width 7 height 6
click at [543, 156] on icon at bounding box center [542, 153] width 7 height 6
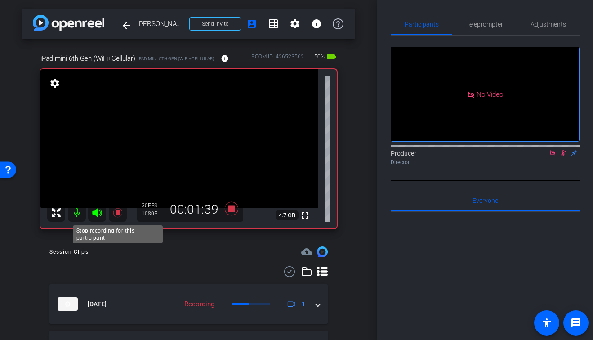
click at [115, 211] on icon at bounding box center [117, 212] width 9 height 9
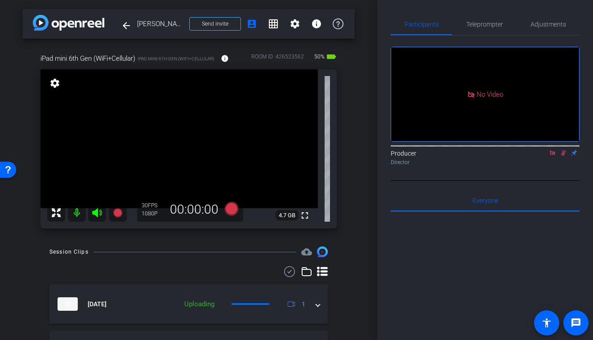
click at [563, 156] on icon at bounding box center [564, 153] width 5 height 6
click at [554, 155] on icon at bounding box center [552, 152] width 5 height 5
click at [354, 235] on div "iPad mini 6th Gen (WiFi+Cellular) iPad mini 6th Gen (WiFi+Cellular) info ROOM I…" at bounding box center [188, 138] width 332 height 199
click at [542, 156] on icon at bounding box center [542, 153] width 7 height 6
click at [553, 156] on icon at bounding box center [552, 153] width 7 height 6
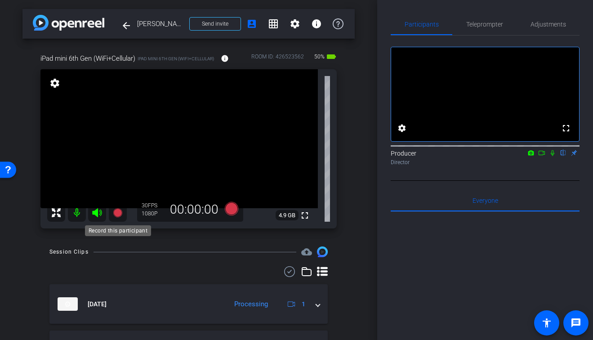
click at [114, 216] on icon at bounding box center [117, 212] width 11 height 11
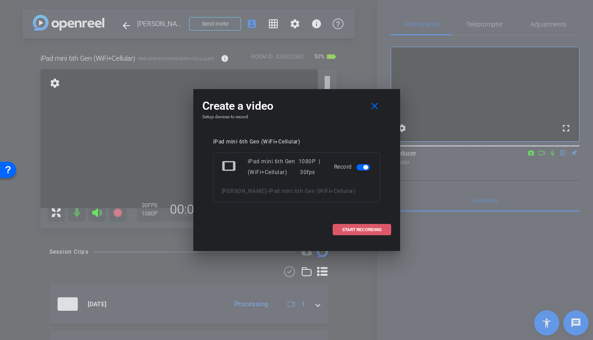
click at [375, 229] on span "START RECORDING" at bounding box center [362, 230] width 40 height 4
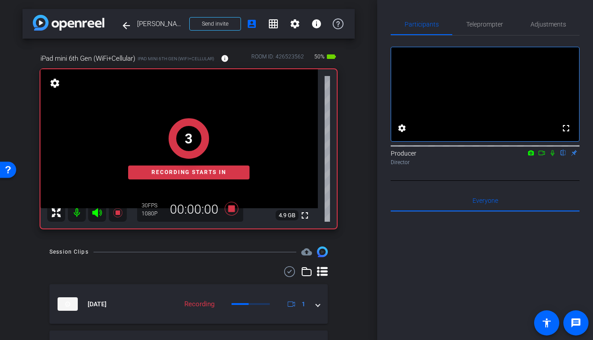
click at [551, 156] on icon at bounding box center [552, 153] width 7 height 6
click at [544, 156] on icon at bounding box center [542, 153] width 7 height 6
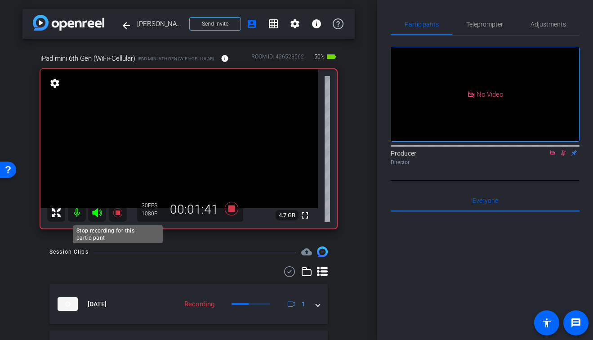
click at [117, 216] on icon at bounding box center [117, 212] width 11 height 11
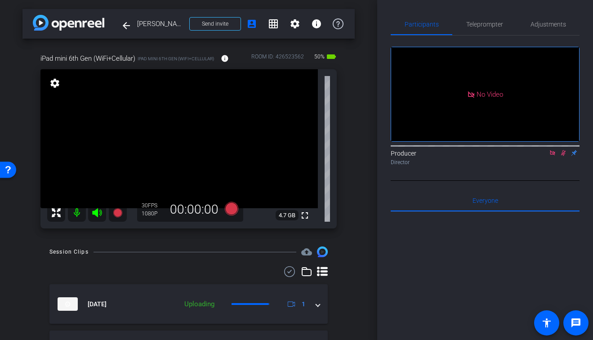
click at [562, 156] on icon at bounding box center [563, 153] width 7 height 6
click at [551, 156] on icon at bounding box center [552, 153] width 7 height 6
click at [359, 217] on div "arrow_back Douglas Aldrich Back to project Send invite account_box grid_on sett…" at bounding box center [188, 170] width 377 height 340
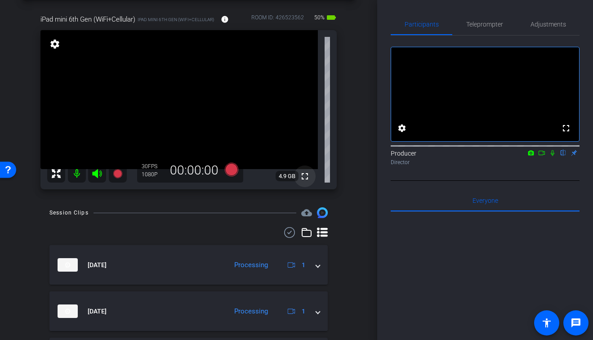
scroll to position [66, 0]
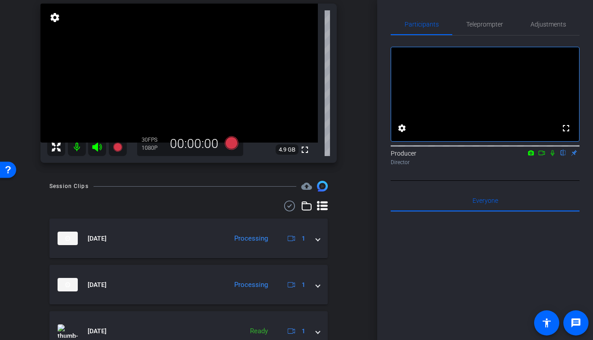
click at [367, 202] on div "arrow_back Douglas Aldrich Back to project Send invite account_box grid_on sett…" at bounding box center [188, 104] width 377 height 340
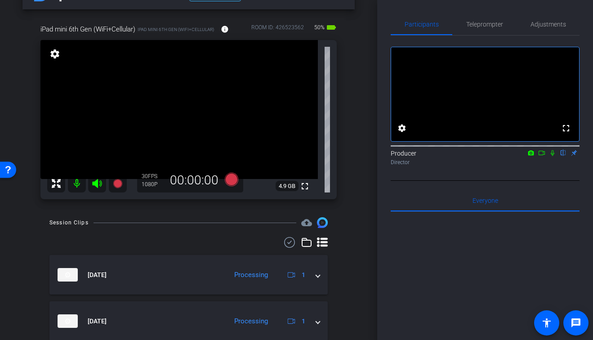
scroll to position [28, 0]
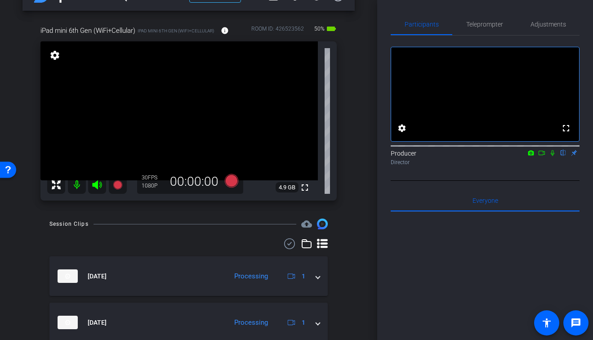
click at [201, 243] on div at bounding box center [188, 243] width 279 height 11
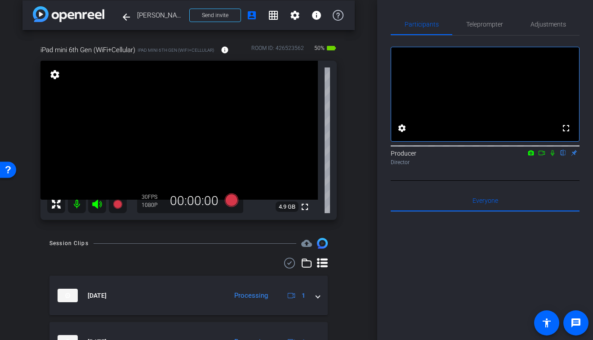
scroll to position [0, 0]
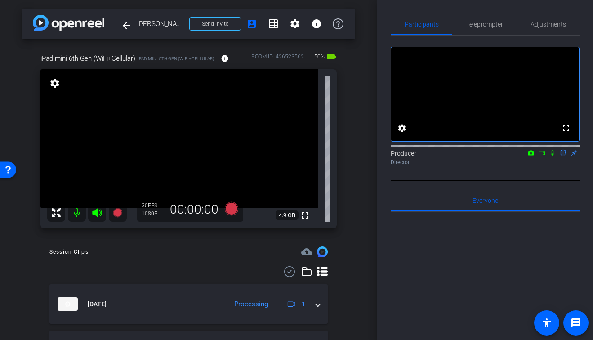
click at [203, 277] on div at bounding box center [188, 271] width 279 height 11
click at [360, 182] on div "arrow_back Douglas Aldrich Back to project Send invite account_box grid_on sett…" at bounding box center [188, 170] width 377 height 340
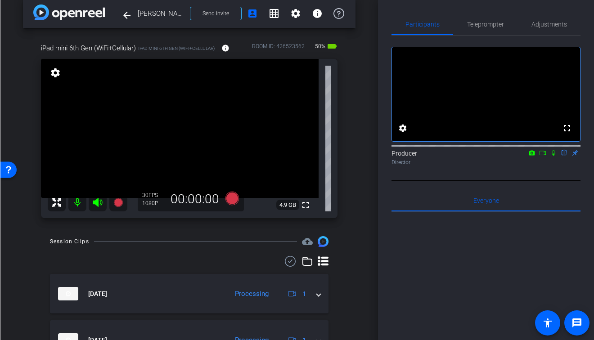
scroll to position [10, 0]
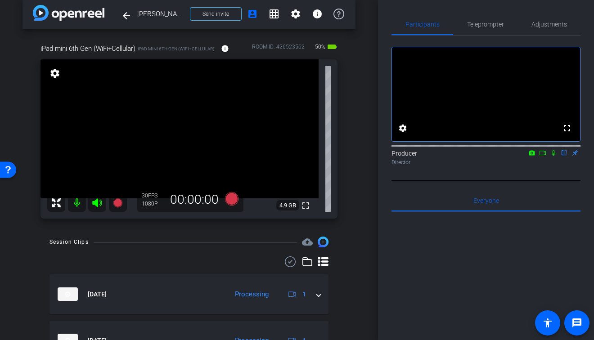
click at [359, 185] on div "arrow_back Douglas Aldrich Back to project Send invite account_box grid_on sett…" at bounding box center [189, 160] width 378 height 340
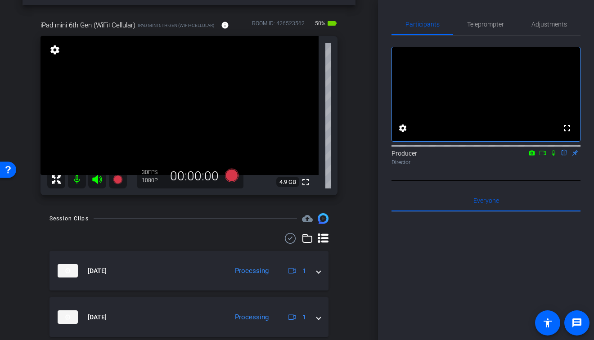
scroll to position [26, 0]
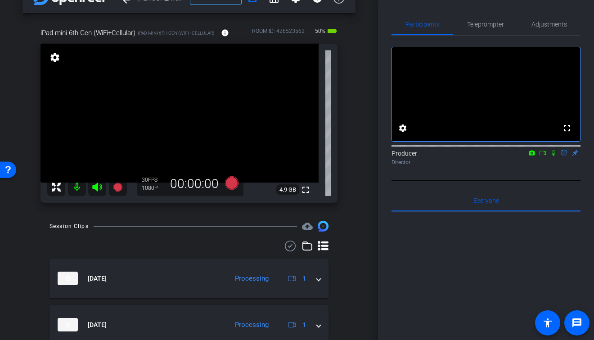
click at [233, 241] on div at bounding box center [188, 246] width 279 height 11
click at [354, 181] on div "iPad mini 6th Gen (WiFi+Cellular) iPad mini 6th Gen (WiFi+Cellular) info ROOM I…" at bounding box center [188, 112] width 333 height 199
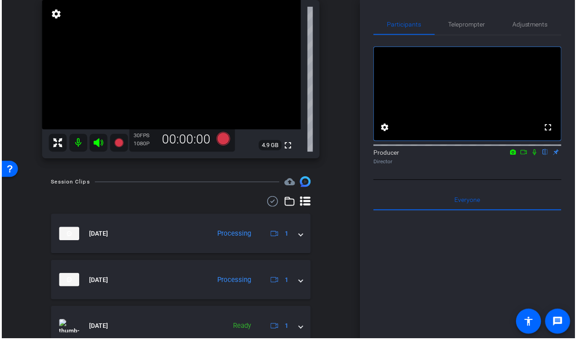
scroll to position [69, 0]
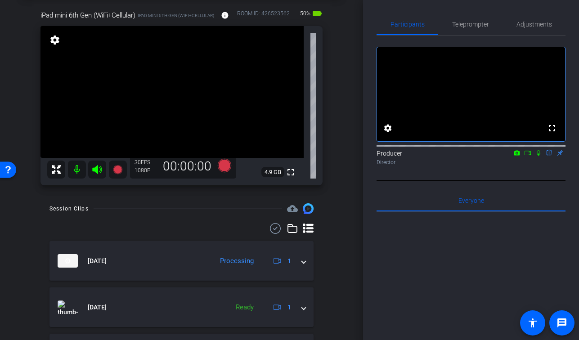
scroll to position [40, 0]
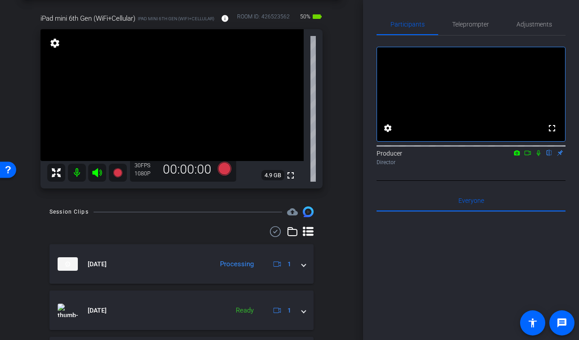
click at [198, 231] on div at bounding box center [181, 231] width 264 height 11
click at [348, 187] on div "arrow_back Douglas Aldrich Back to project Send invite account_box grid_on sett…" at bounding box center [181, 130] width 363 height 340
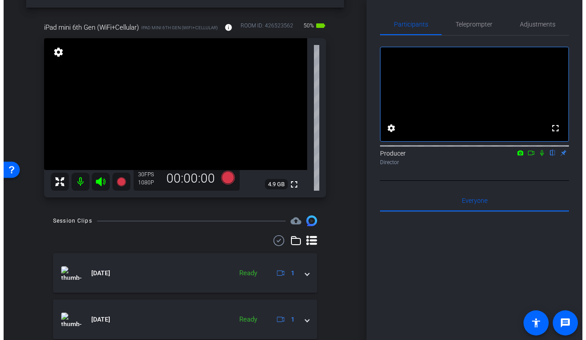
scroll to position [32, 0]
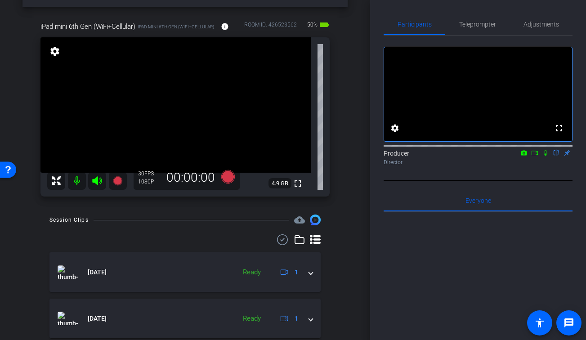
click at [234, 223] on div "Session Clips cloud_upload" at bounding box center [184, 220] width 271 height 11
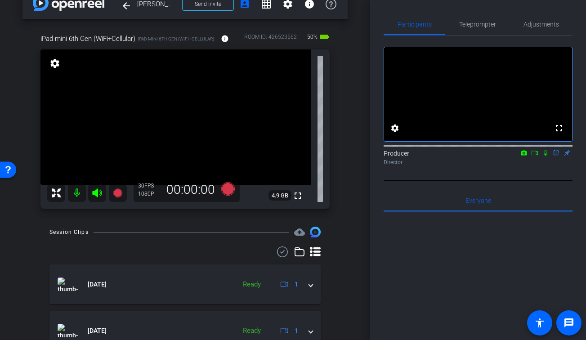
scroll to position [0, 0]
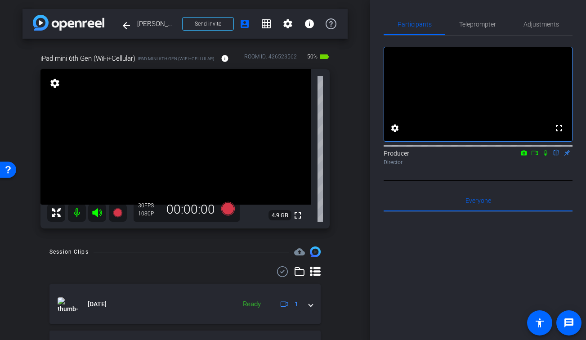
click at [216, 269] on div at bounding box center [184, 271] width 271 height 11
click at [545, 156] on icon at bounding box center [545, 153] width 7 height 6
click at [533, 156] on icon at bounding box center [534, 153] width 7 height 6
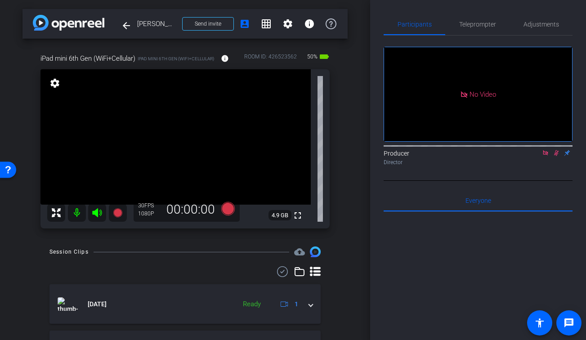
click at [332, 246] on div "arrow_back Douglas Aldrich Back to project Send invite account_box grid_on sett…" at bounding box center [185, 170] width 370 height 340
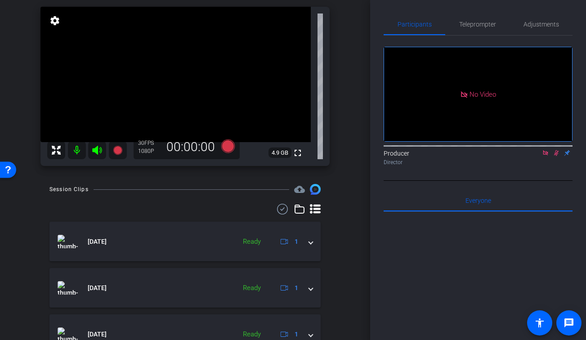
scroll to position [54, 0]
